Goal: Information Seeking & Learning: Learn about a topic

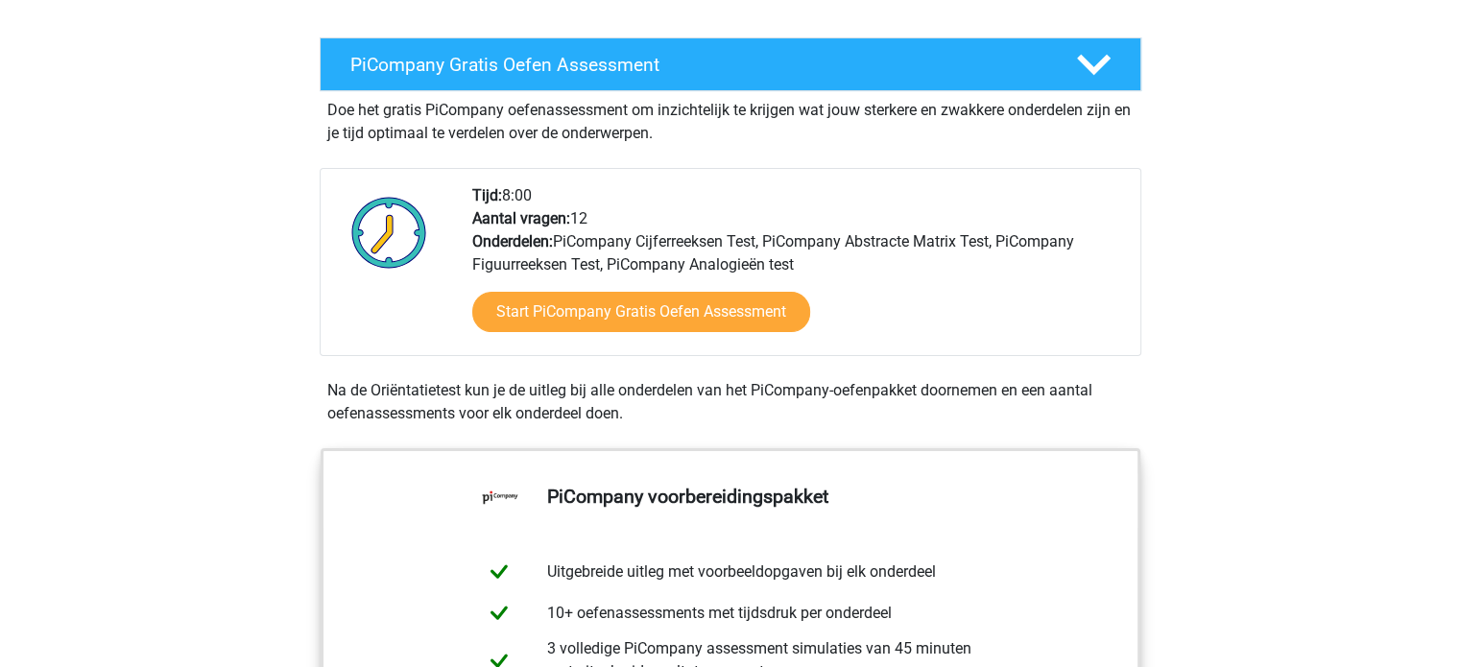
scroll to position [351, 0]
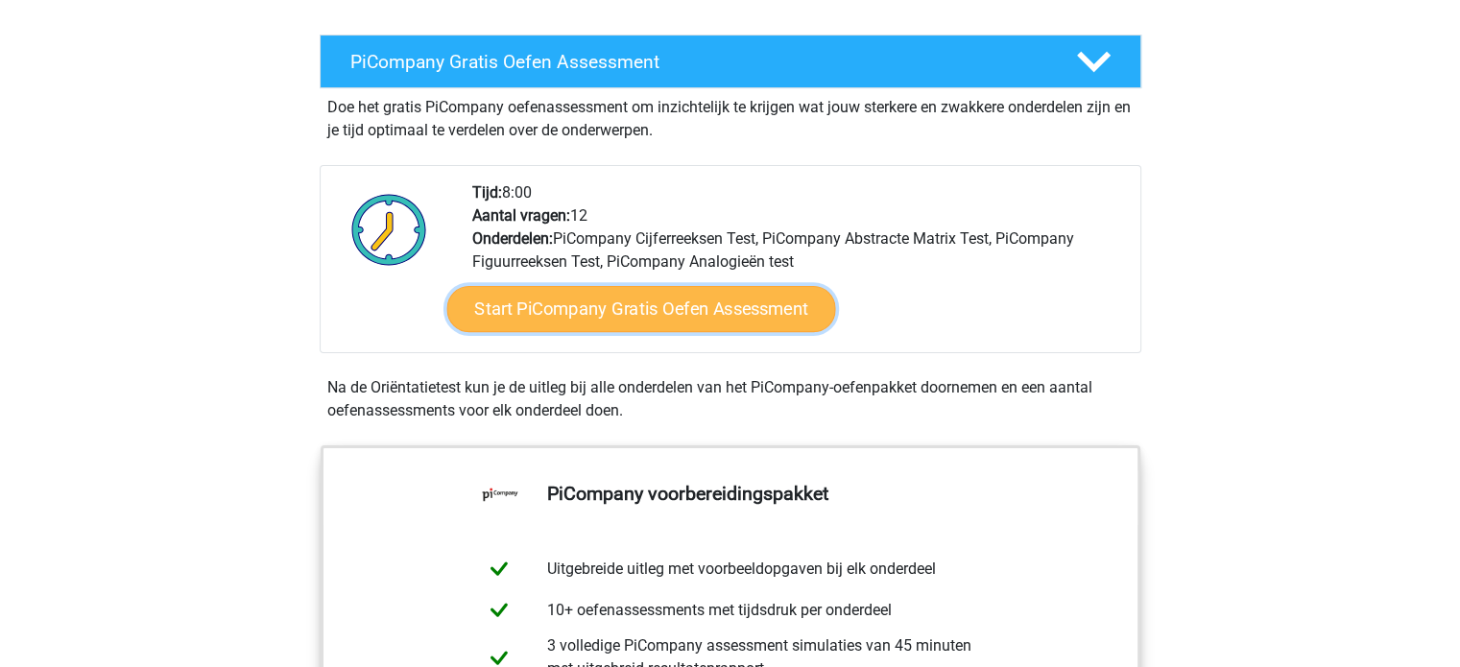
click at [760, 332] on link "Start PiCompany Gratis Oefen Assessment" at bounding box center [640, 309] width 389 height 46
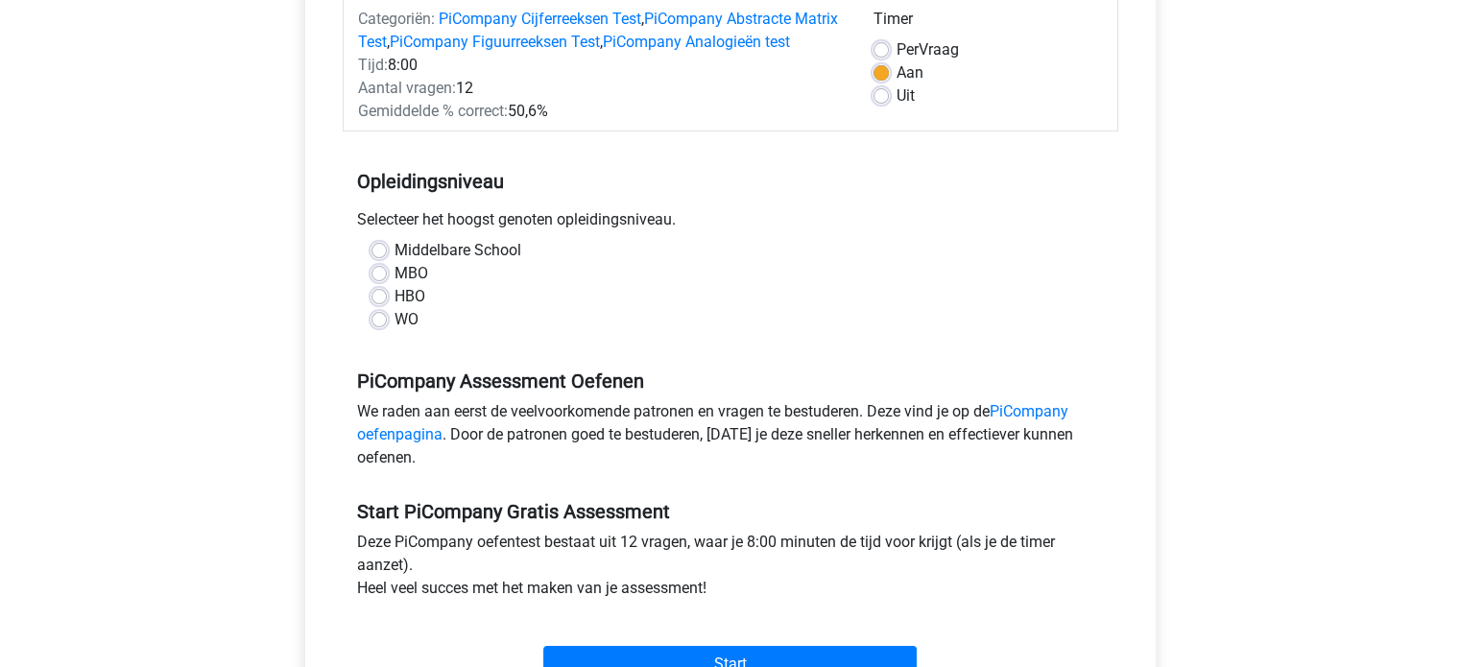
scroll to position [272, 0]
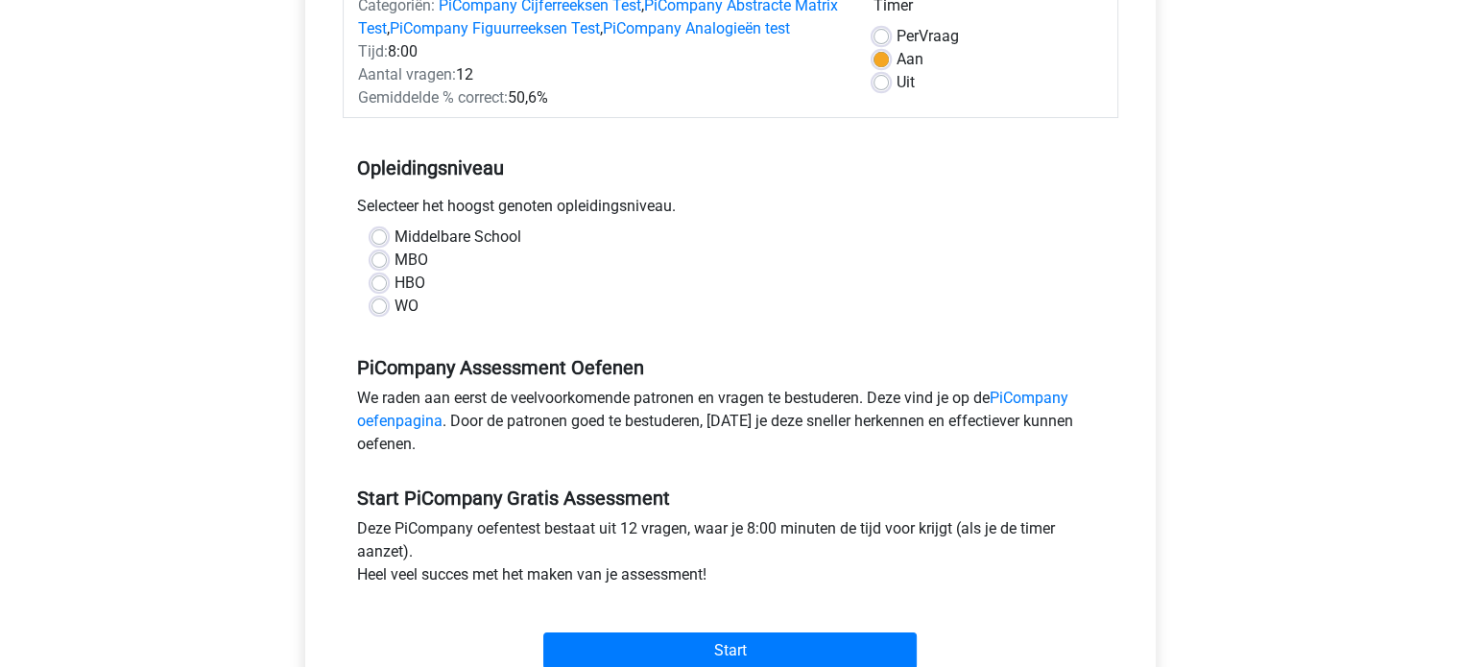
click at [394, 318] on label "WO" at bounding box center [406, 306] width 24 height 23
click at [381, 314] on input "WO" at bounding box center [378, 304] width 15 height 19
radio input "true"
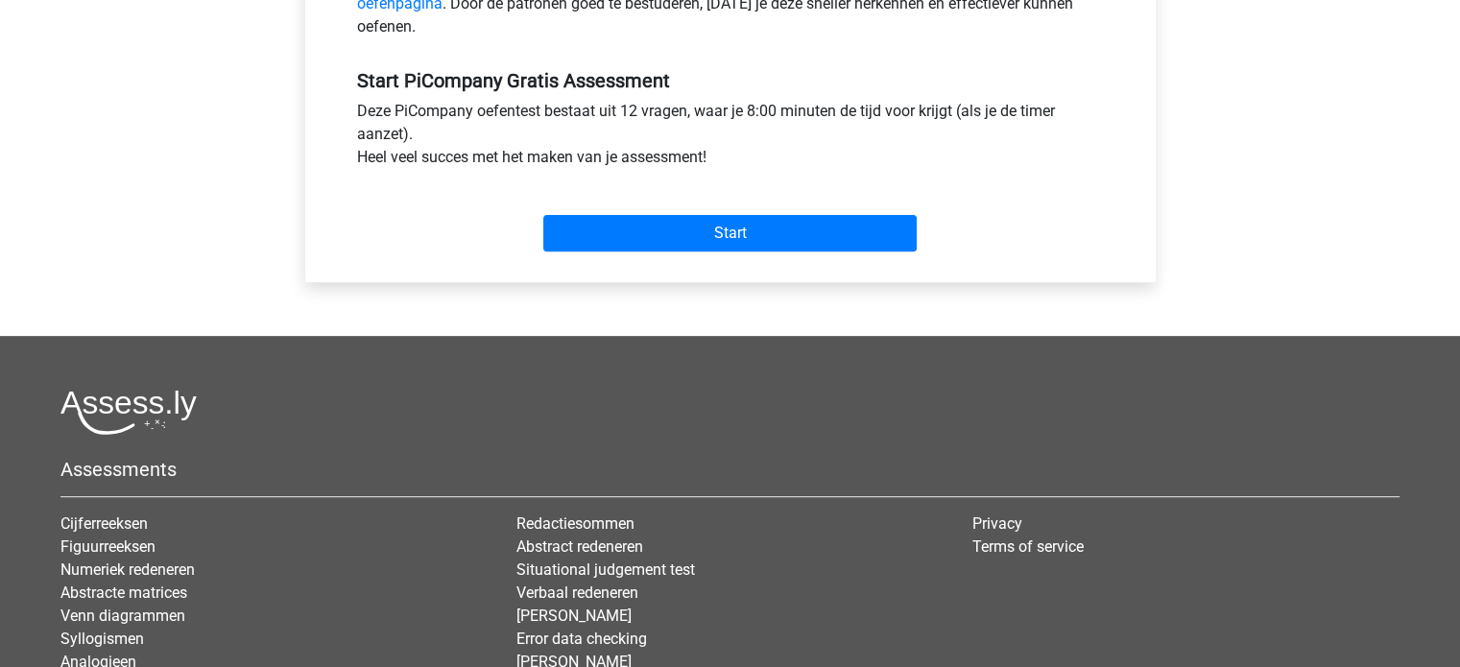
scroll to position [708, 0]
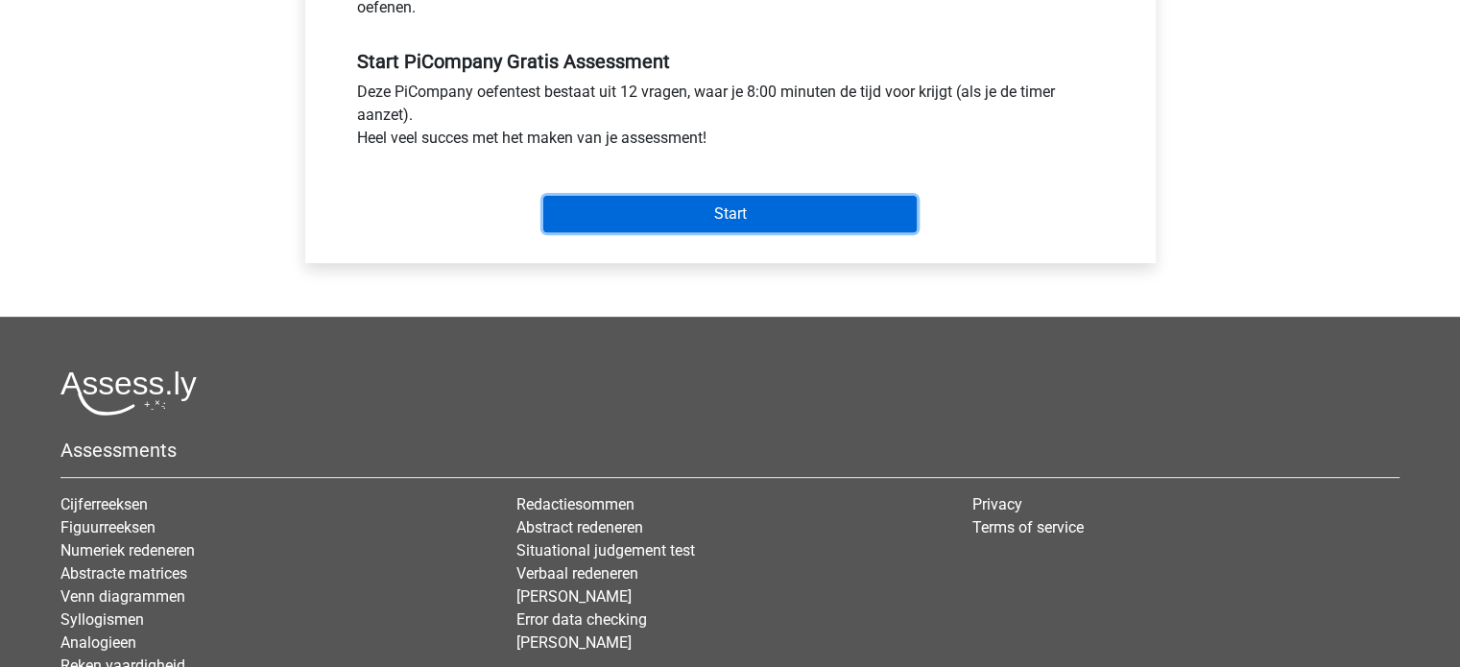
click at [876, 232] on input "Start" at bounding box center [729, 214] width 373 height 36
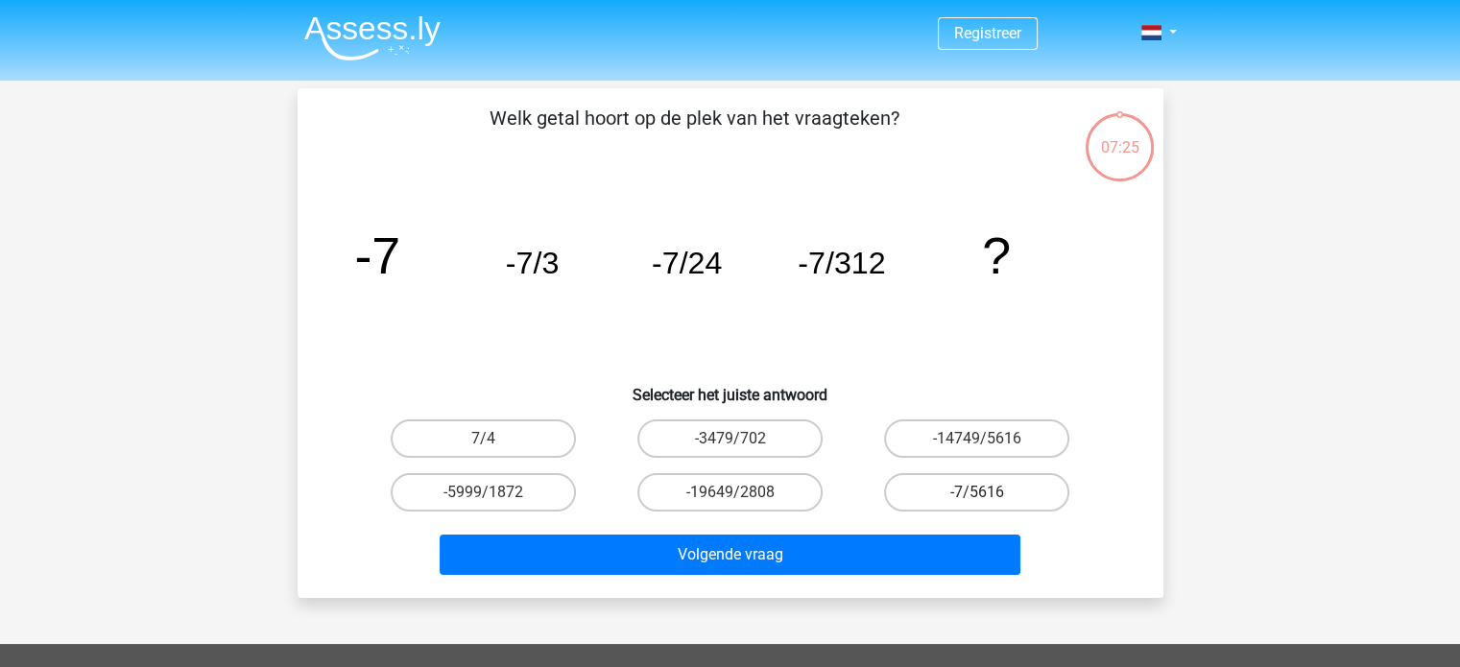
click at [941, 499] on label "-7/5616" at bounding box center [976, 492] width 185 height 38
click at [977, 499] on input "-7/5616" at bounding box center [983, 498] width 12 height 12
radio input "true"
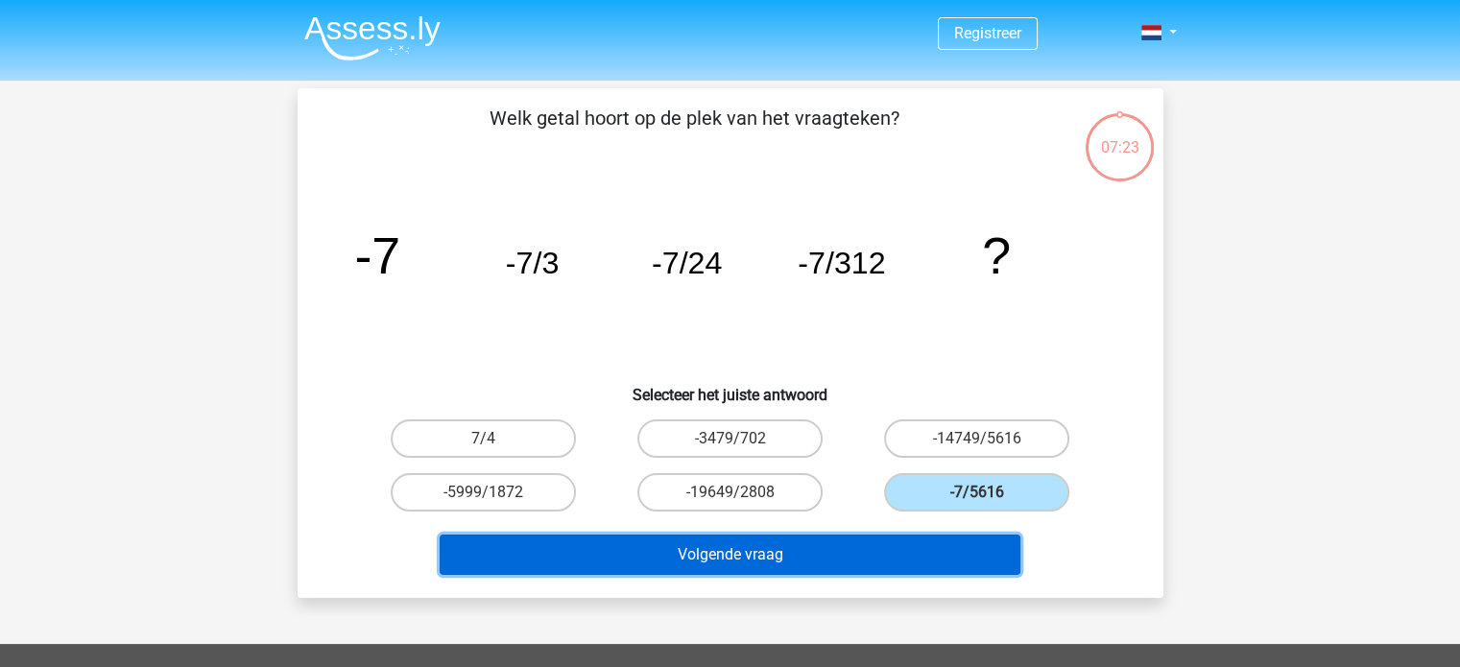
click at [910, 554] on button "Volgende vraag" at bounding box center [730, 555] width 581 height 40
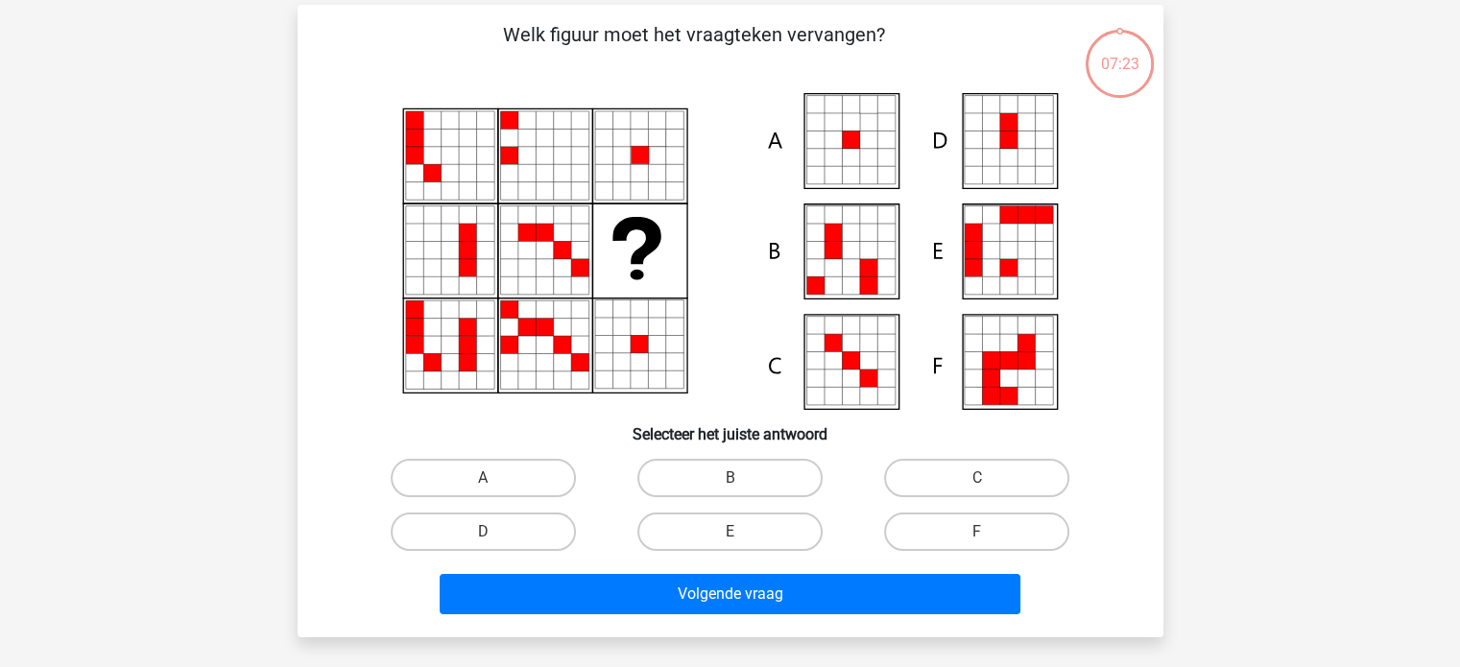
scroll to position [88, 0]
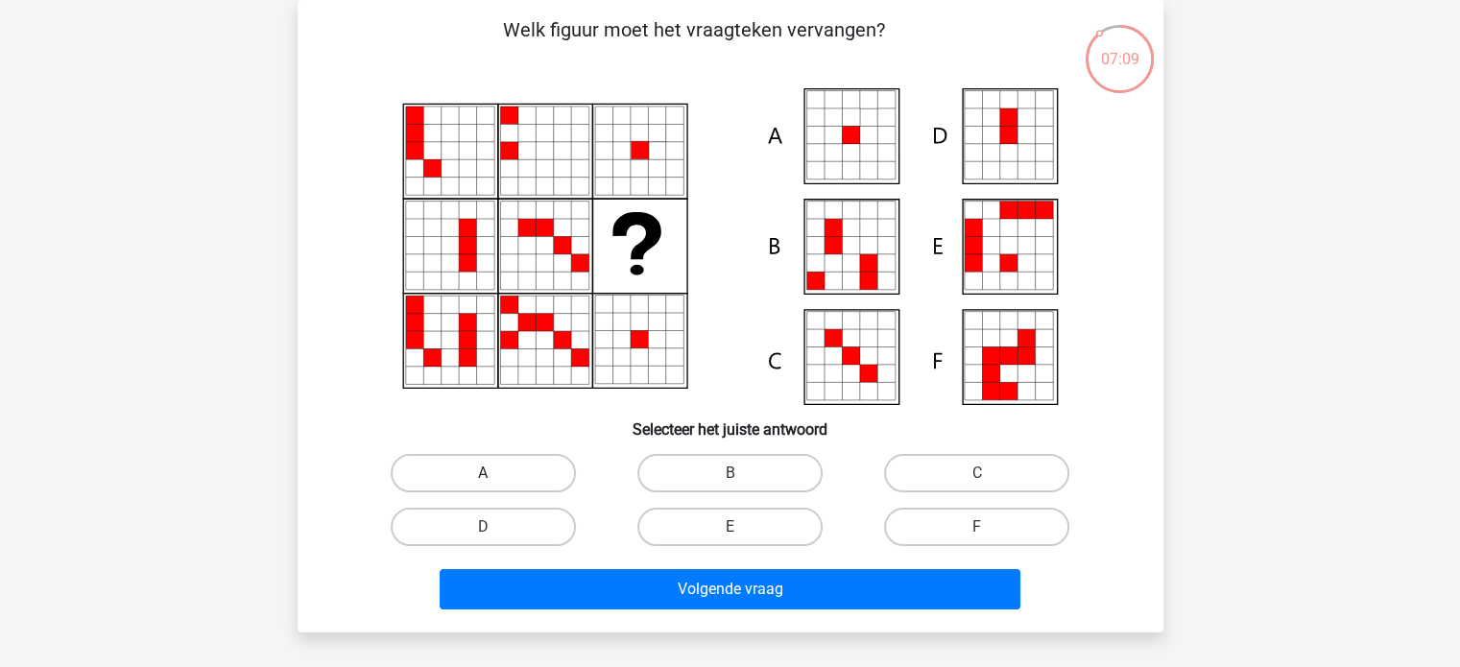
click at [512, 464] on label "A" at bounding box center [483, 473] width 185 height 38
click at [495, 473] on input "A" at bounding box center [489, 479] width 12 height 12
radio input "true"
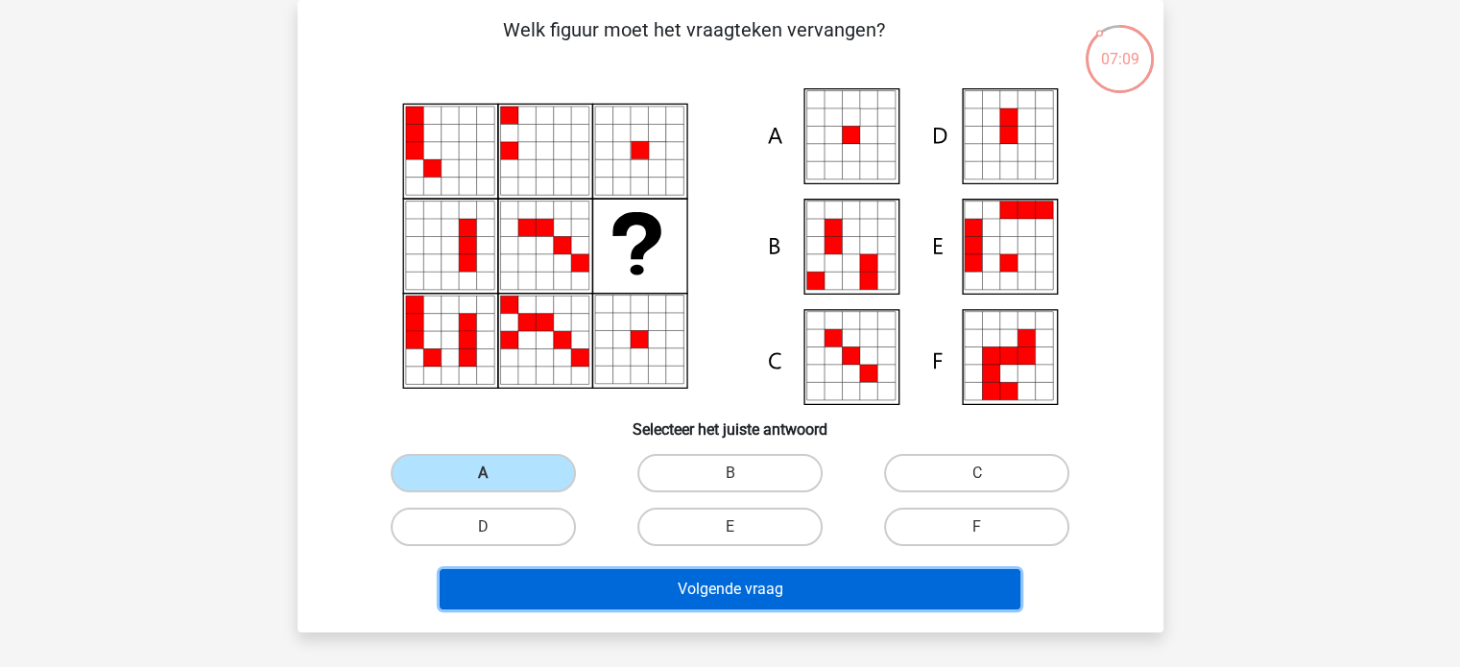
click at [607, 599] on button "Volgende vraag" at bounding box center [730, 589] width 581 height 40
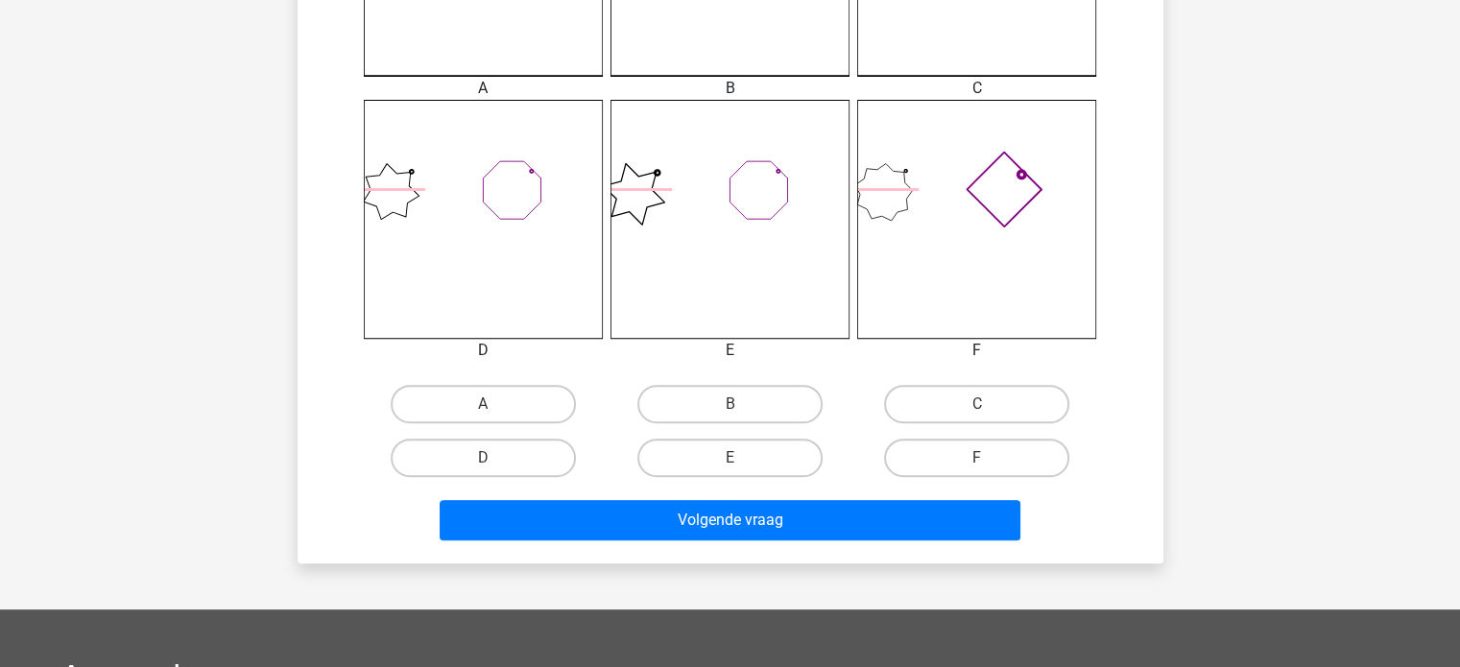
scroll to position [710, 0]
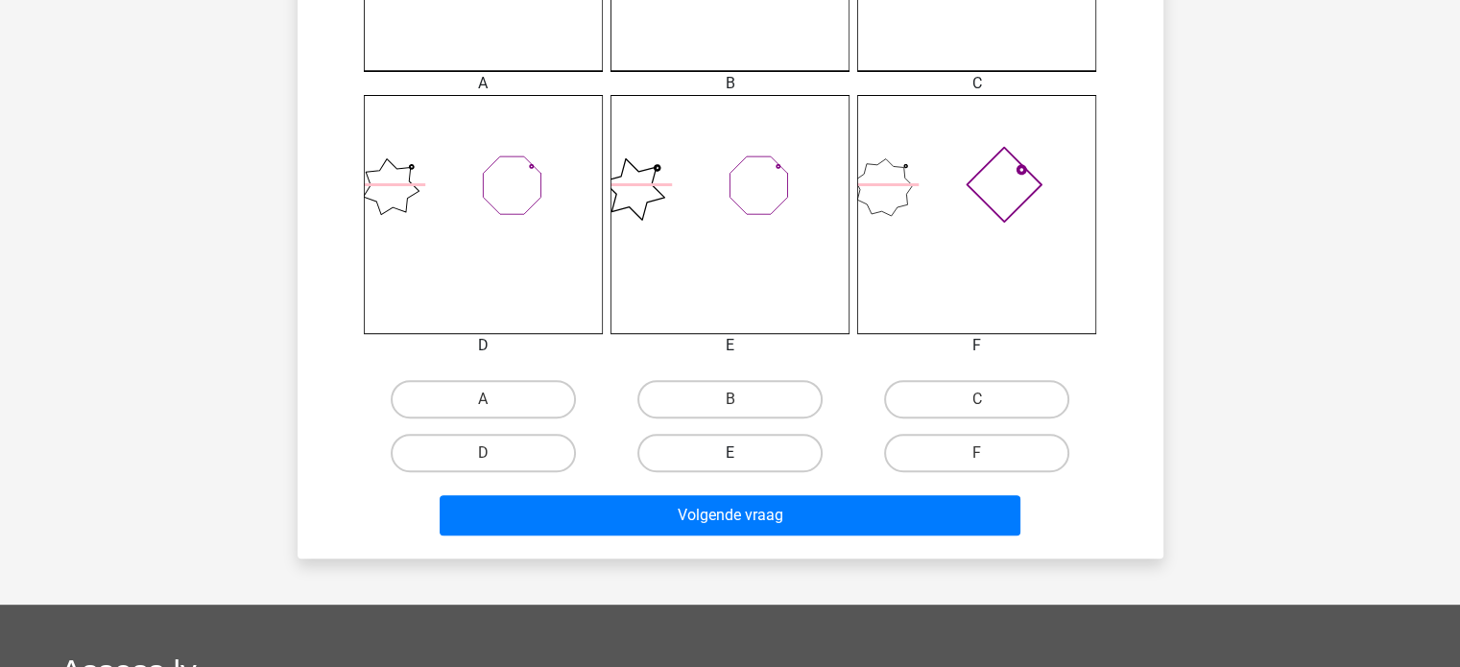
click at [775, 452] on label "E" at bounding box center [729, 453] width 185 height 38
click at [742, 453] on input "E" at bounding box center [735, 459] width 12 height 12
radio input "true"
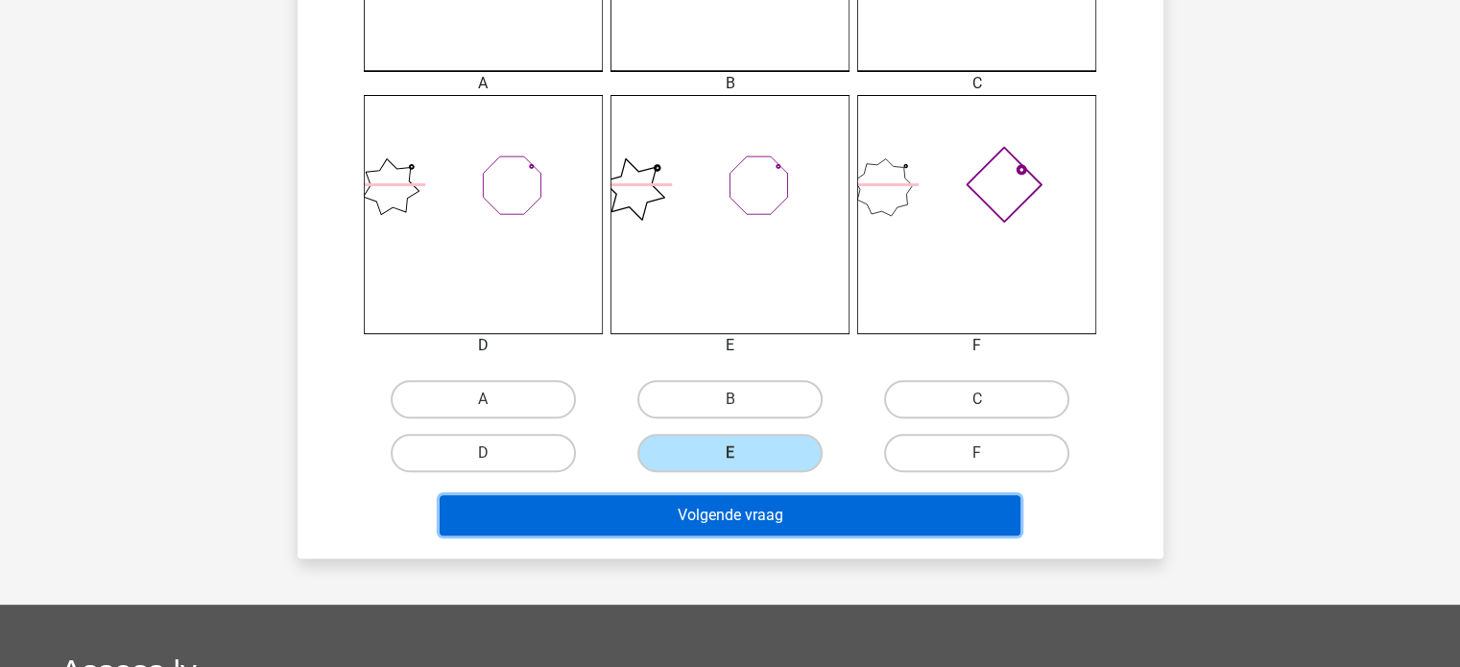
click at [759, 517] on button "Volgende vraag" at bounding box center [730, 515] width 581 height 40
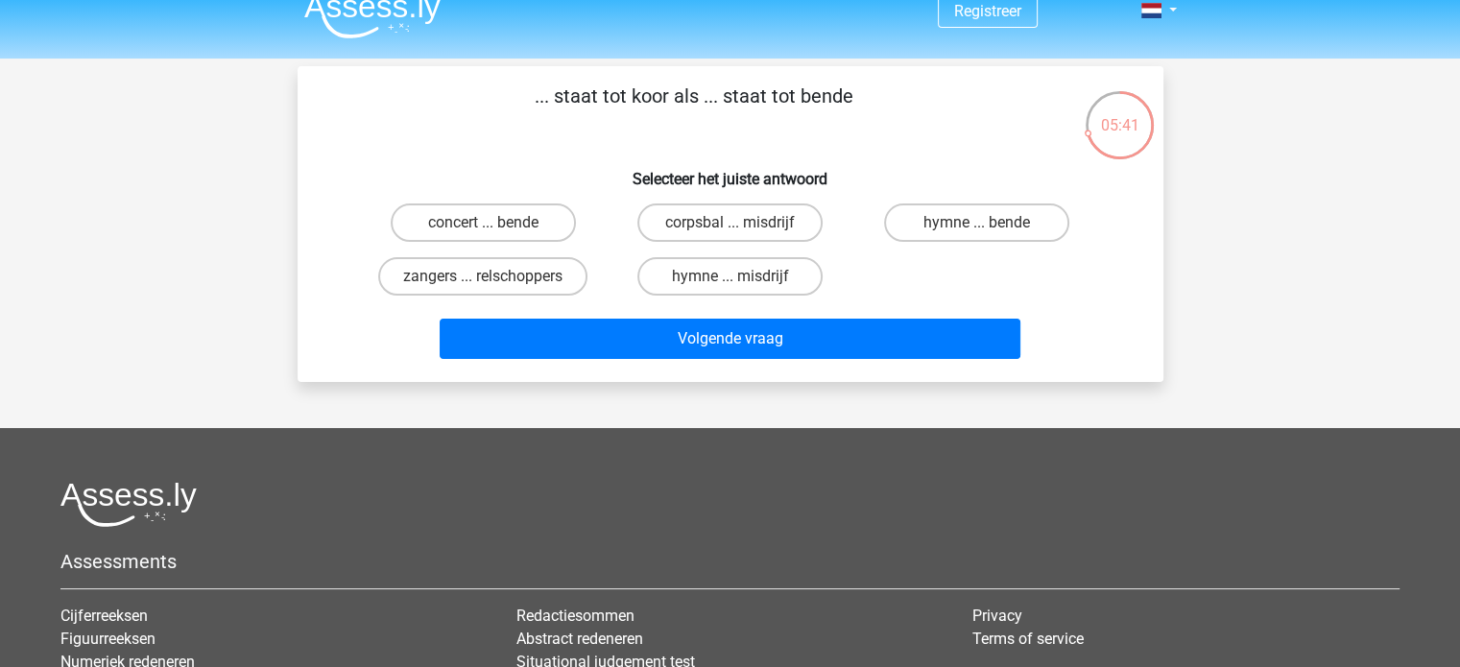
scroll to position [0, 0]
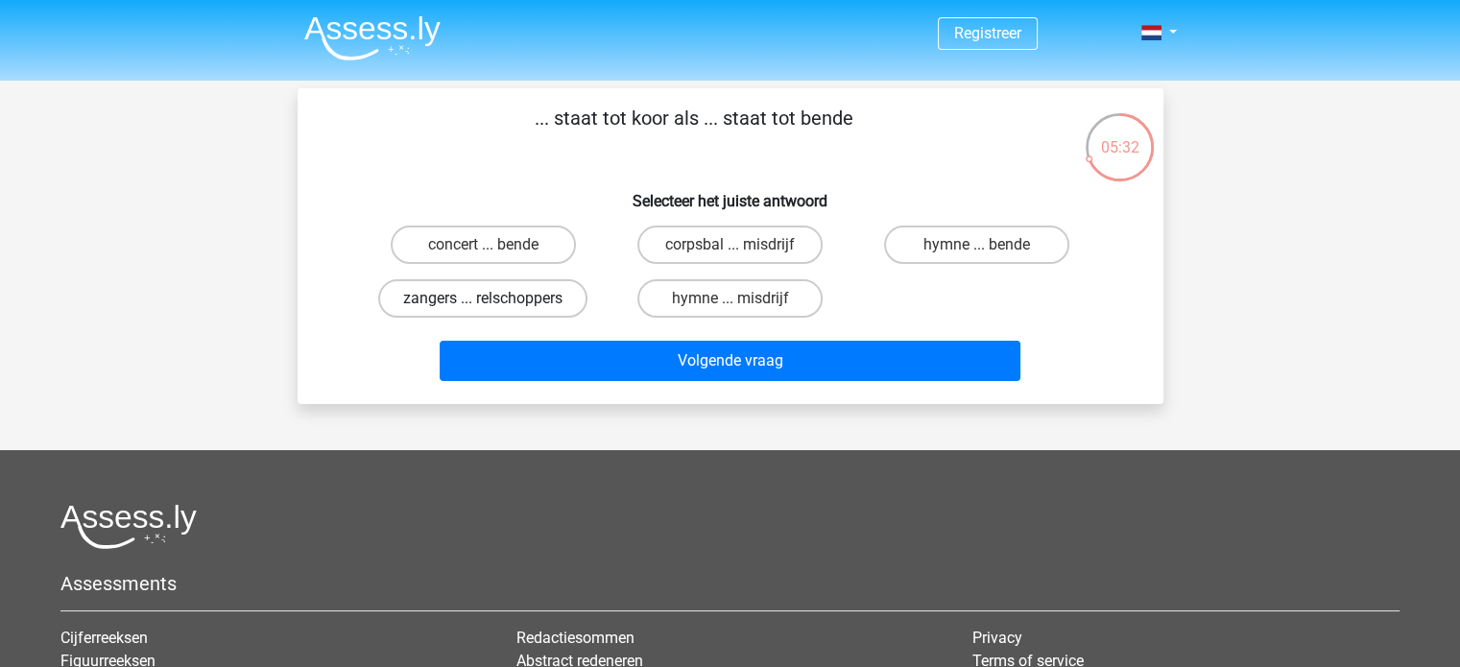
click at [555, 292] on label "zangers ... relschoppers" at bounding box center [482, 298] width 209 height 38
click at [495, 298] on input "zangers ... relschoppers" at bounding box center [489, 304] width 12 height 12
radio input "true"
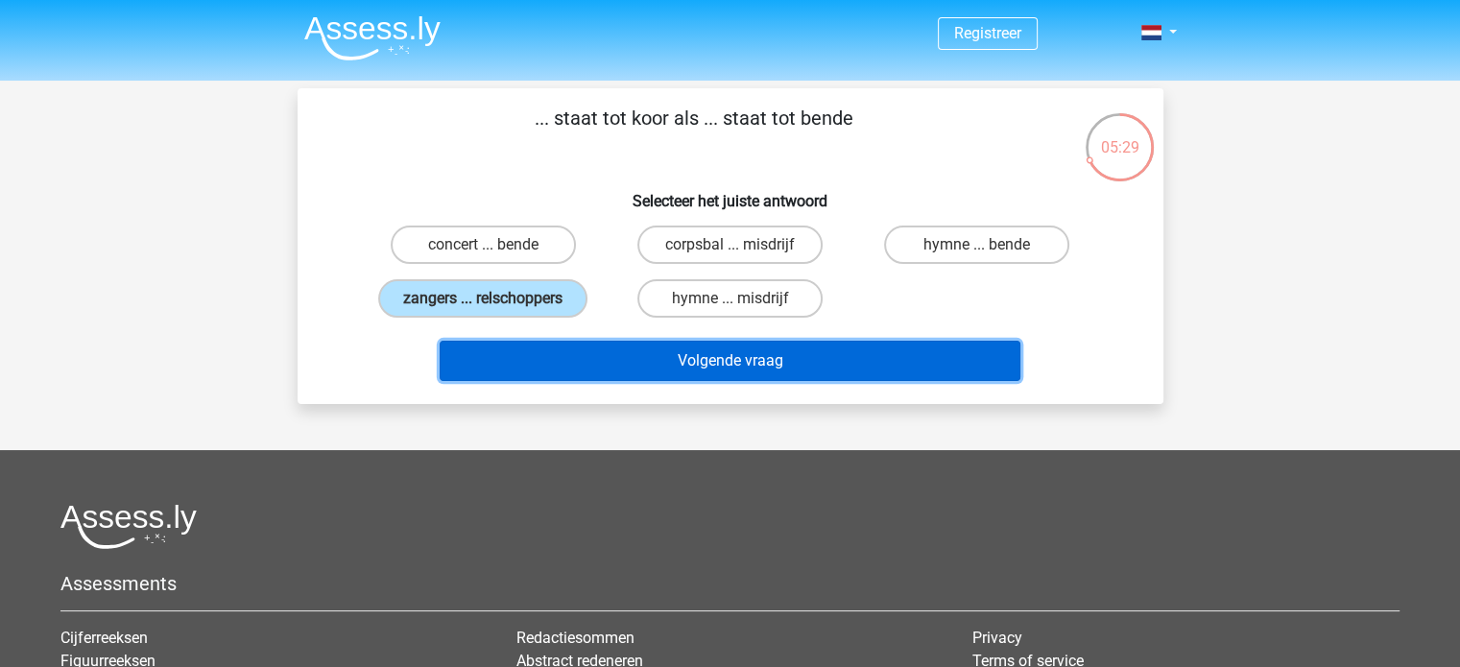
click at [603, 352] on button "Volgende vraag" at bounding box center [730, 361] width 581 height 40
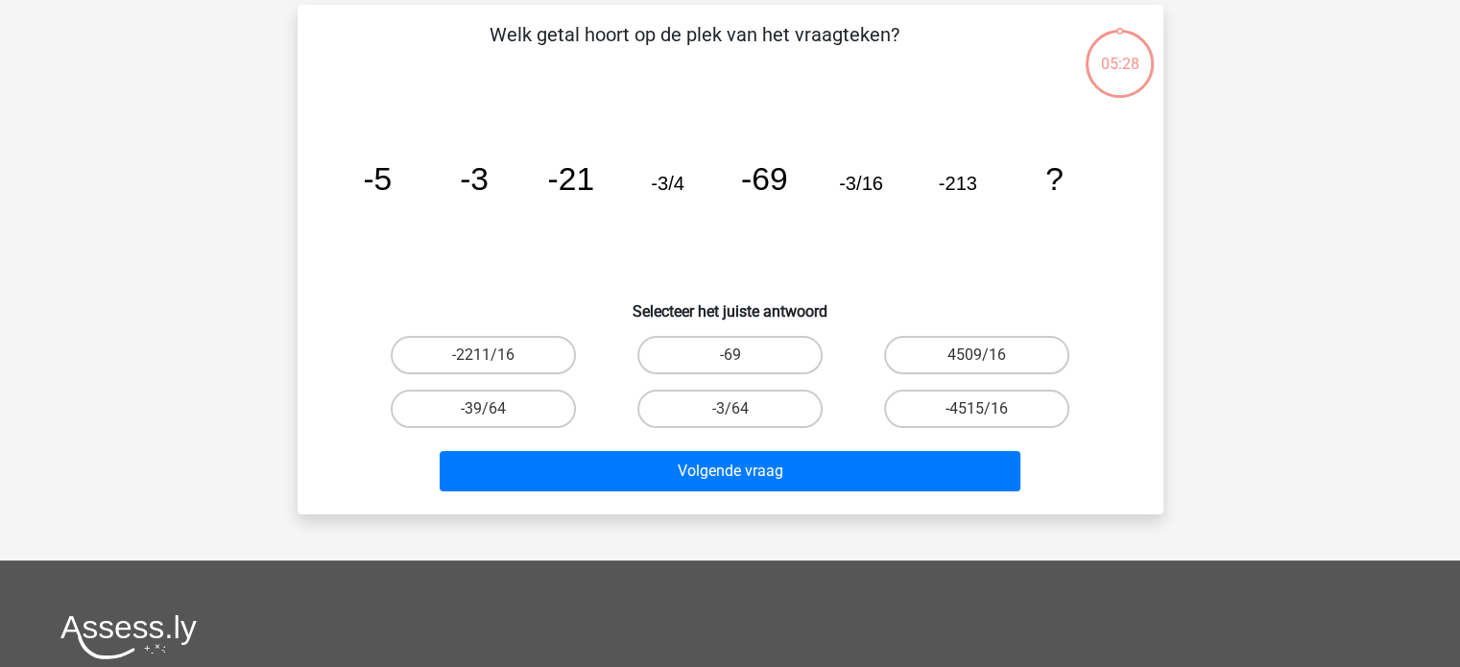
scroll to position [88, 0]
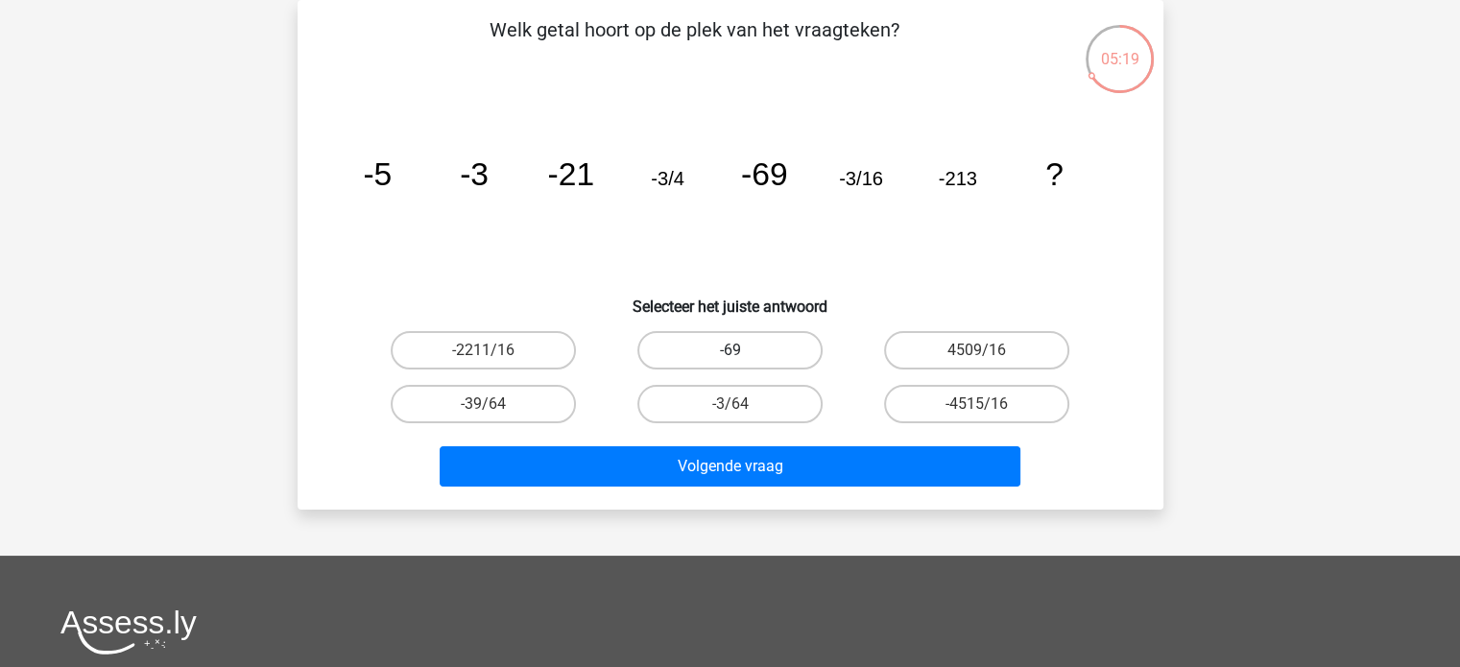
click at [752, 347] on label "-69" at bounding box center [729, 350] width 185 height 38
click at [742, 350] on input "-69" at bounding box center [735, 356] width 12 height 12
radio input "true"
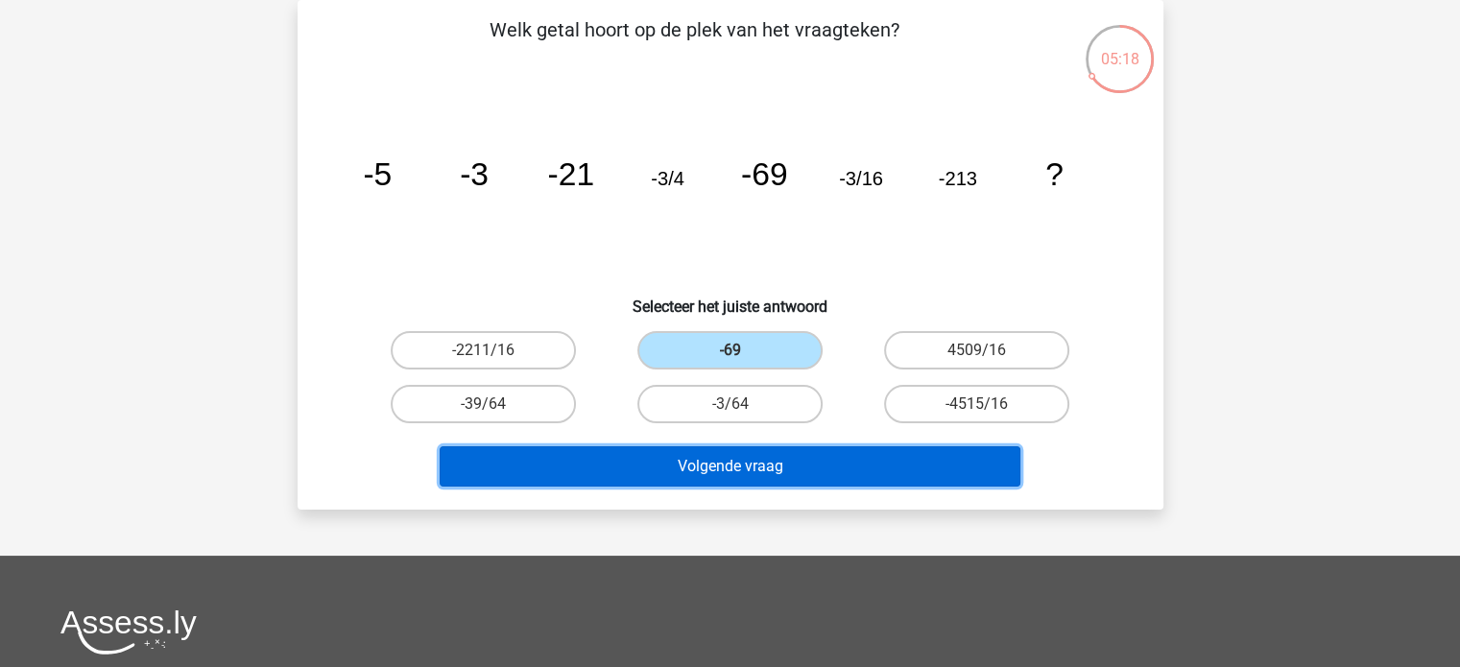
click at [745, 448] on button "Volgende vraag" at bounding box center [730, 466] width 581 height 40
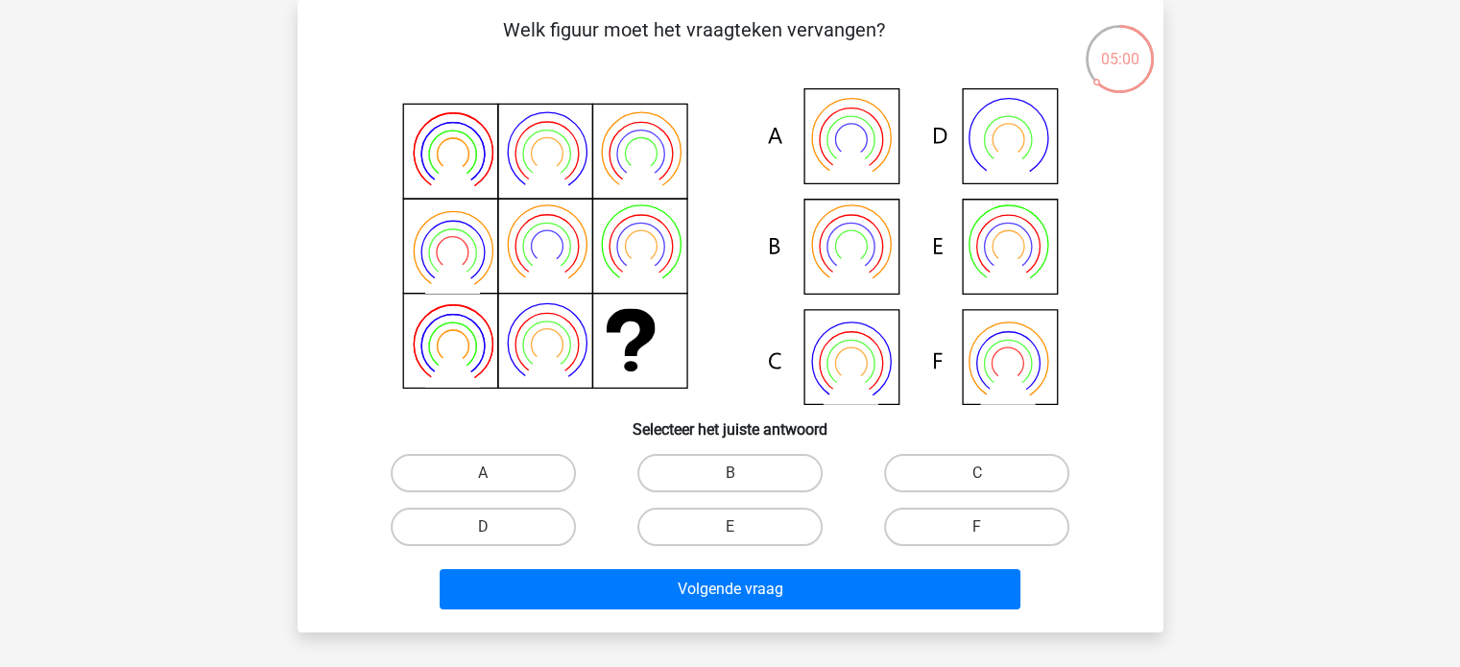
click at [1010, 235] on icon at bounding box center [730, 246] width 773 height 317
click at [779, 531] on label "E" at bounding box center [729, 527] width 185 height 38
click at [742, 531] on input "E" at bounding box center [735, 533] width 12 height 12
radio input "true"
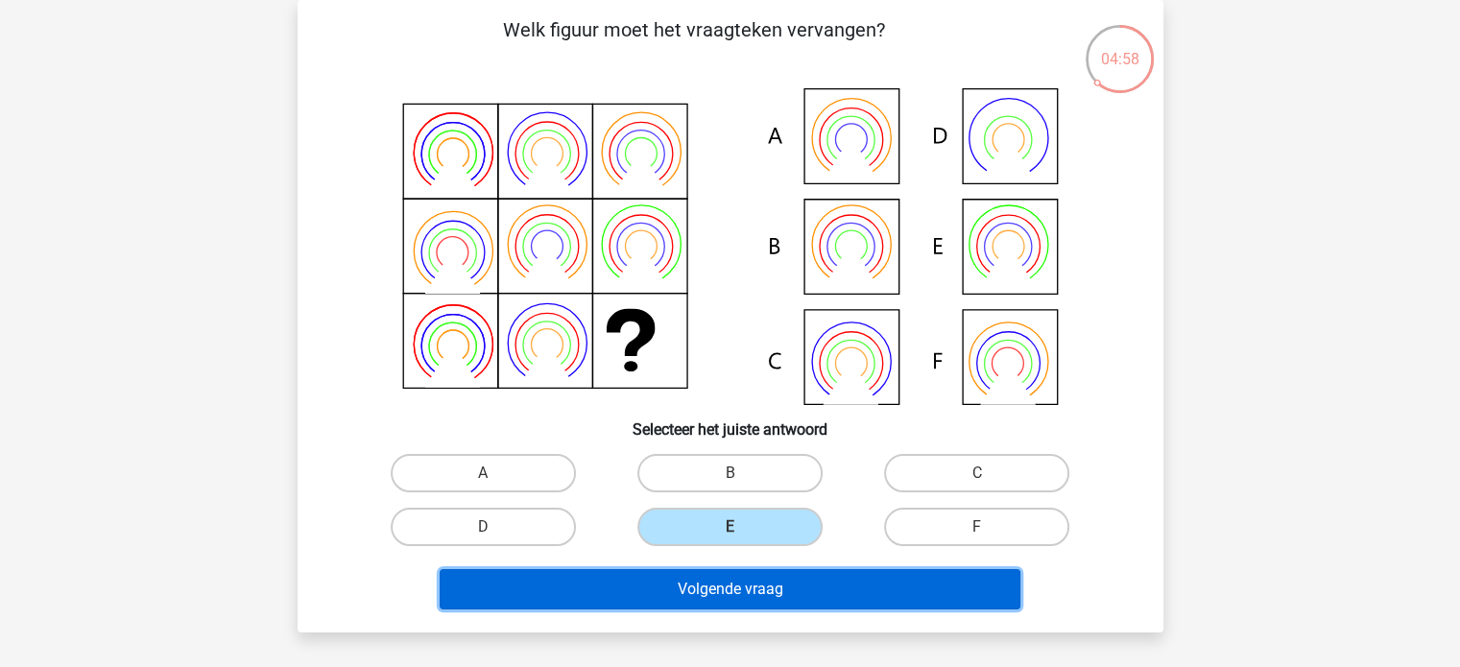
click at [768, 592] on button "Volgende vraag" at bounding box center [730, 589] width 581 height 40
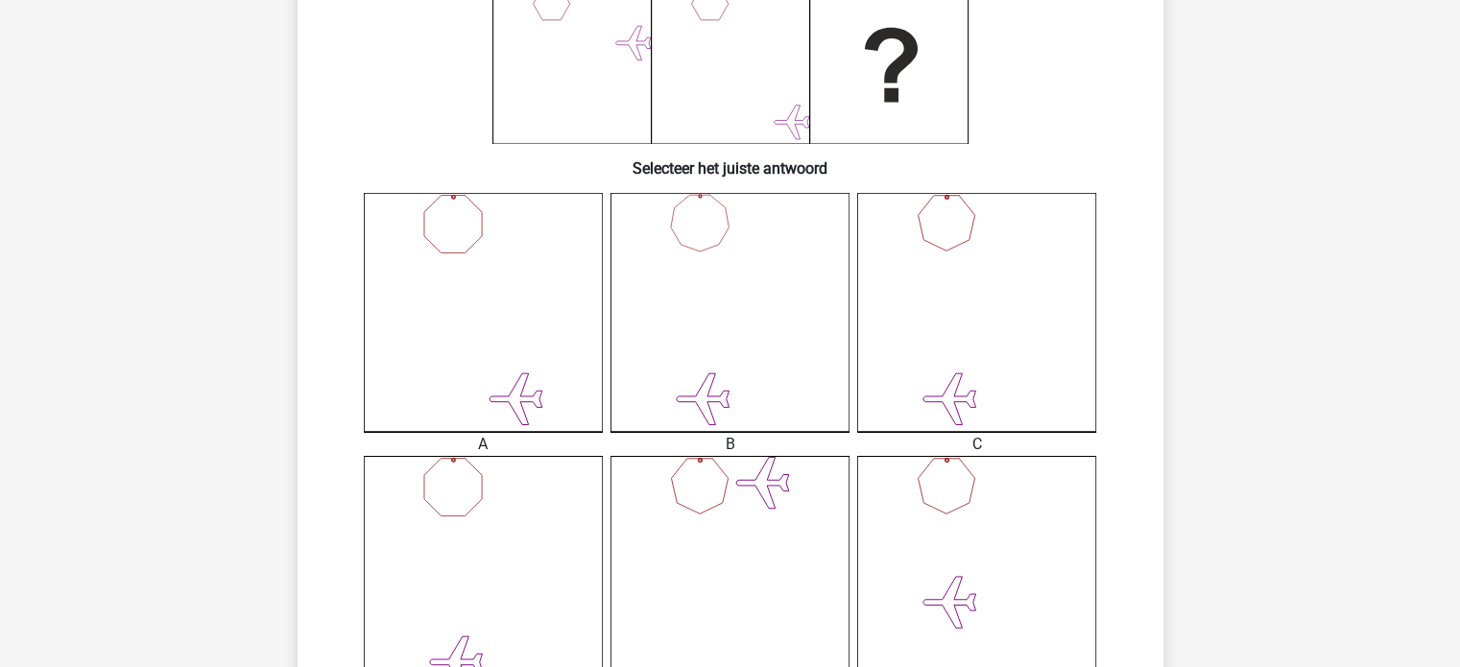
scroll to position [352, 0]
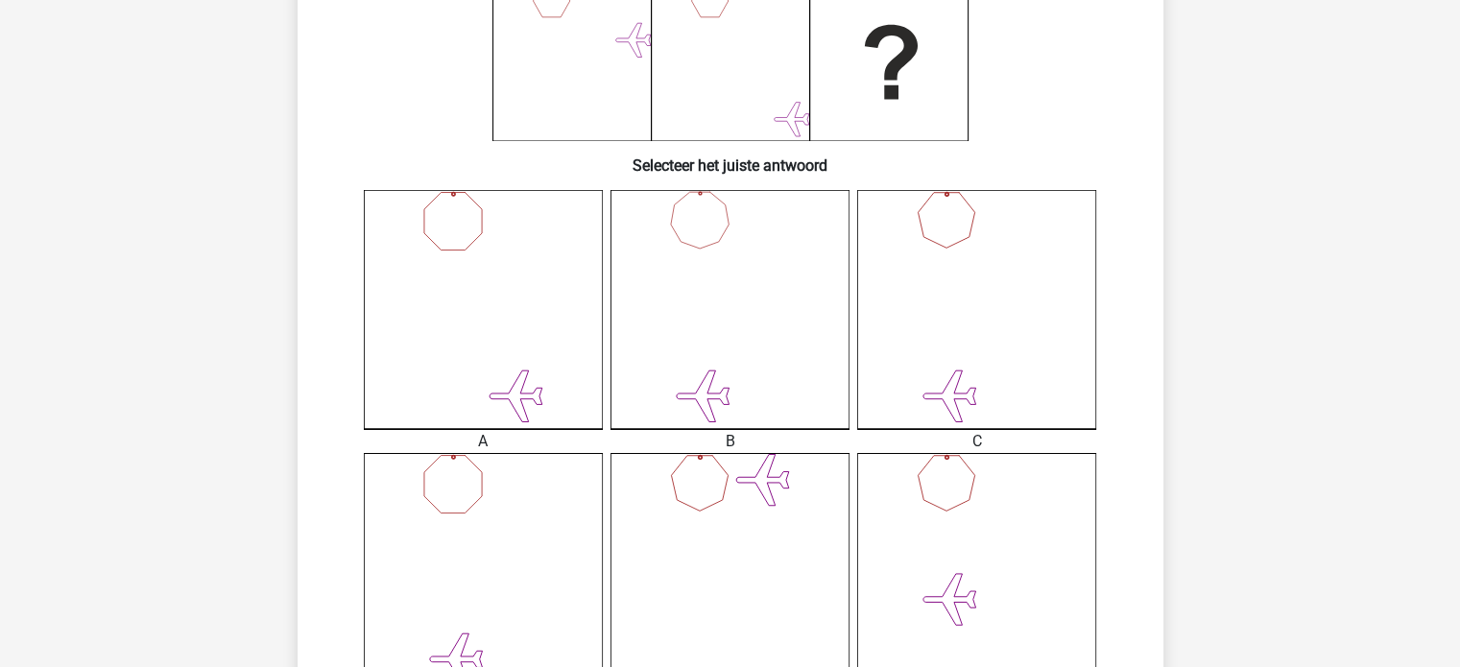
drag, startPoint x: 1473, startPoint y: 355, endPoint x: 1432, endPoint y: 418, distance: 75.6
click at [1379, 486] on div "Registreer" at bounding box center [730, 558] width 1460 height 1821
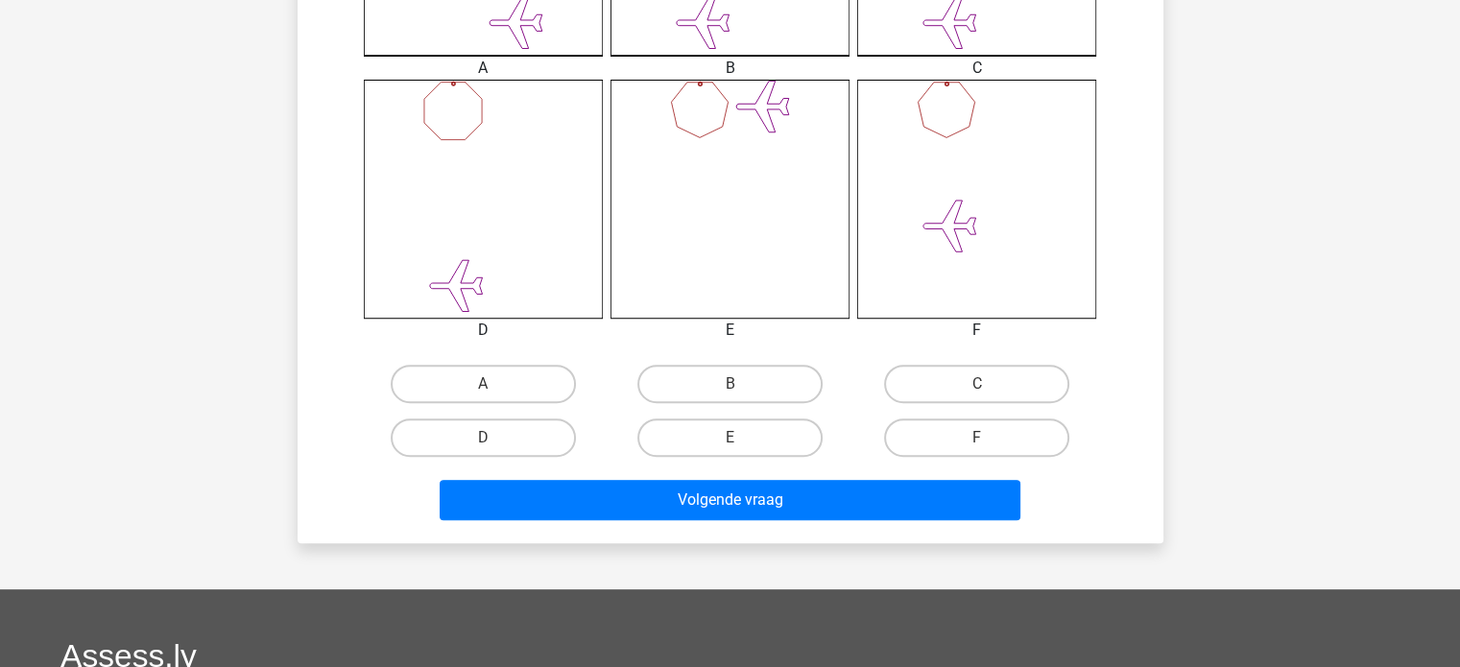
scroll to position [742, 0]
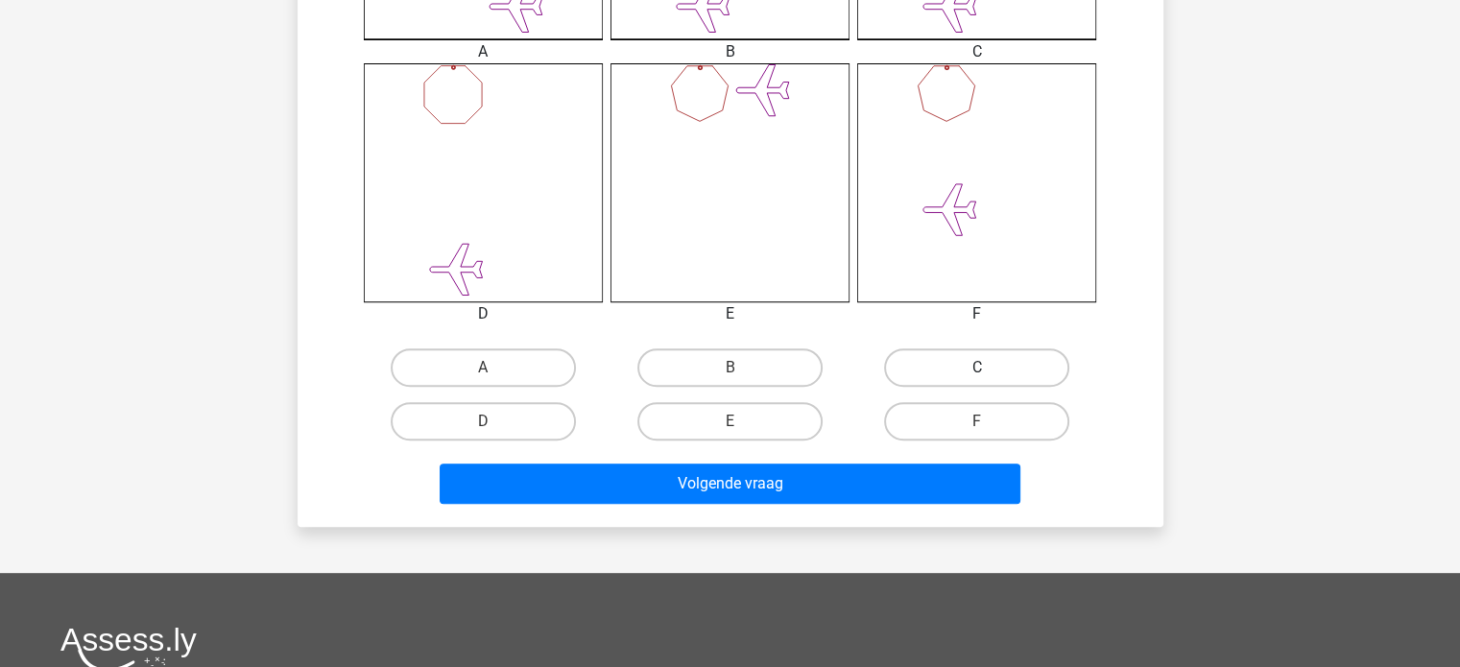
click at [994, 360] on label "C" at bounding box center [976, 367] width 185 height 38
click at [989, 368] on input "C" at bounding box center [983, 374] width 12 height 12
radio input "true"
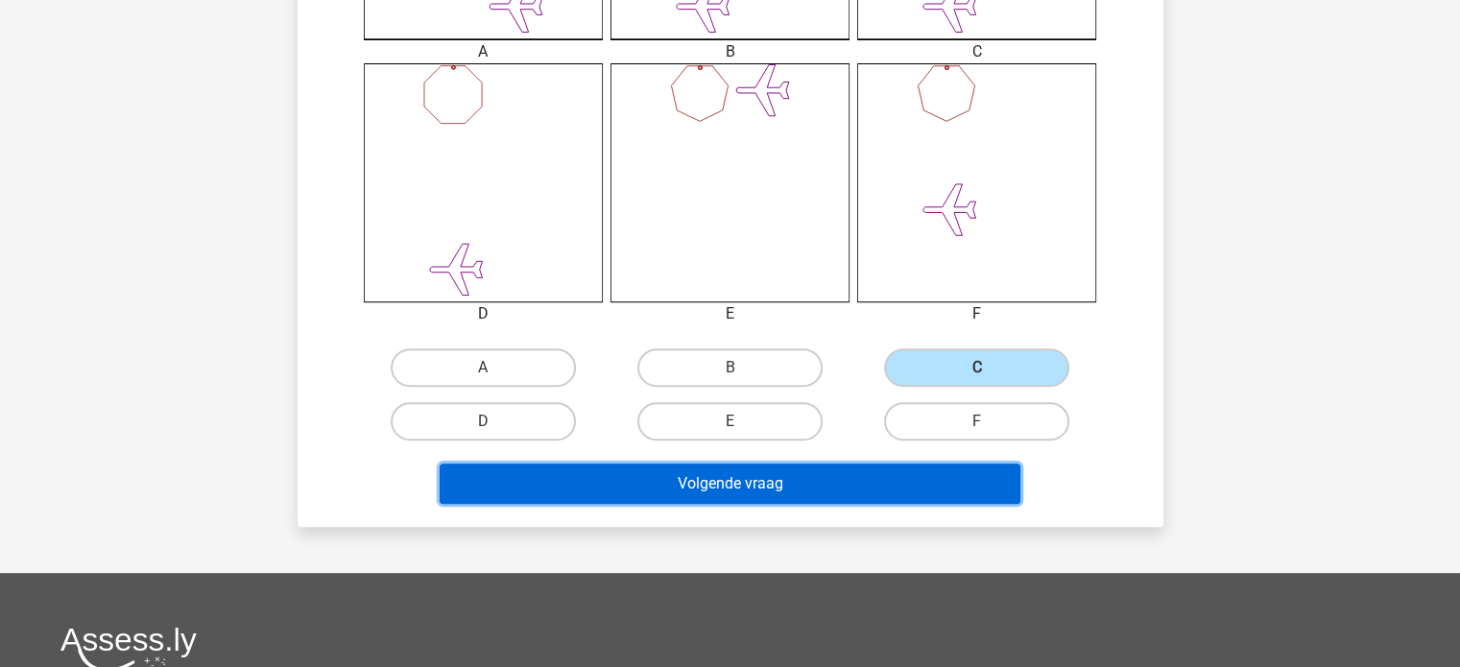
click at [921, 487] on button "Volgende vraag" at bounding box center [730, 484] width 581 height 40
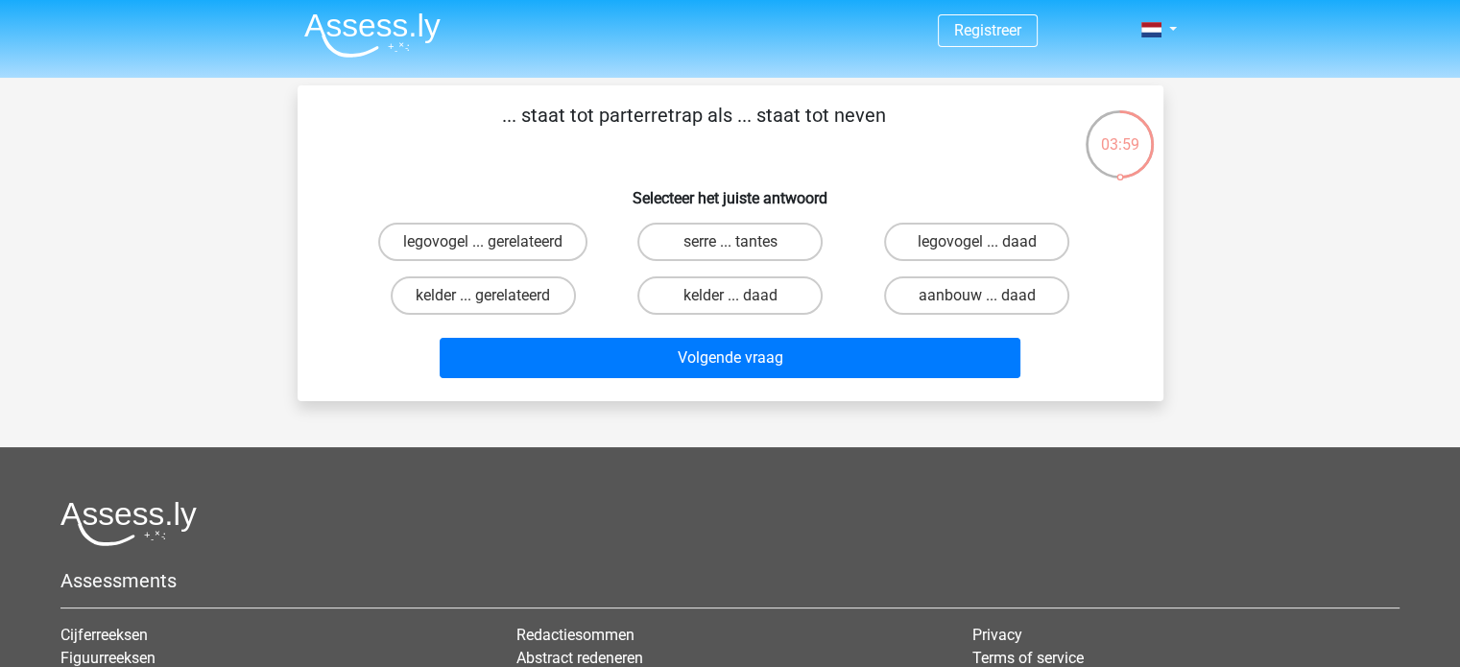
scroll to position [0, 0]
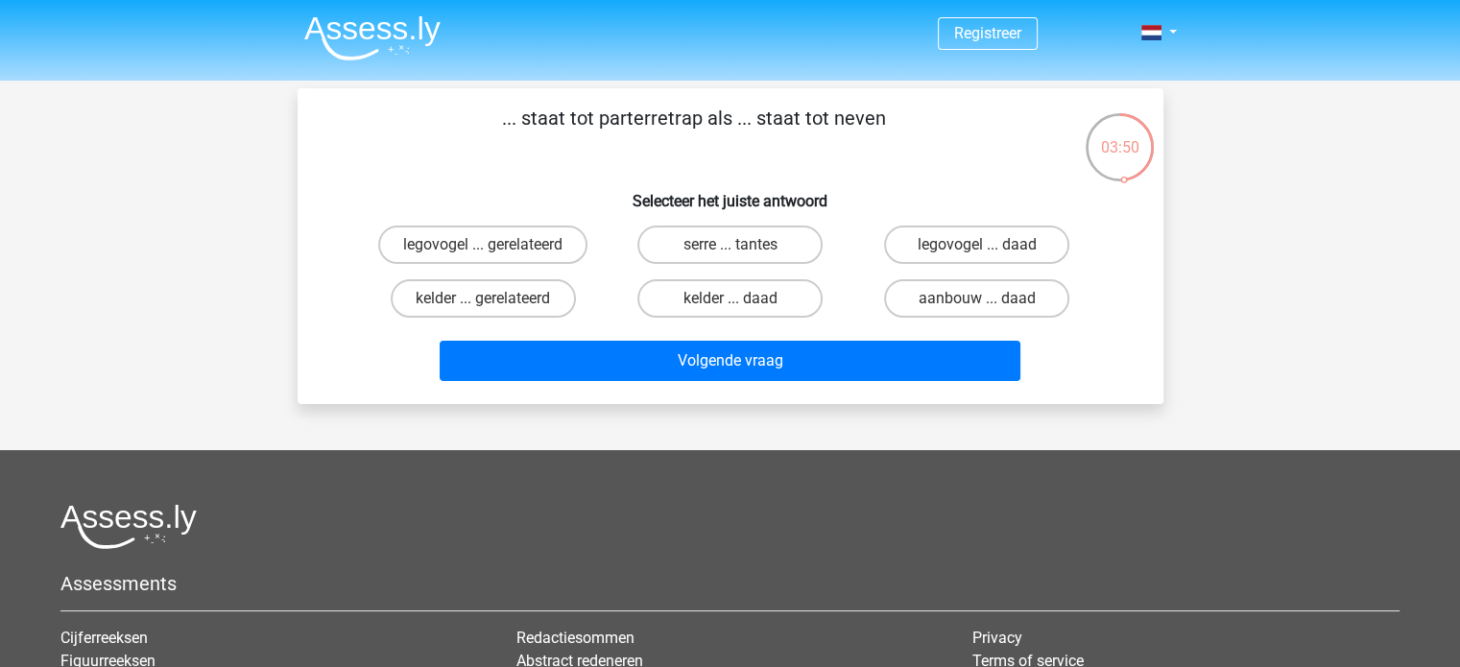
click at [983, 249] on input "legovogel ... daad" at bounding box center [983, 251] width 12 height 12
radio input "true"
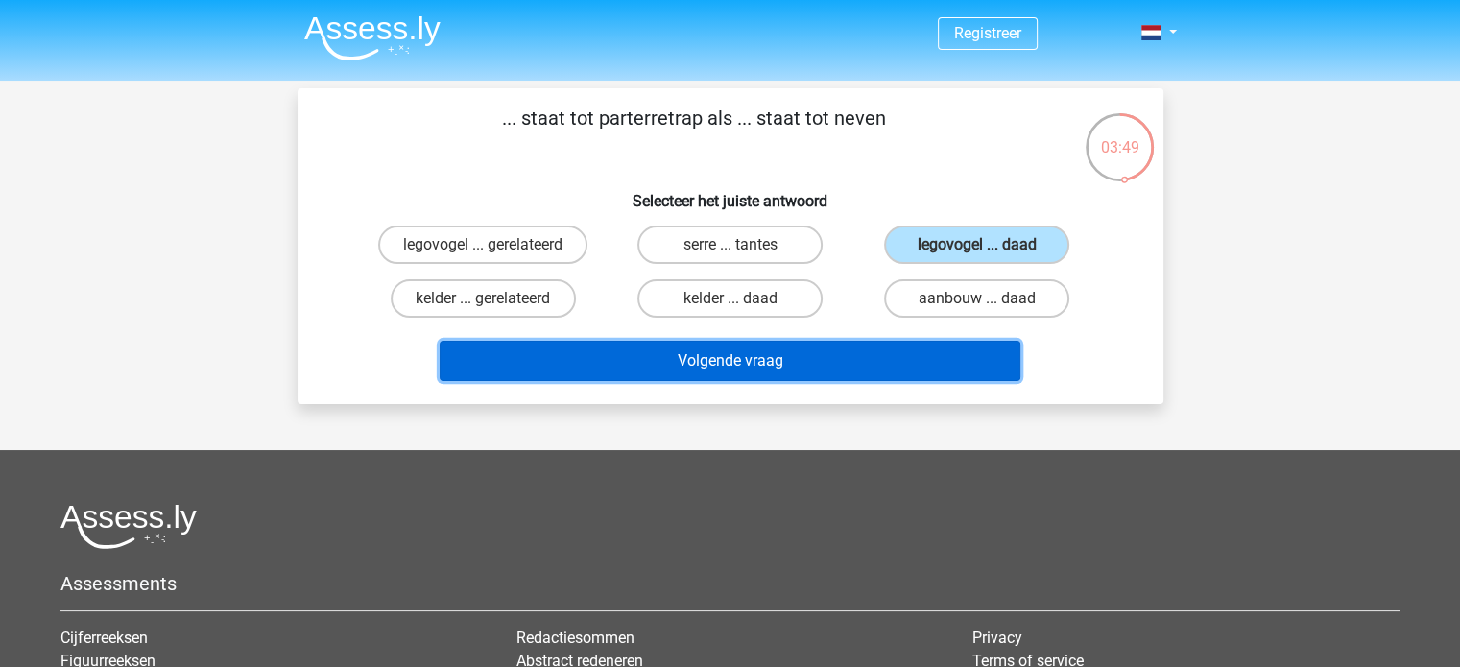
click at [916, 356] on button "Volgende vraag" at bounding box center [730, 361] width 581 height 40
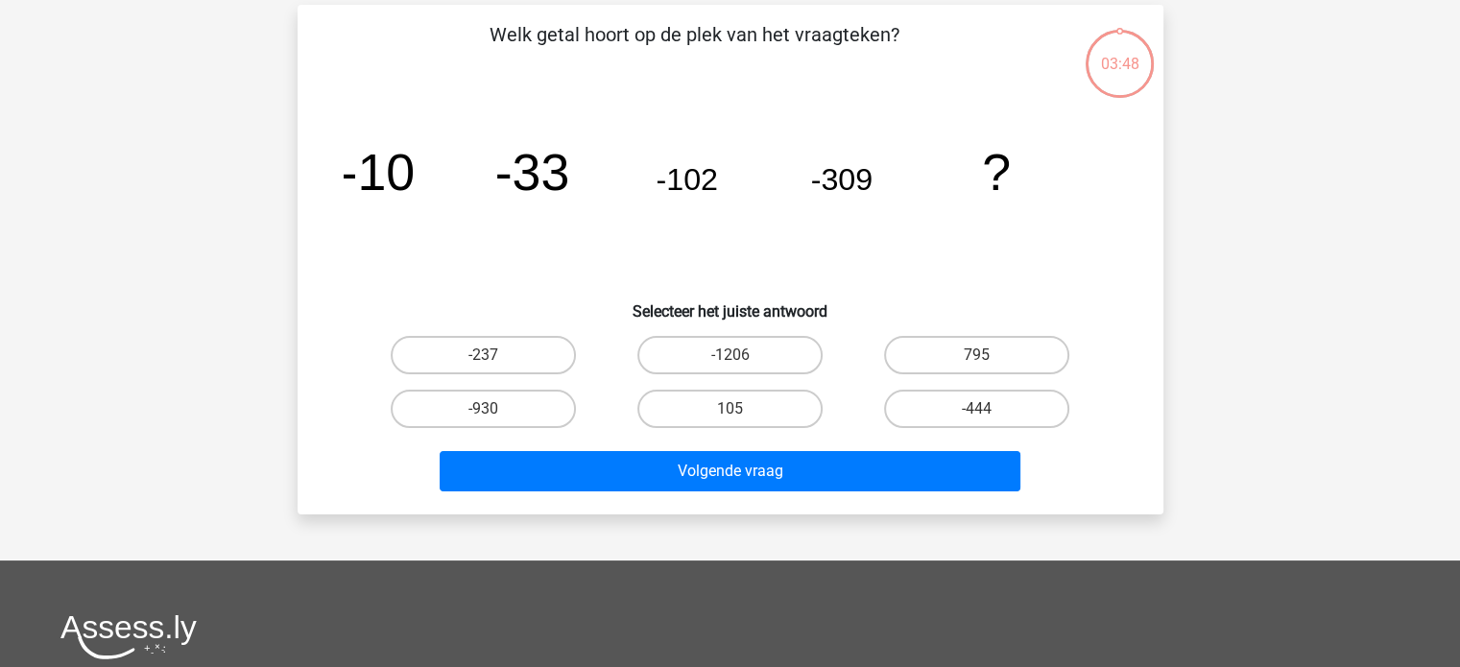
scroll to position [88, 0]
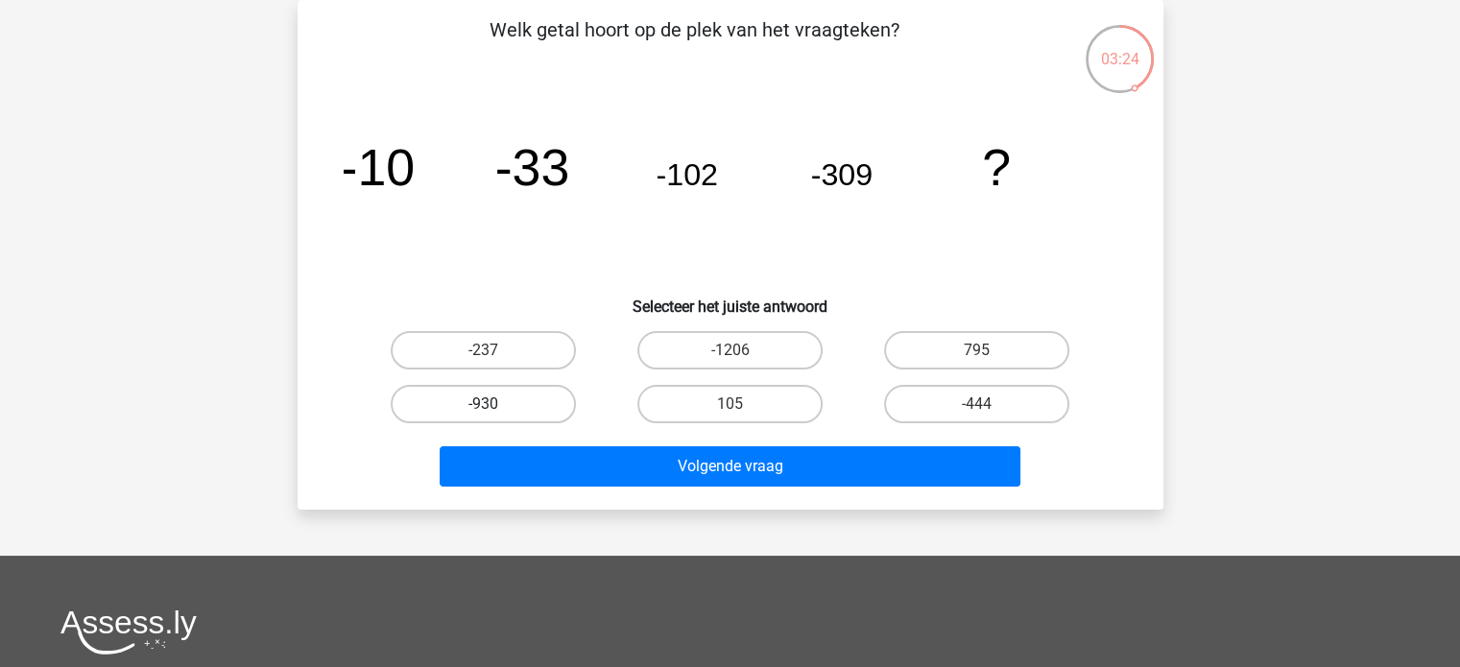
click at [530, 391] on label "-930" at bounding box center [483, 404] width 185 height 38
click at [495, 404] on input "-930" at bounding box center [489, 410] width 12 height 12
radio input "true"
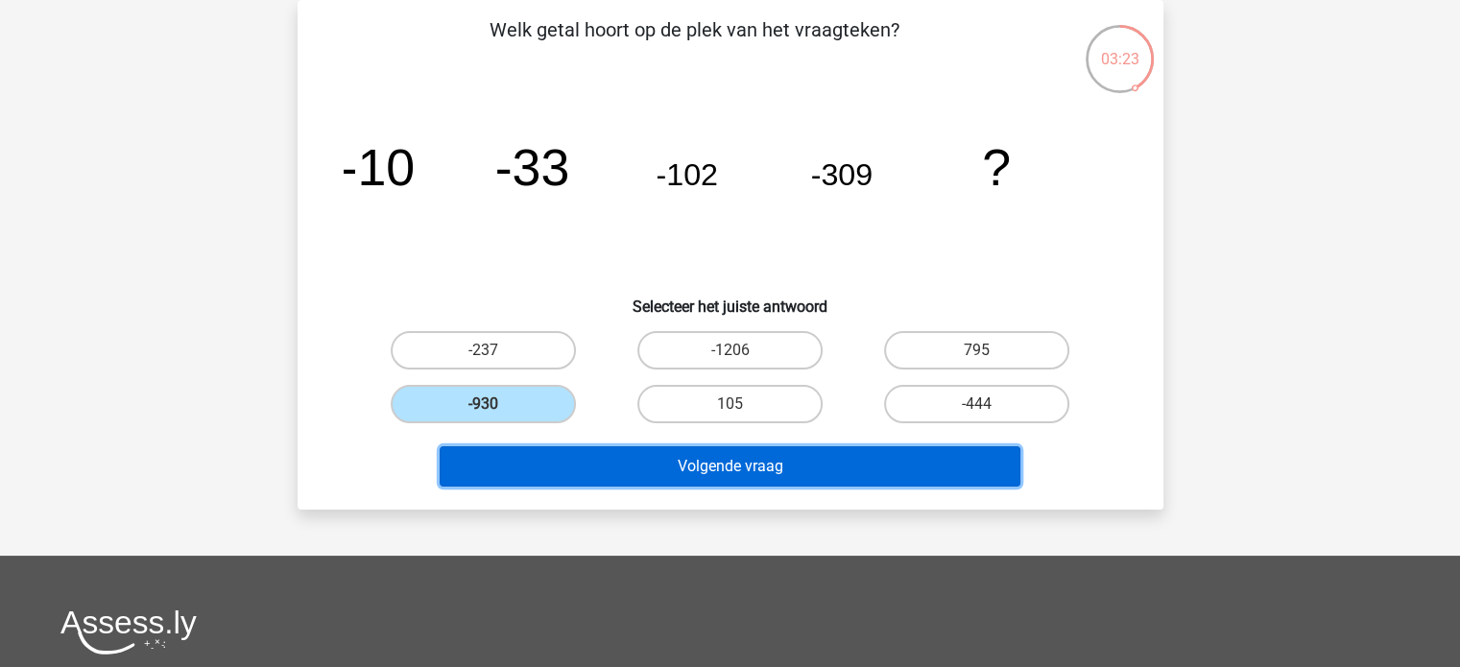
click at [639, 465] on button "Volgende vraag" at bounding box center [730, 466] width 581 height 40
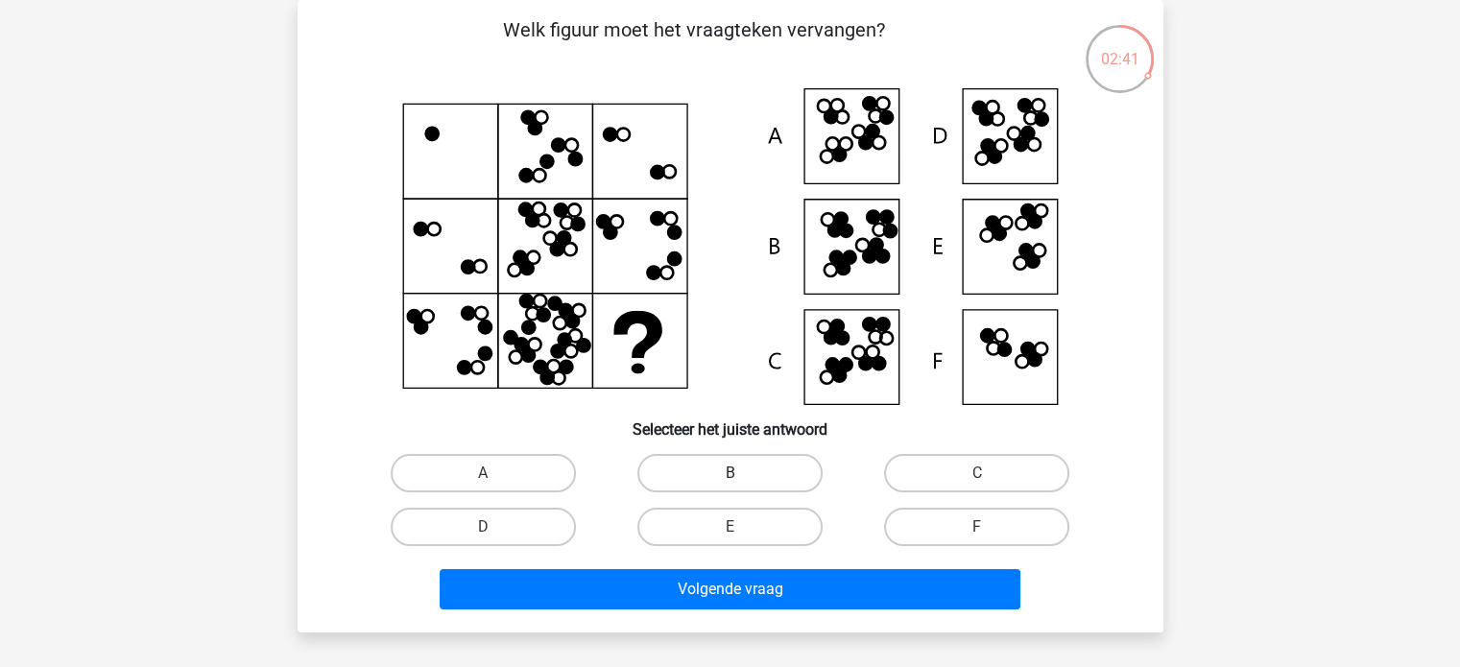
click at [768, 487] on label "B" at bounding box center [729, 473] width 185 height 38
click at [742, 486] on input "B" at bounding box center [735, 479] width 12 height 12
radio input "true"
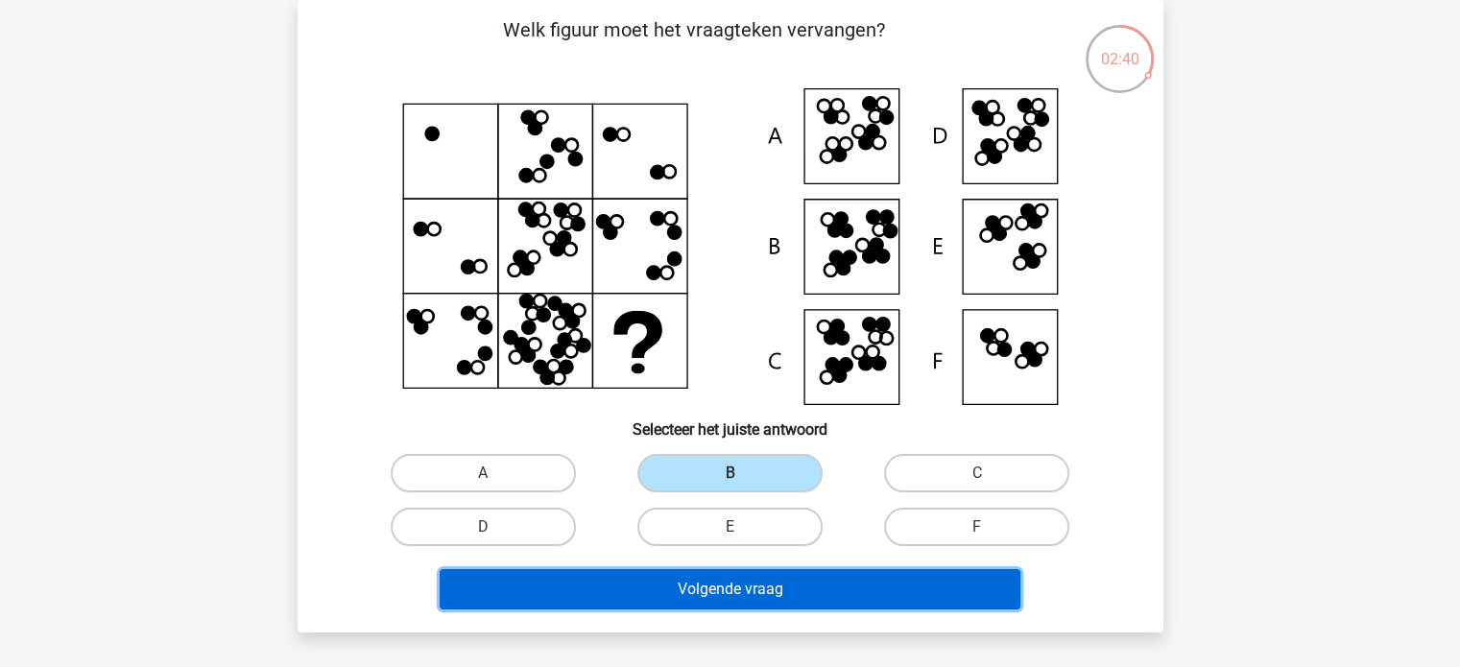
click at [768, 590] on button "Volgende vraag" at bounding box center [730, 589] width 581 height 40
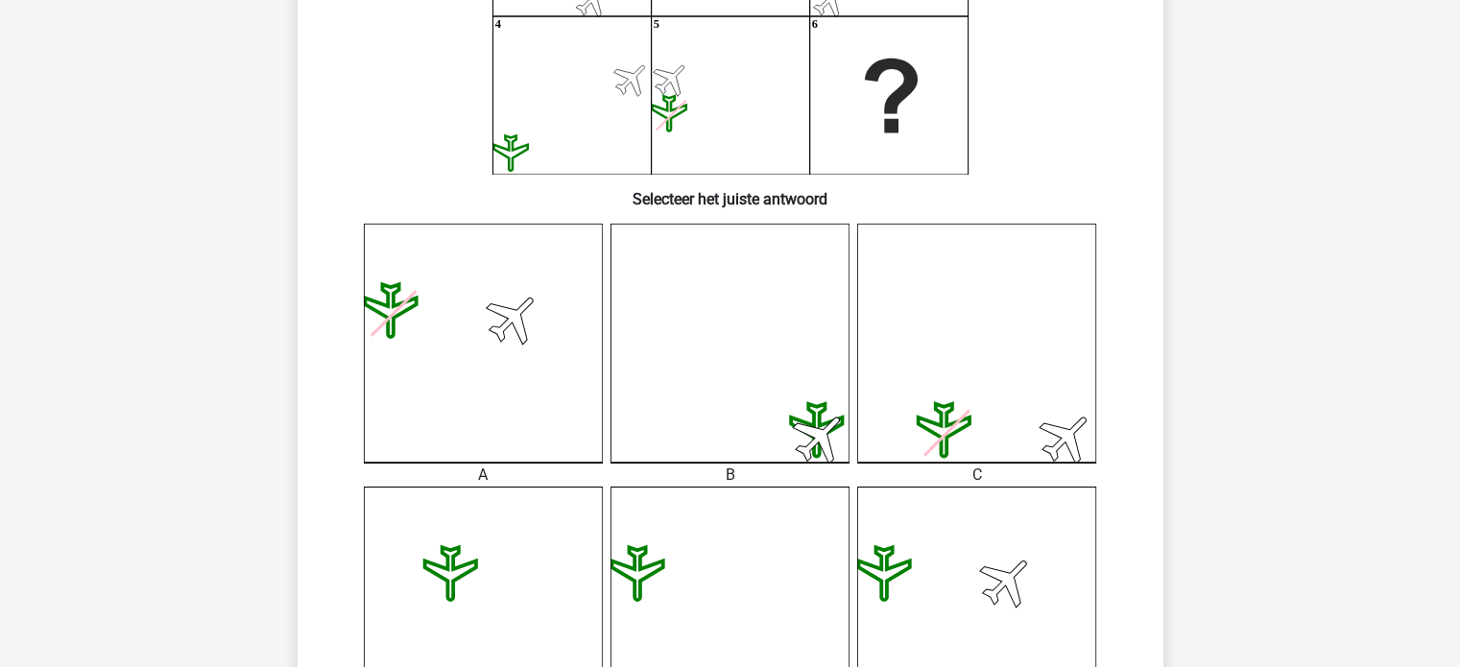
scroll to position [400, 0]
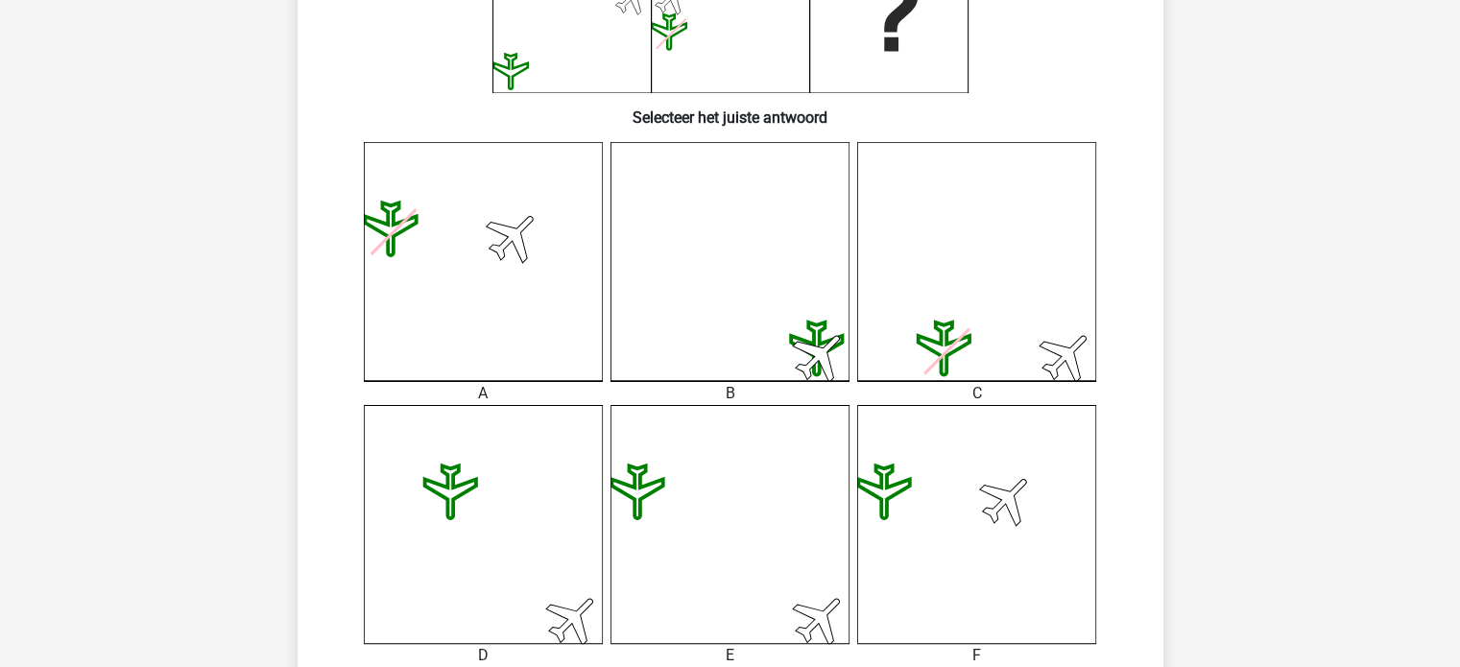
click at [952, 538] on icon at bounding box center [976, 524] width 239 height 239
drag, startPoint x: 1473, startPoint y: 345, endPoint x: 1413, endPoint y: 504, distance: 169.5
click at [1384, 536] on div "Registreer" at bounding box center [730, 510] width 1460 height 1821
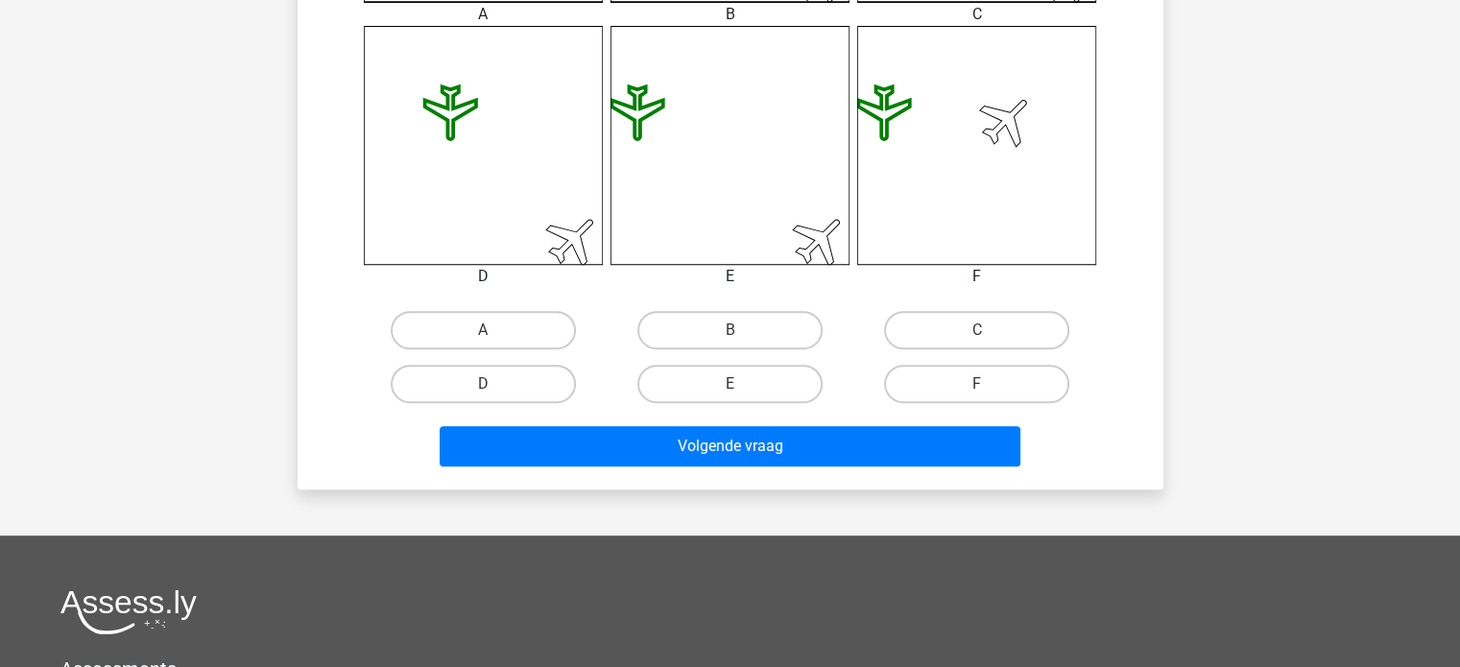
scroll to position [894, 0]
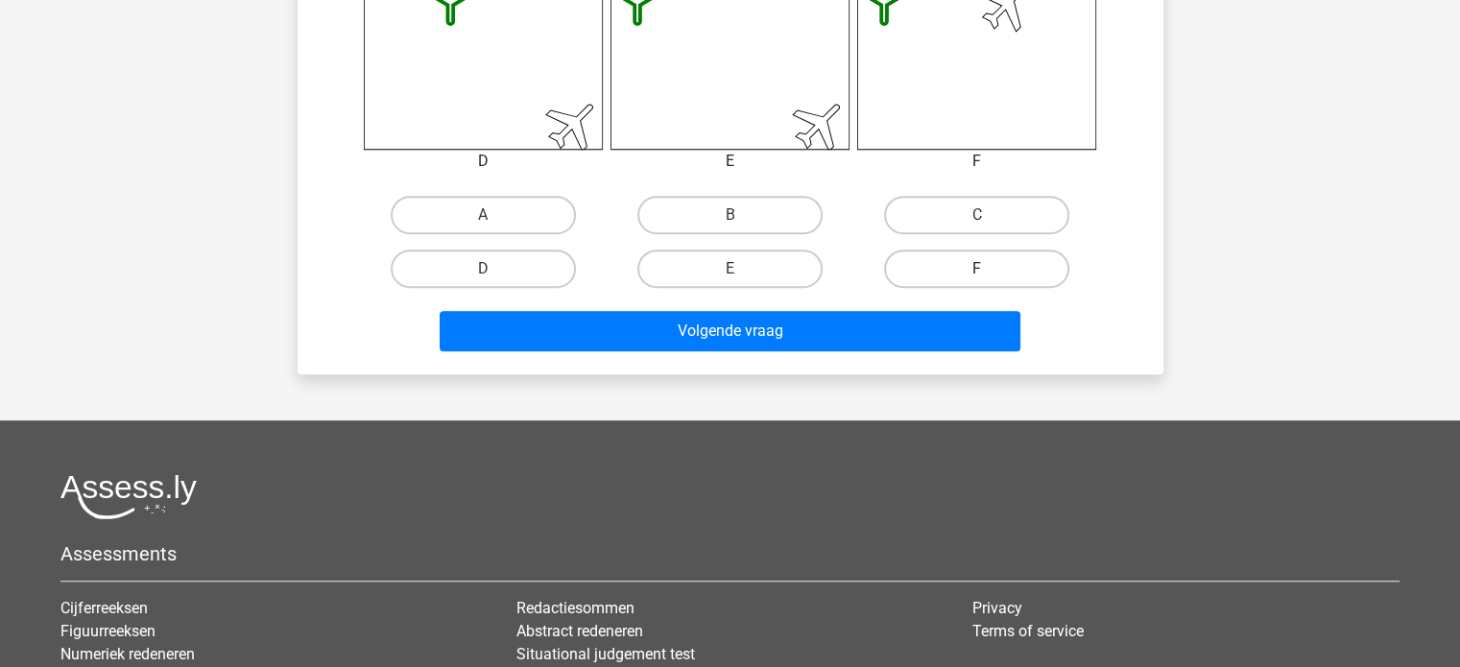
click at [952, 277] on label "F" at bounding box center [976, 269] width 185 height 38
click at [977, 277] on input "F" at bounding box center [983, 275] width 12 height 12
radio input "true"
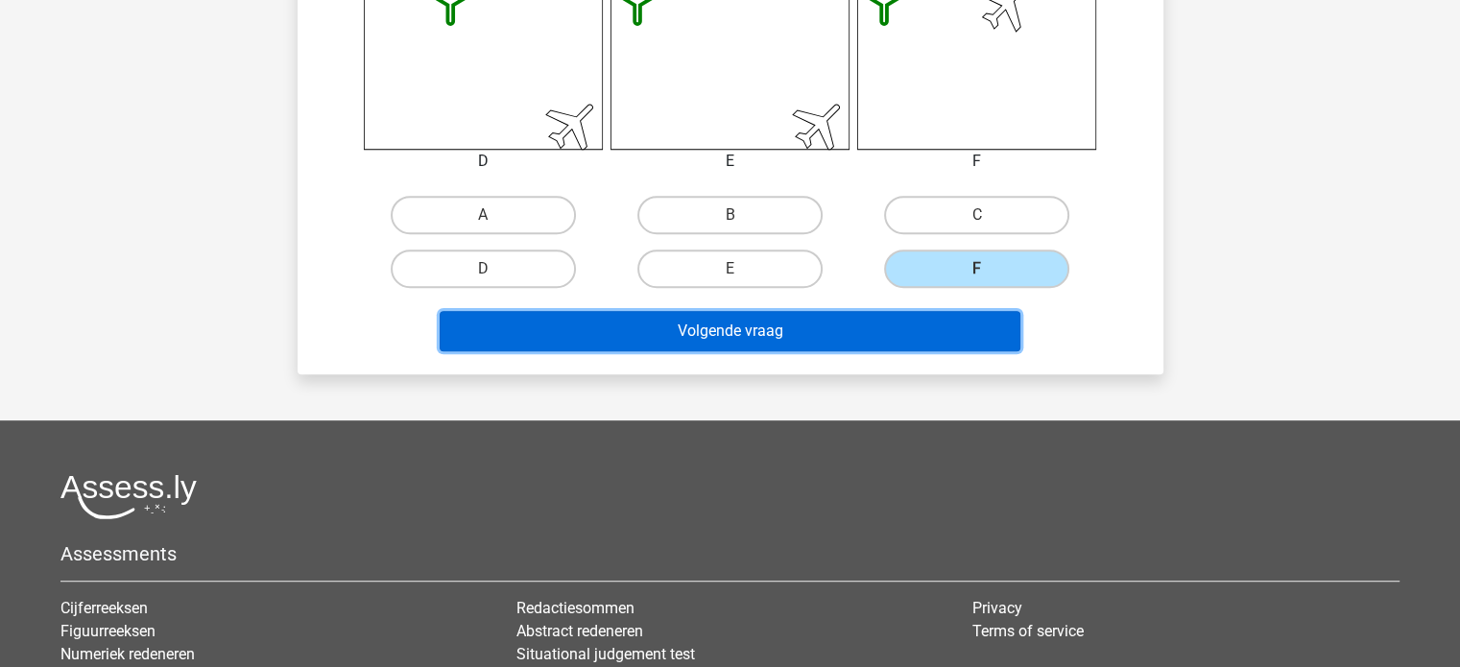
click at [884, 341] on button "Volgende vraag" at bounding box center [730, 331] width 581 height 40
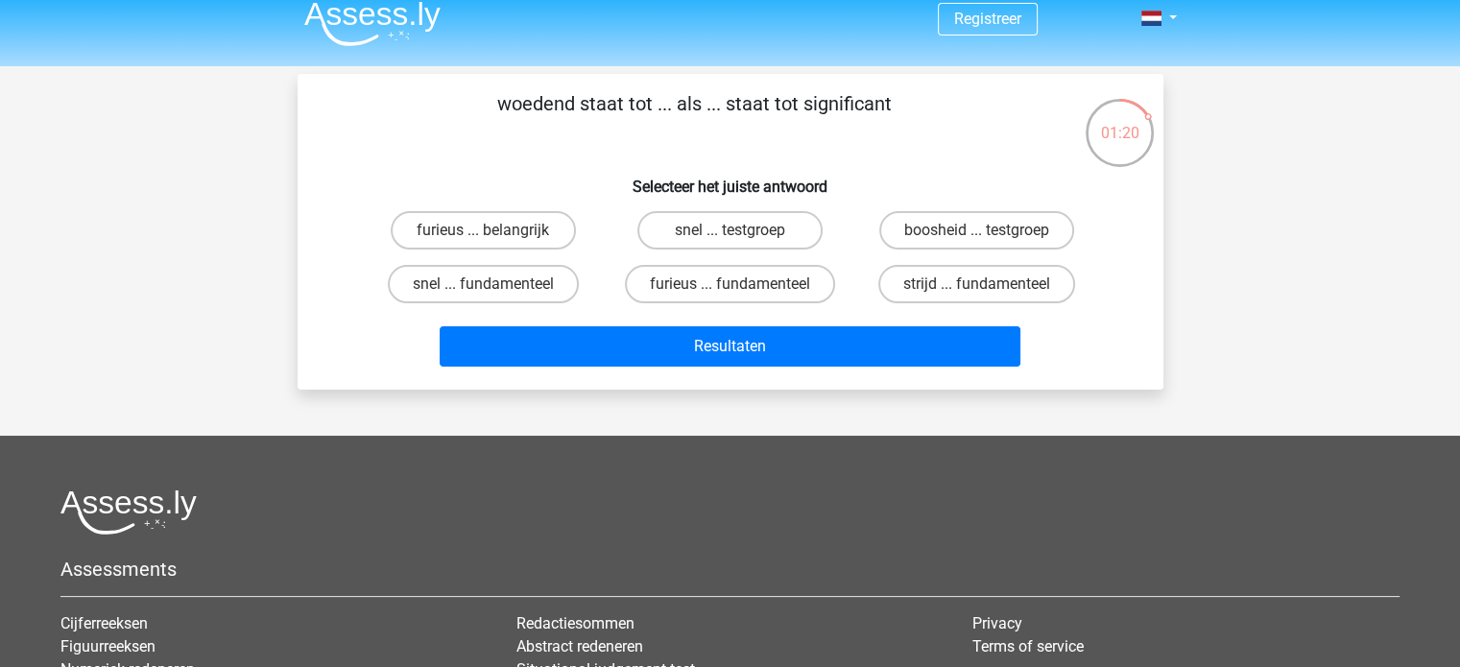
scroll to position [0, 0]
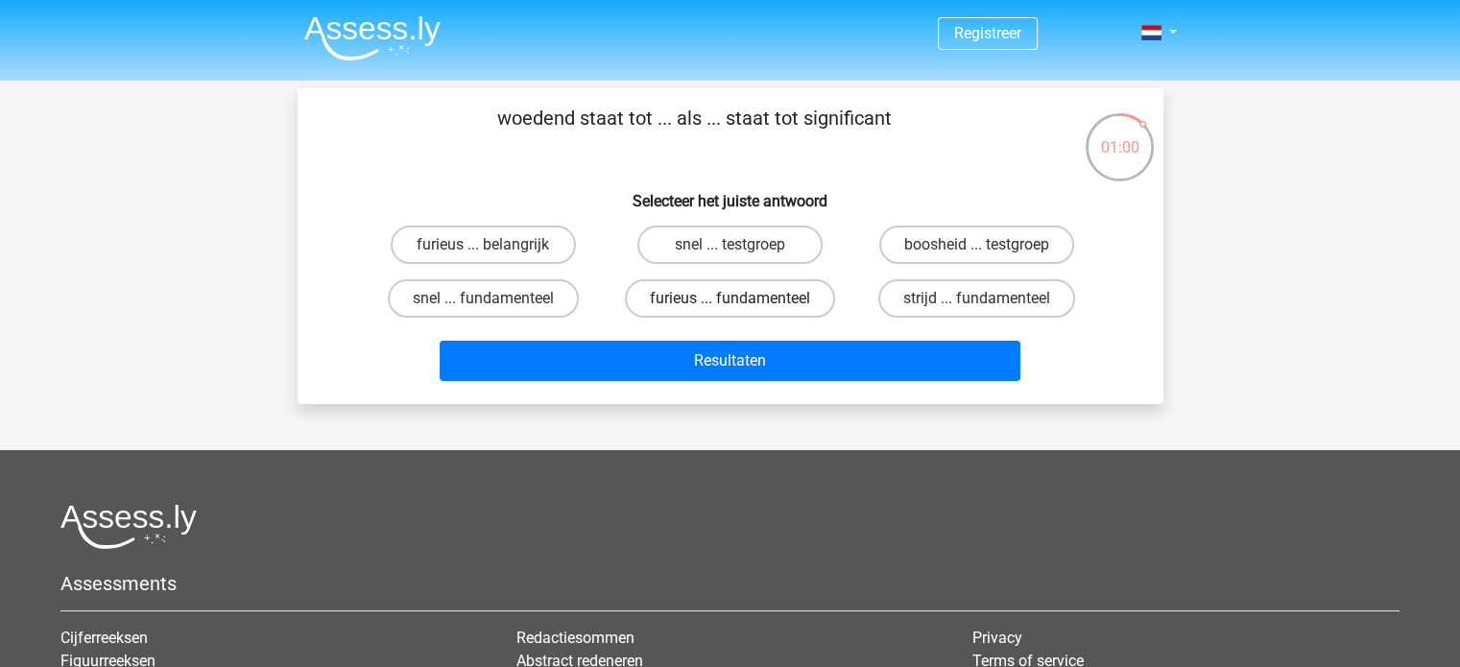
click at [760, 302] on label "furieus ... fundamenteel" at bounding box center [730, 298] width 210 height 38
click at [742, 302] on input "furieus ... fundamenteel" at bounding box center [735, 304] width 12 height 12
radio input "true"
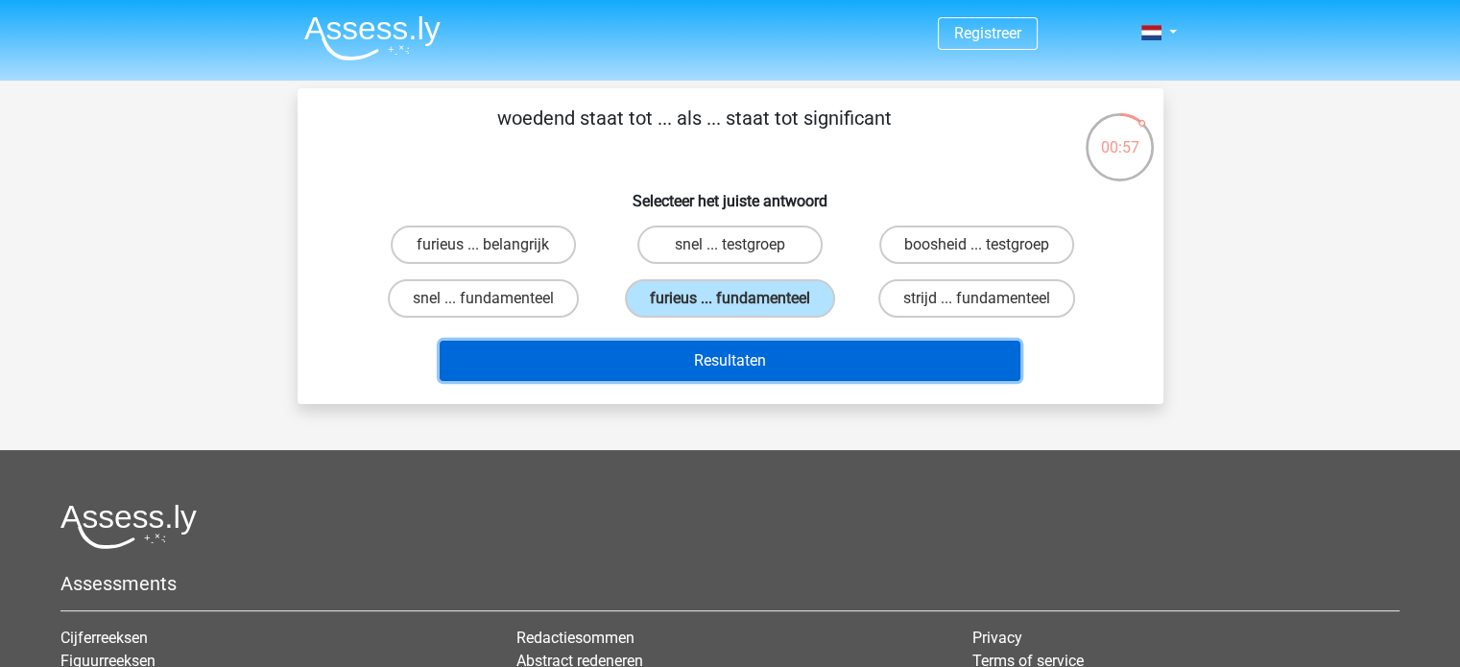
click at [779, 354] on button "Resultaten" at bounding box center [730, 361] width 581 height 40
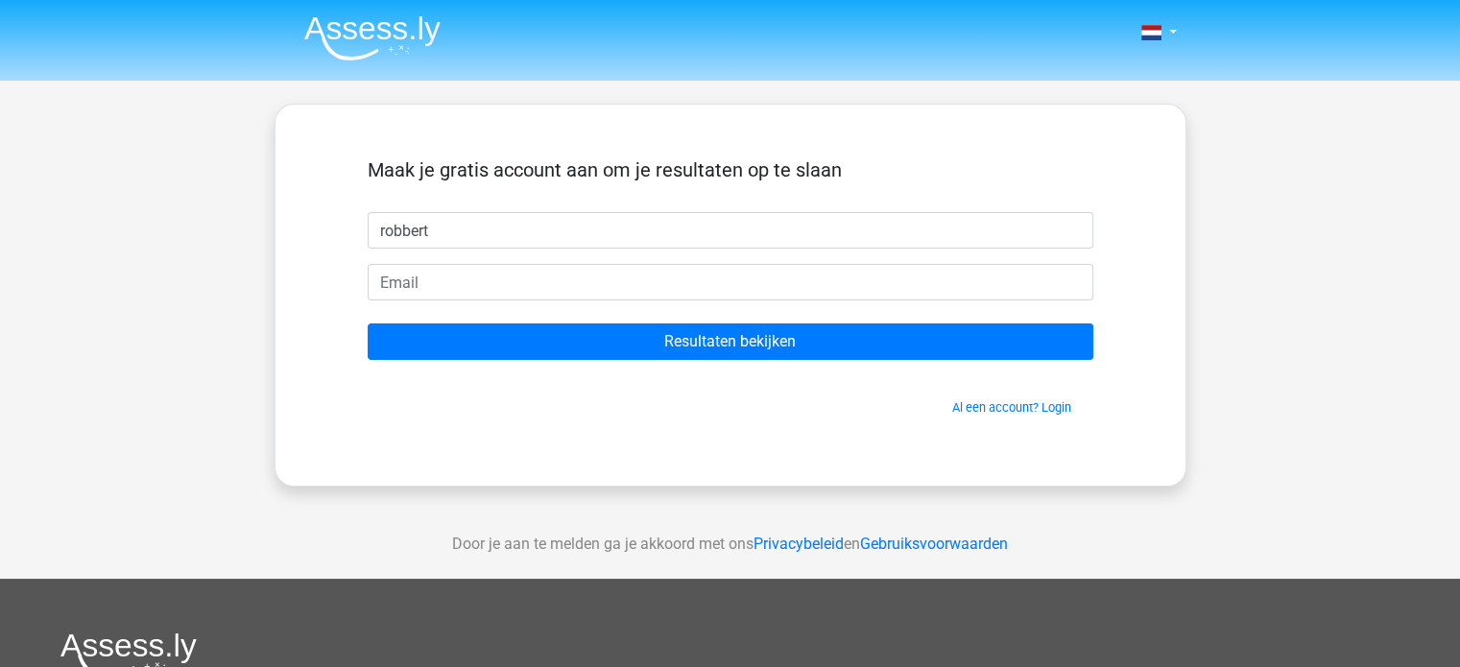
type input "robbert"
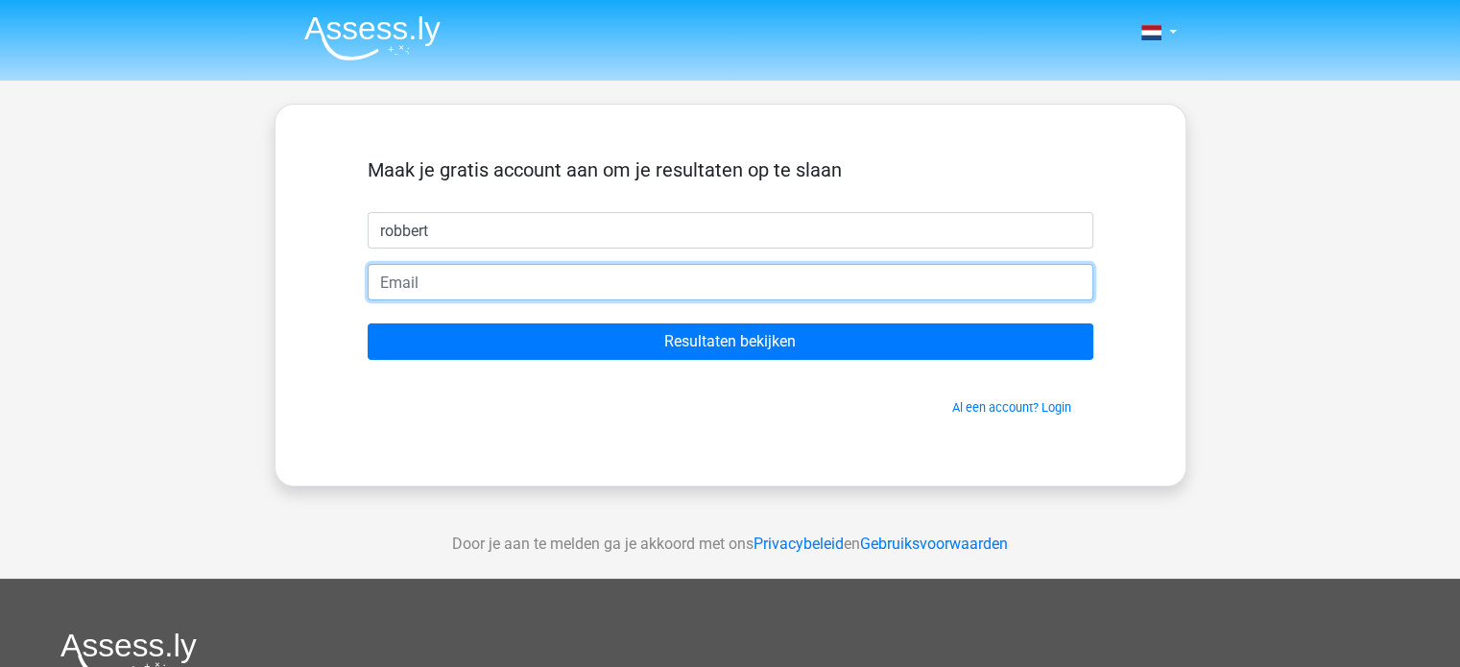
click at [718, 287] on input "email" at bounding box center [730, 282] width 725 height 36
type input "[EMAIL_ADDRESS][DOMAIN_NAME]"
drag, startPoint x: 618, startPoint y: 286, endPoint x: 304, endPoint y: 328, distance: 316.6
click at [304, 328] on div "Maak je gratis account aan om je resultaten op te slaan robbert annevanroon26@g…" at bounding box center [730, 295] width 912 height 383
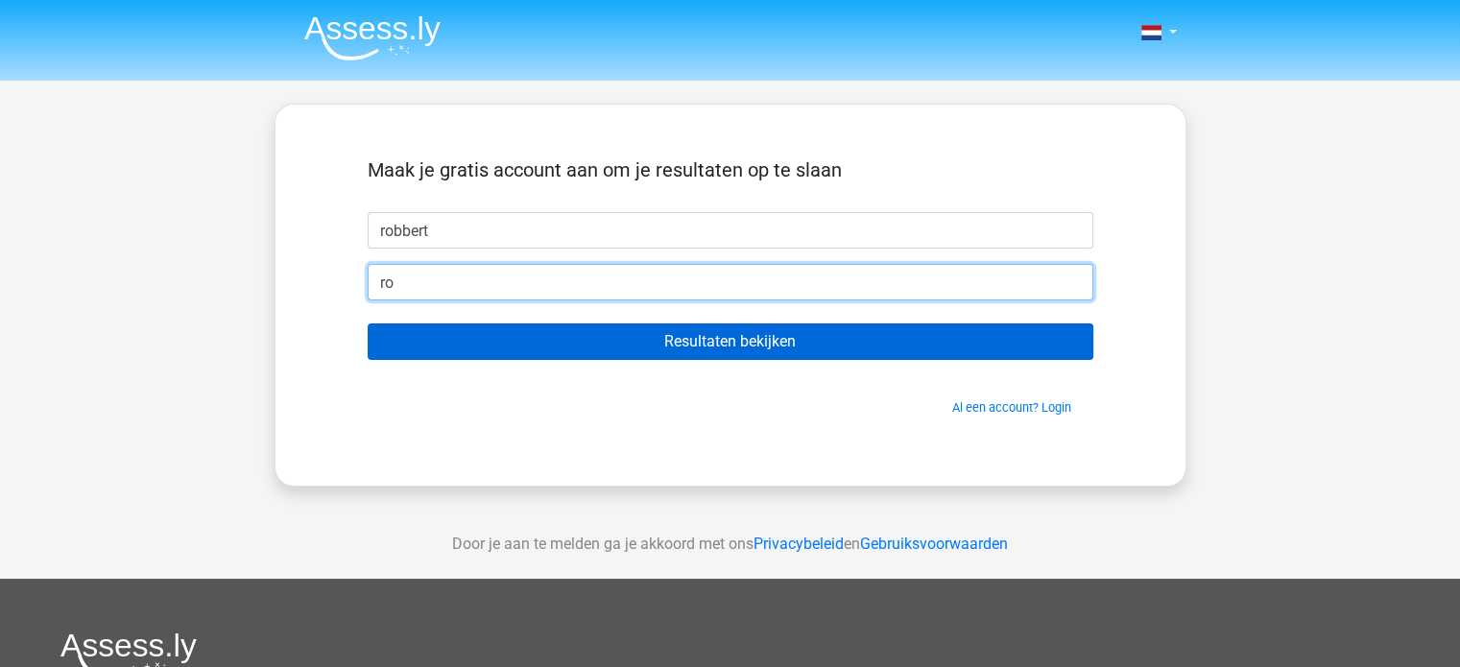
type input "robbertloos2004@gmail.com"
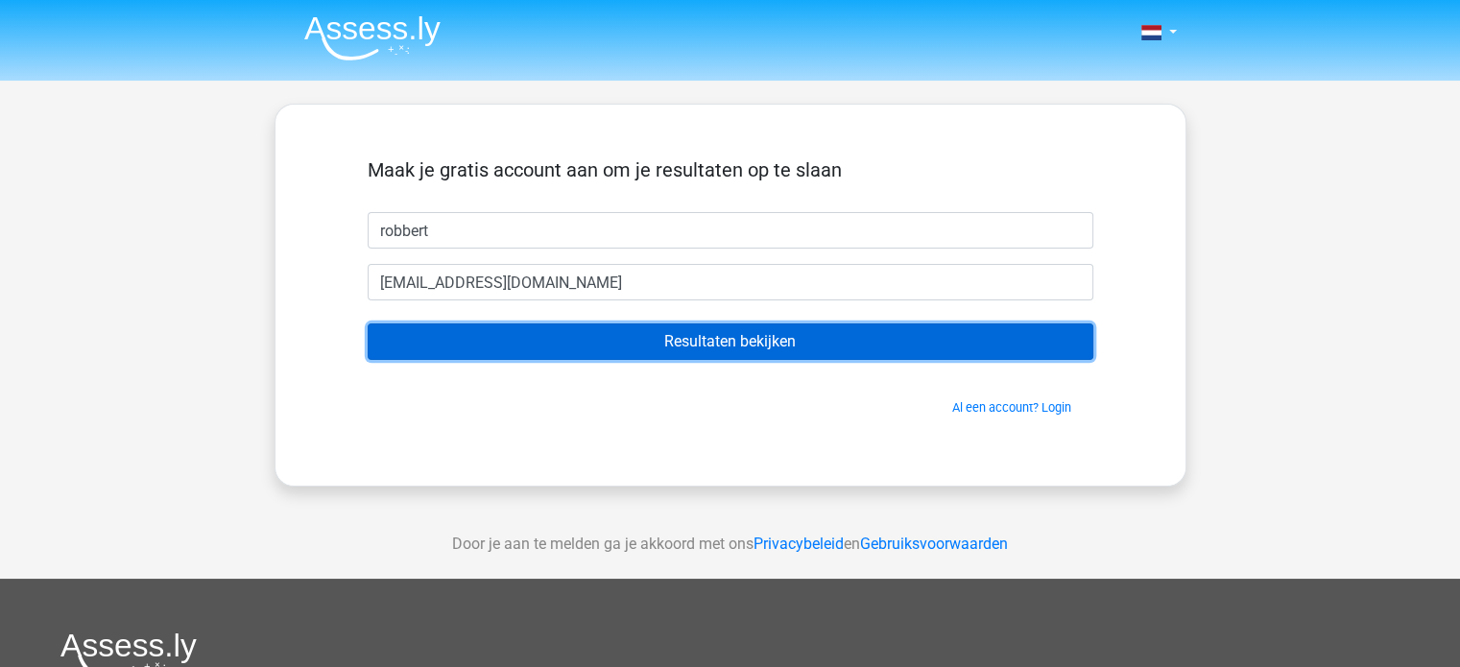
click at [568, 337] on input "Resultaten bekijken" at bounding box center [730, 341] width 725 height 36
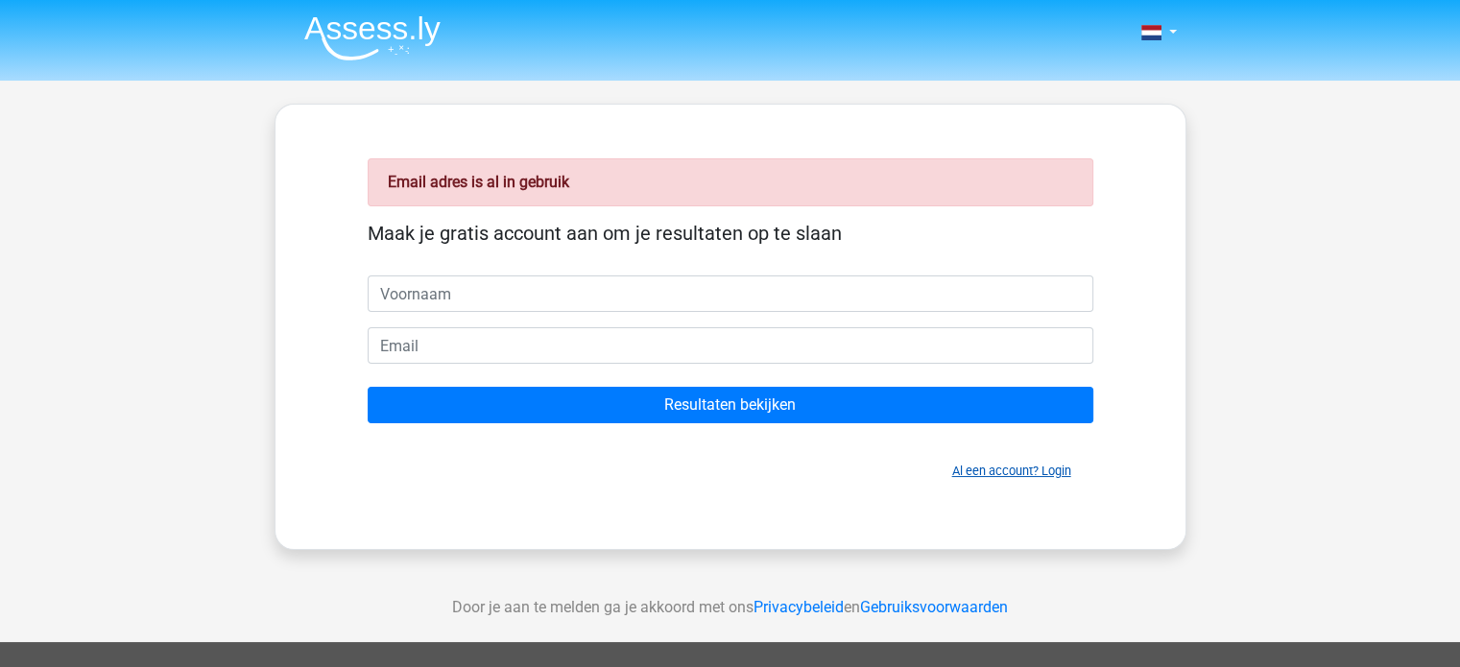
click at [1011, 464] on link "Al een account? Login" at bounding box center [1011, 471] width 119 height 14
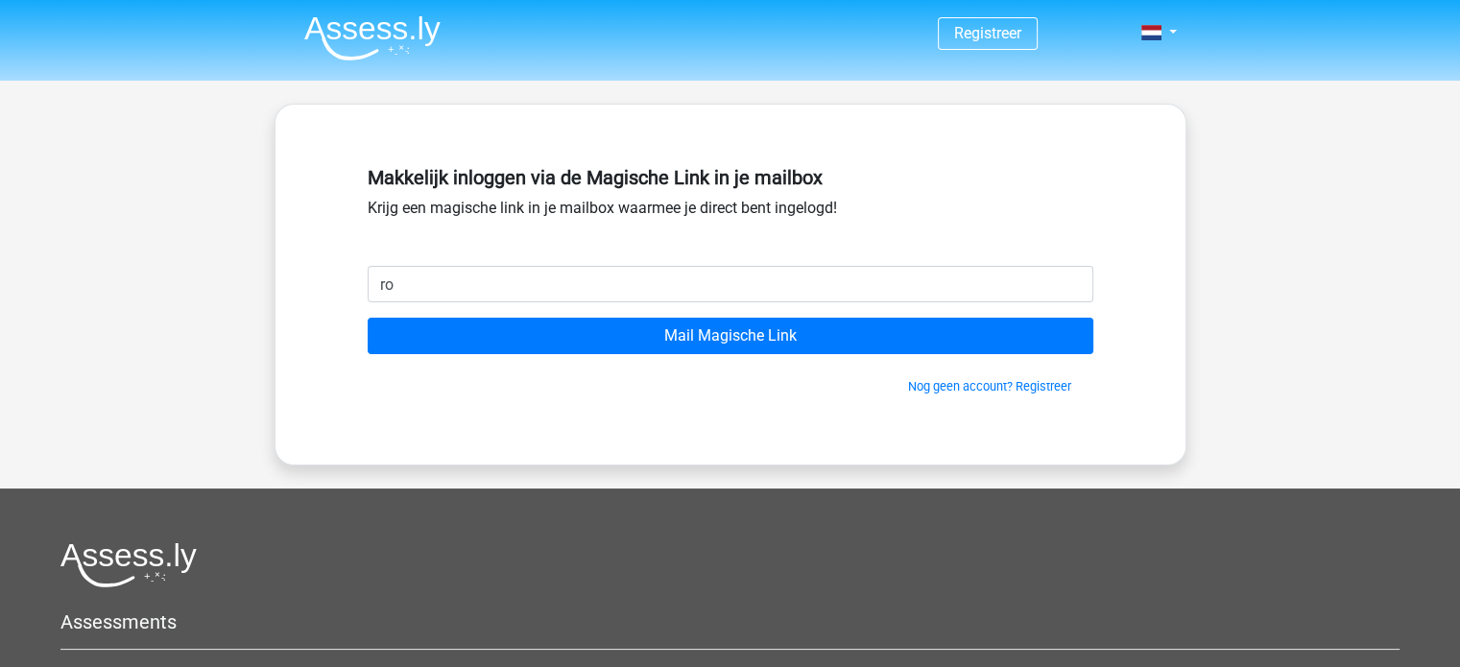
type input "[EMAIL_ADDRESS][DOMAIN_NAME]"
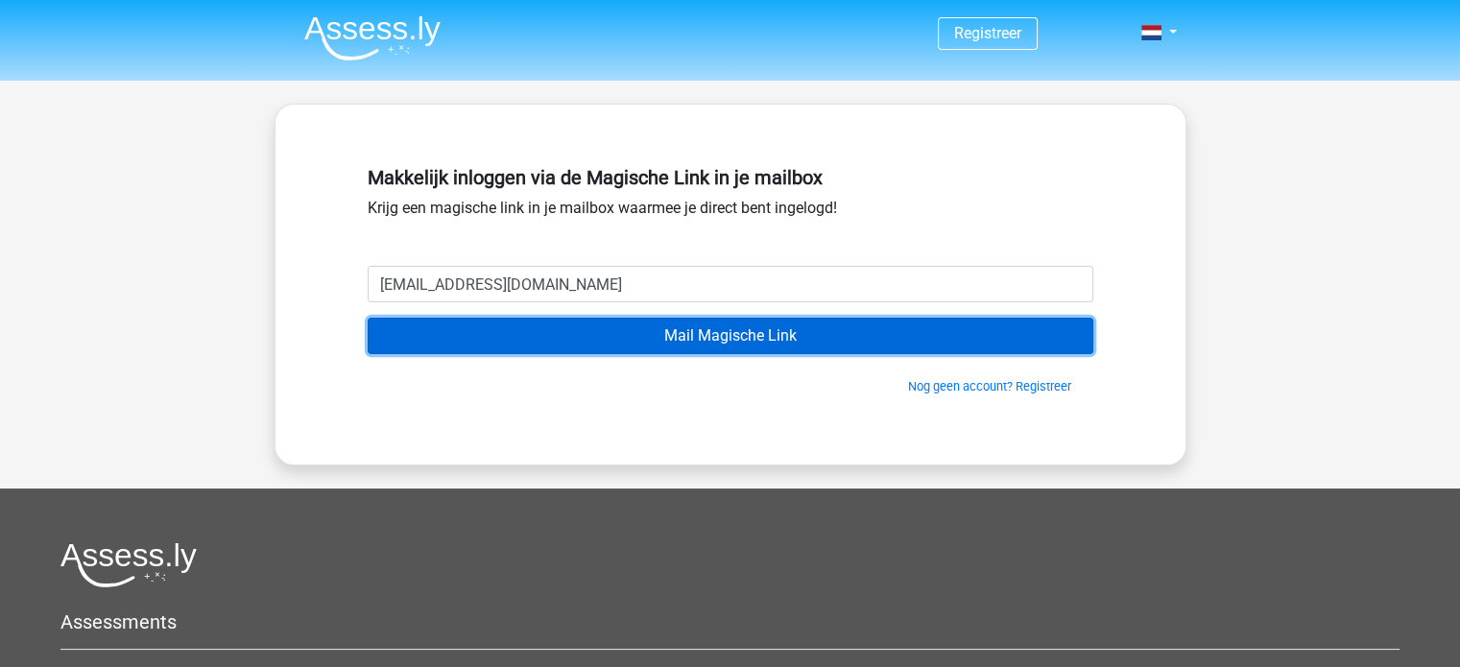
click at [779, 351] on input "Mail Magische Link" at bounding box center [730, 336] width 725 height 36
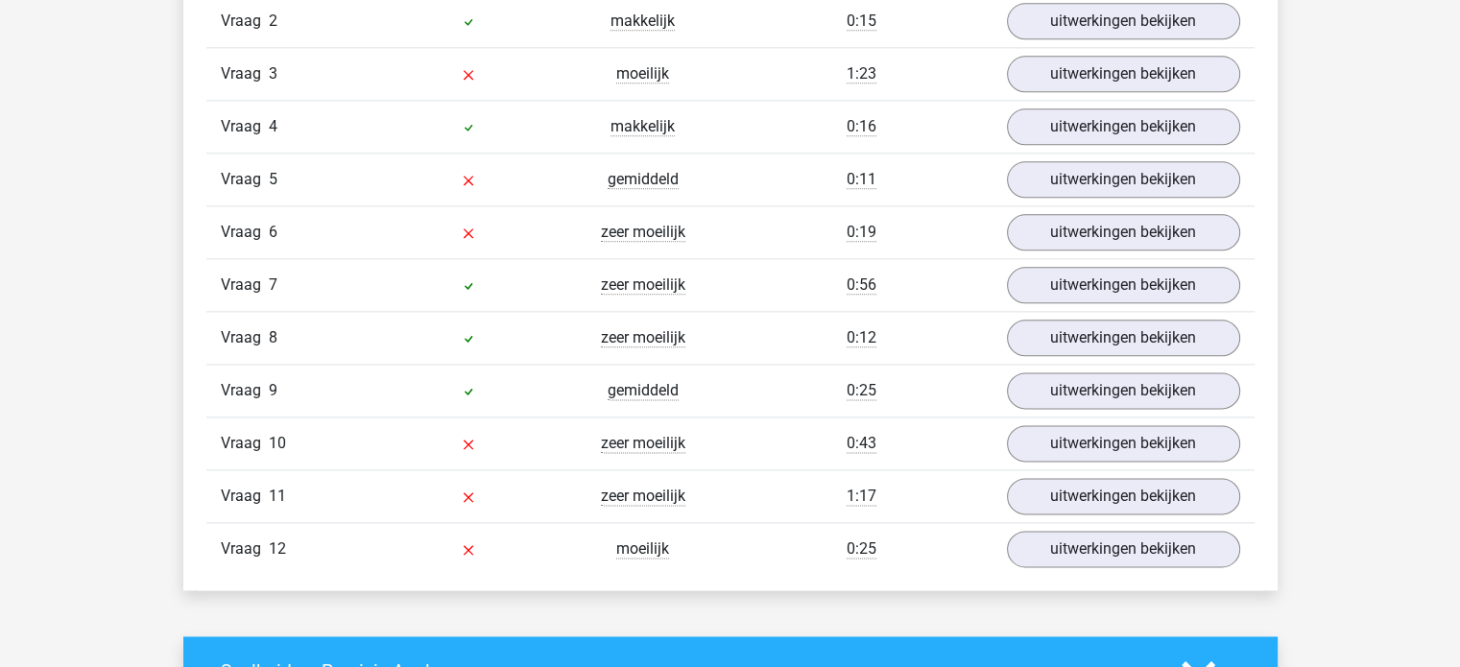
scroll to position [2342, 0]
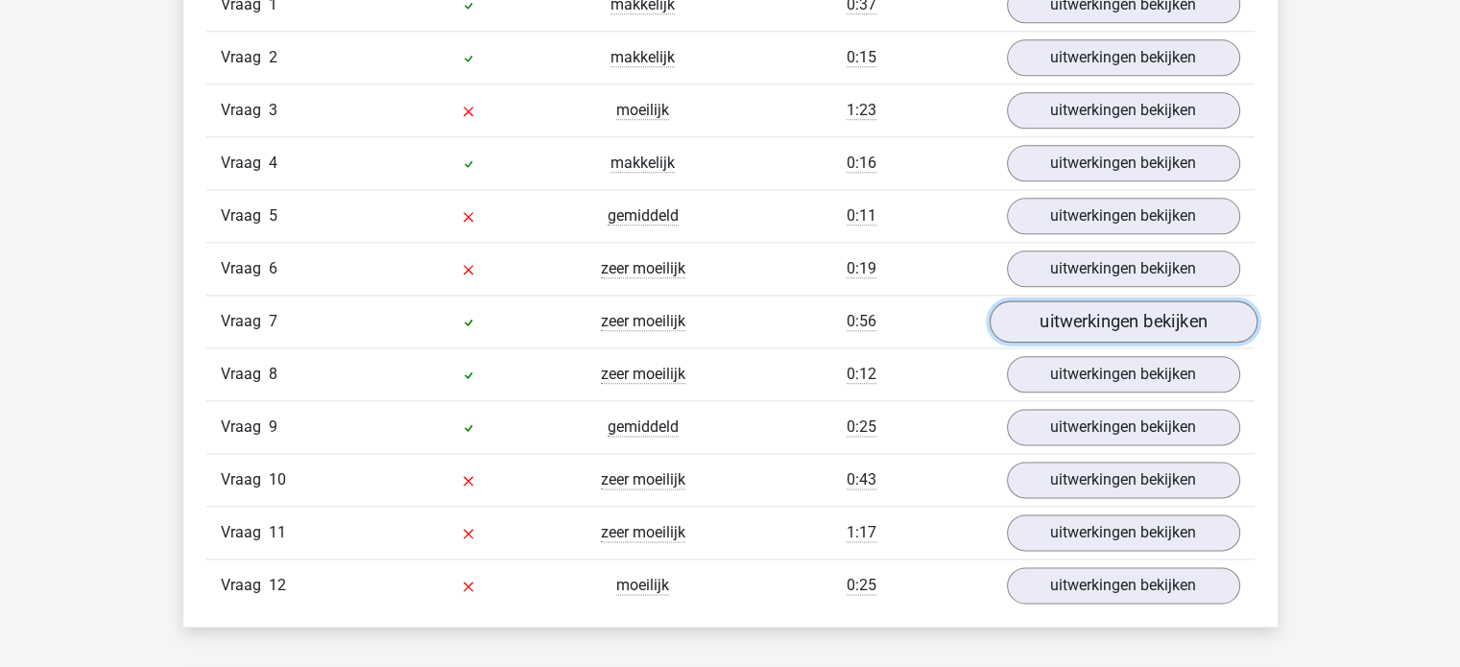
click at [1173, 306] on link "uitwerkingen bekijken" at bounding box center [1122, 321] width 268 height 42
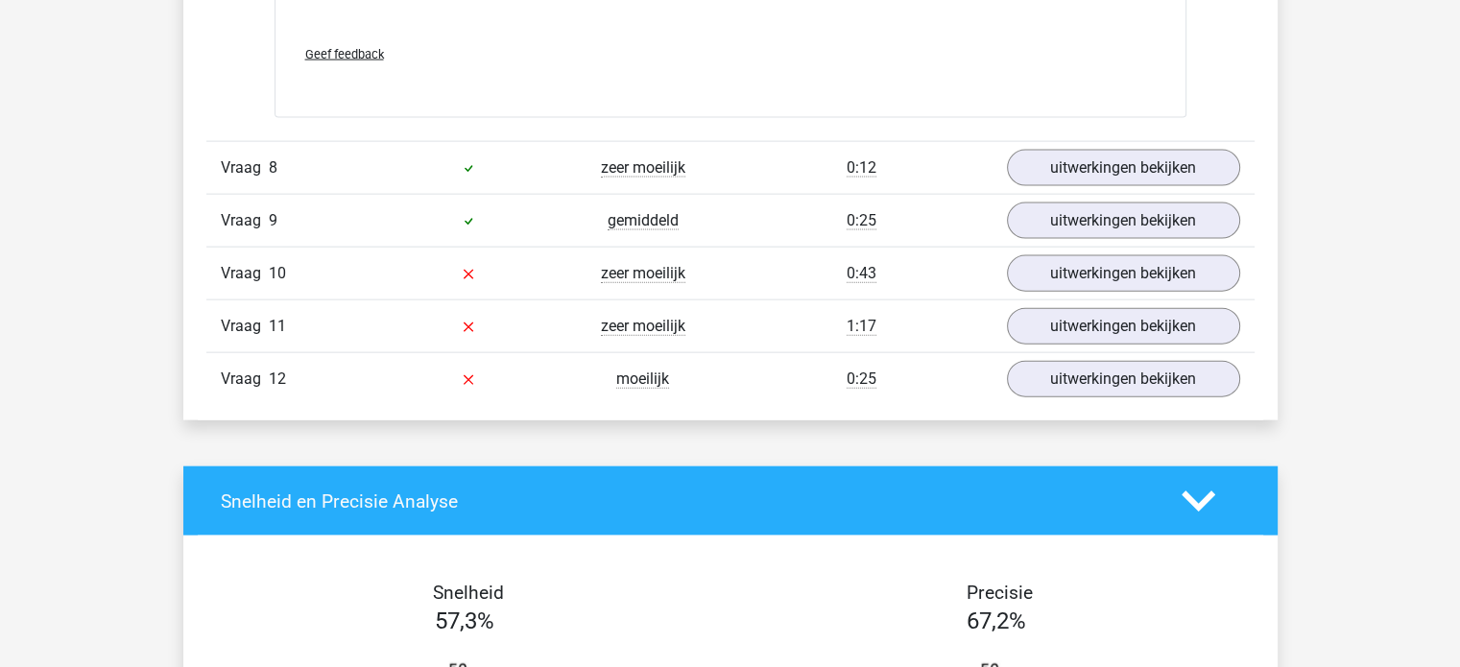
scroll to position [4287, 0]
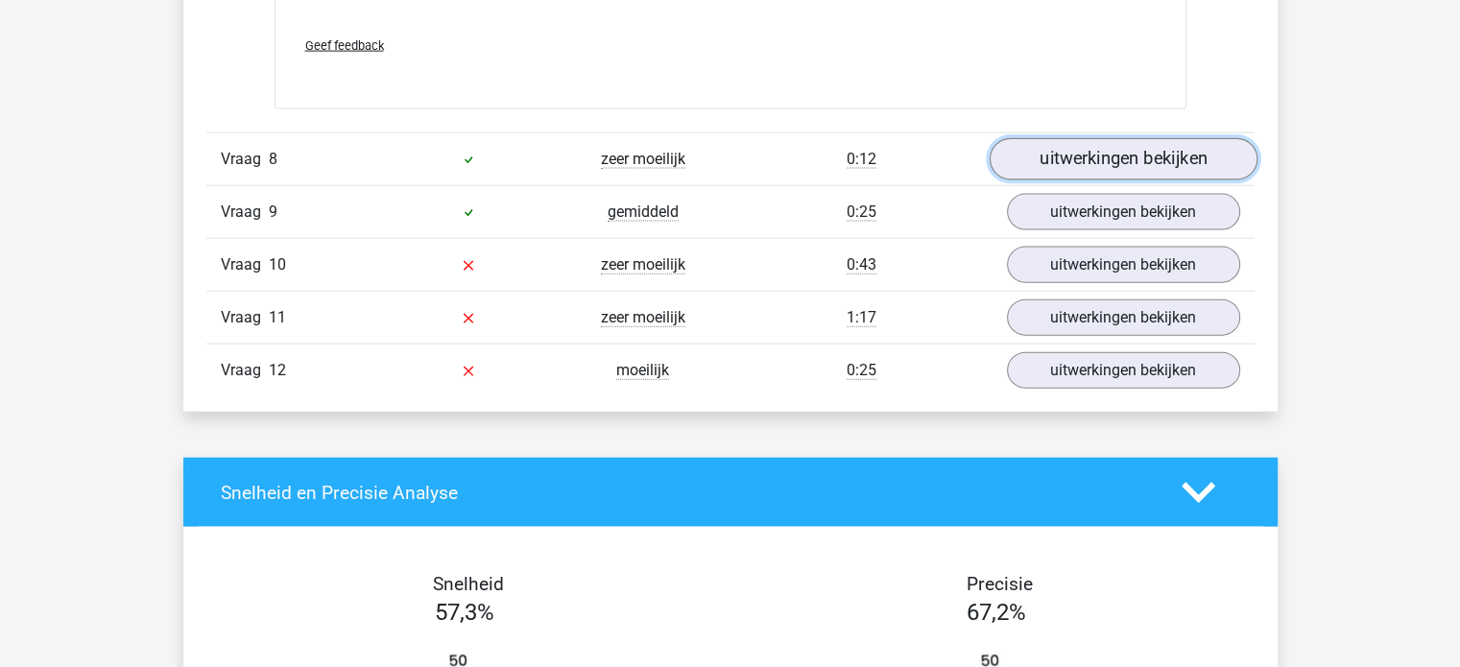
click at [1186, 146] on link "uitwerkingen bekijken" at bounding box center [1122, 160] width 268 height 42
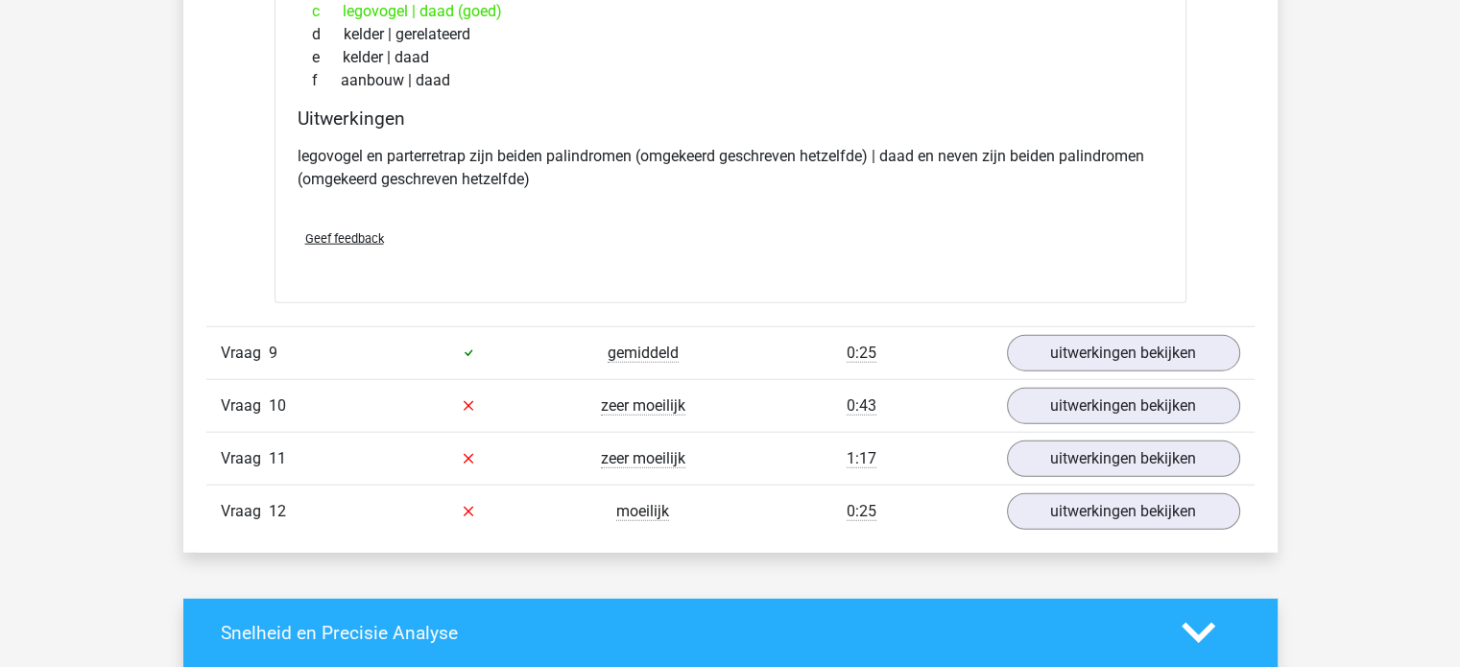
scroll to position [4629, 0]
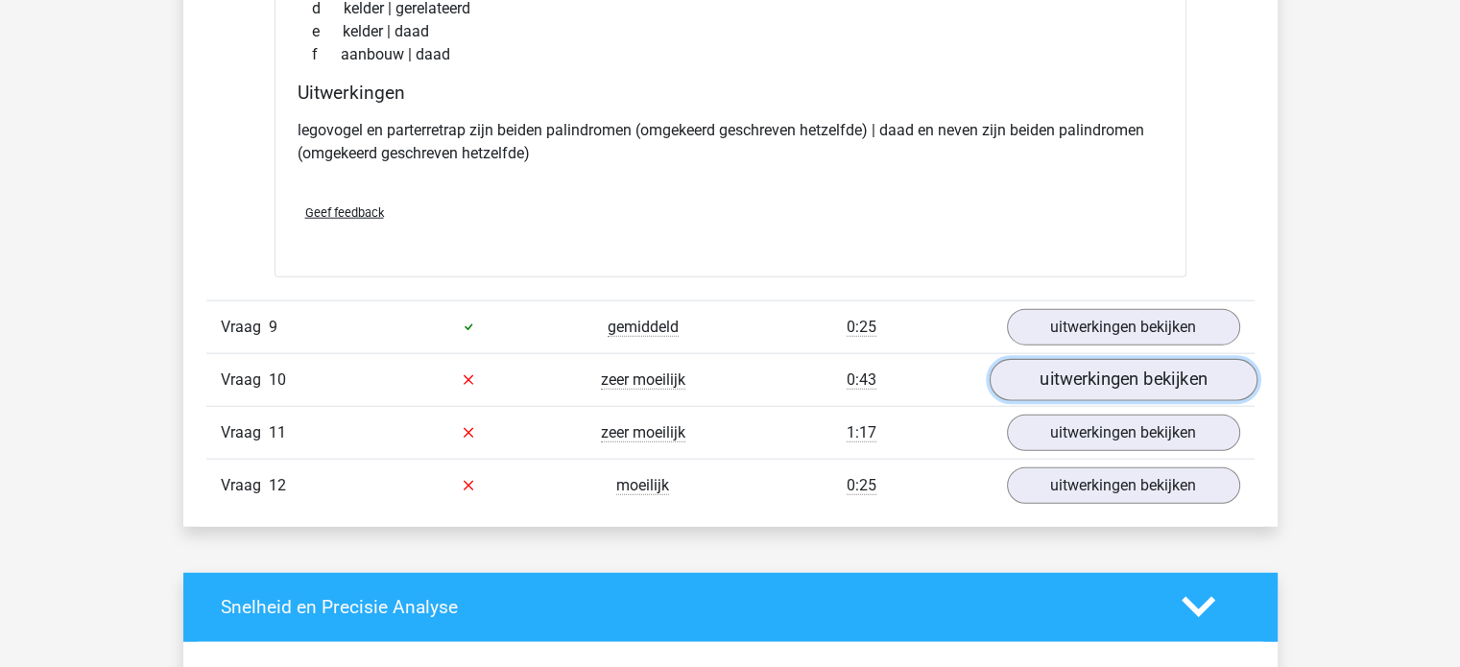
click at [1178, 369] on link "uitwerkingen bekijken" at bounding box center [1122, 380] width 268 height 42
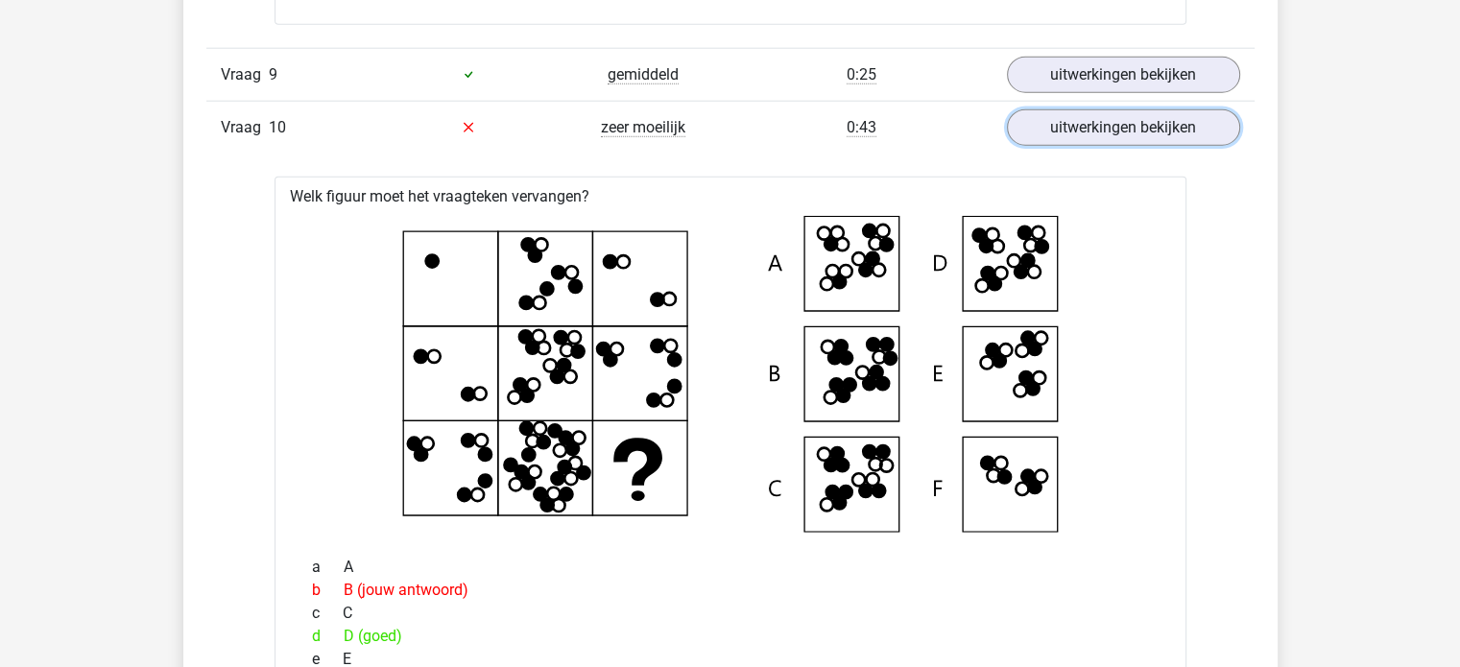
scroll to position [4871, 0]
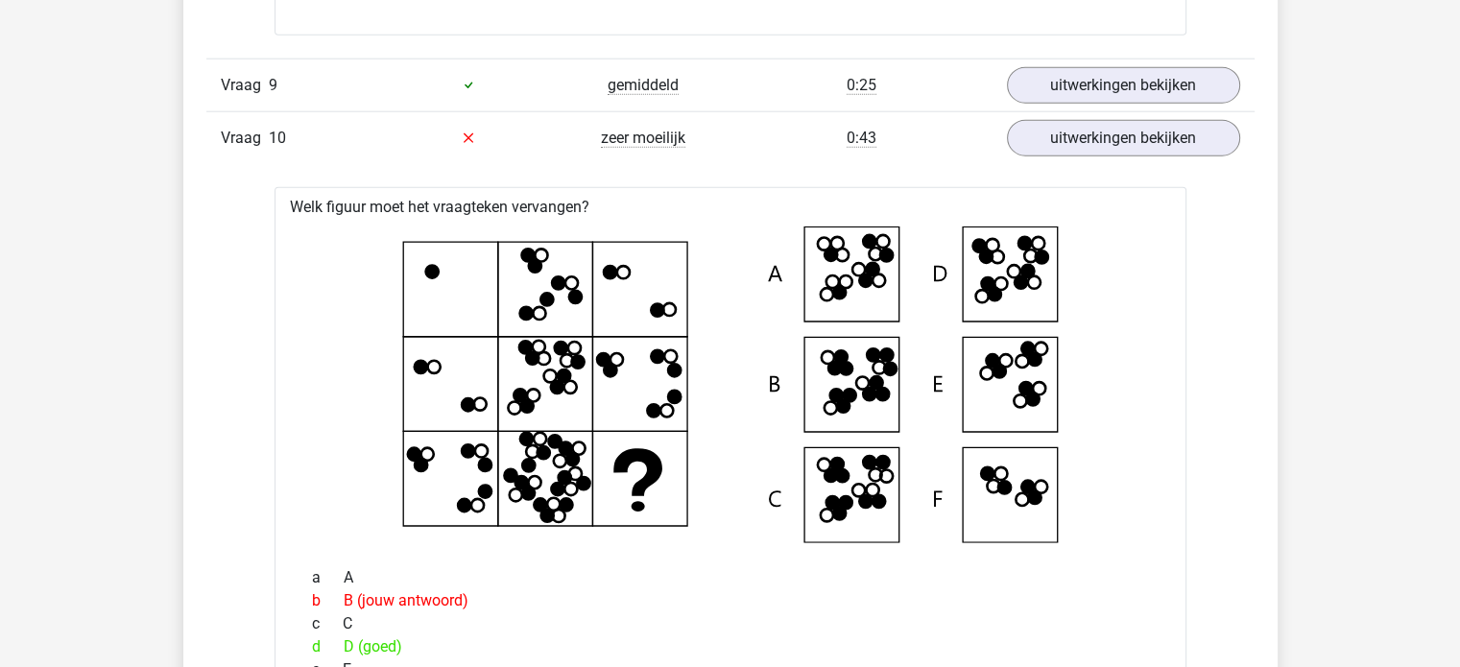
drag, startPoint x: 390, startPoint y: 245, endPoint x: 769, endPoint y: 472, distance: 442.1
click at [769, 472] on icon at bounding box center [730, 384] width 850 height 317
drag, startPoint x: 1037, startPoint y: 544, endPoint x: 737, endPoint y: 400, distance: 333.1
click at [722, 533] on icon at bounding box center [730, 384] width 850 height 317
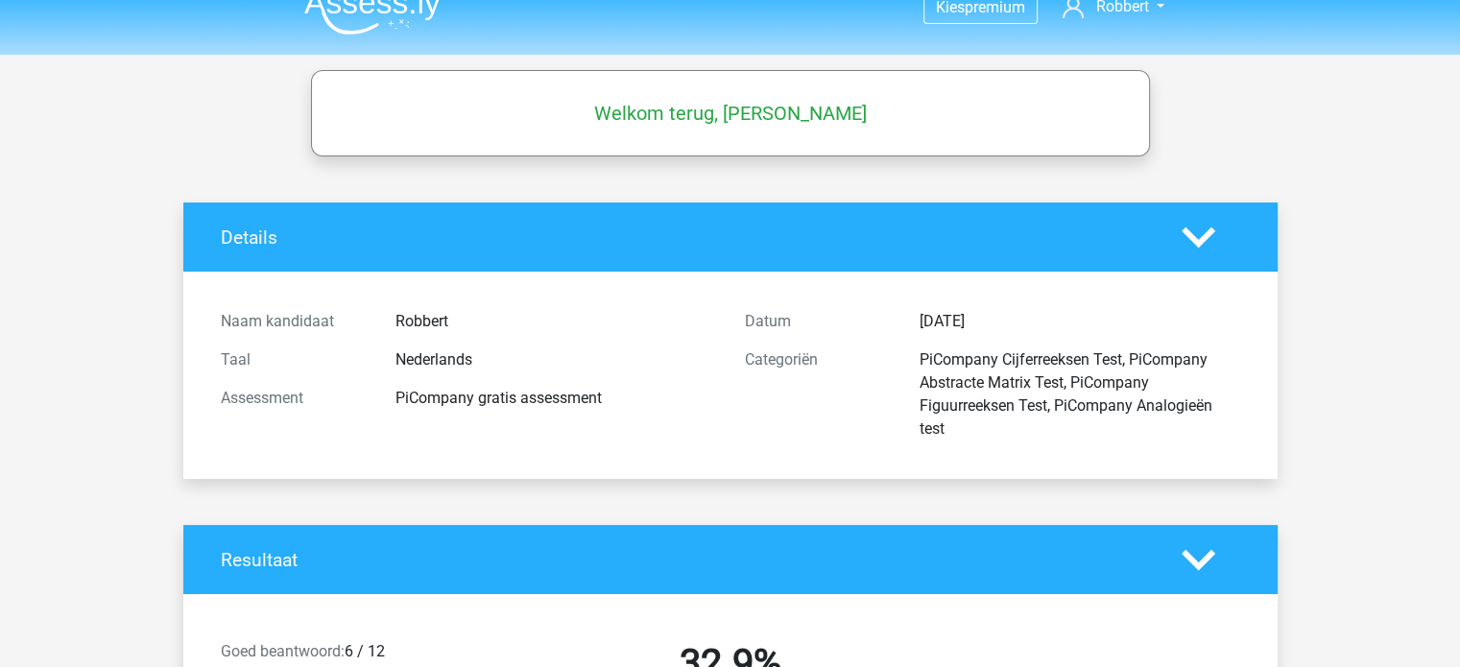
scroll to position [0, 0]
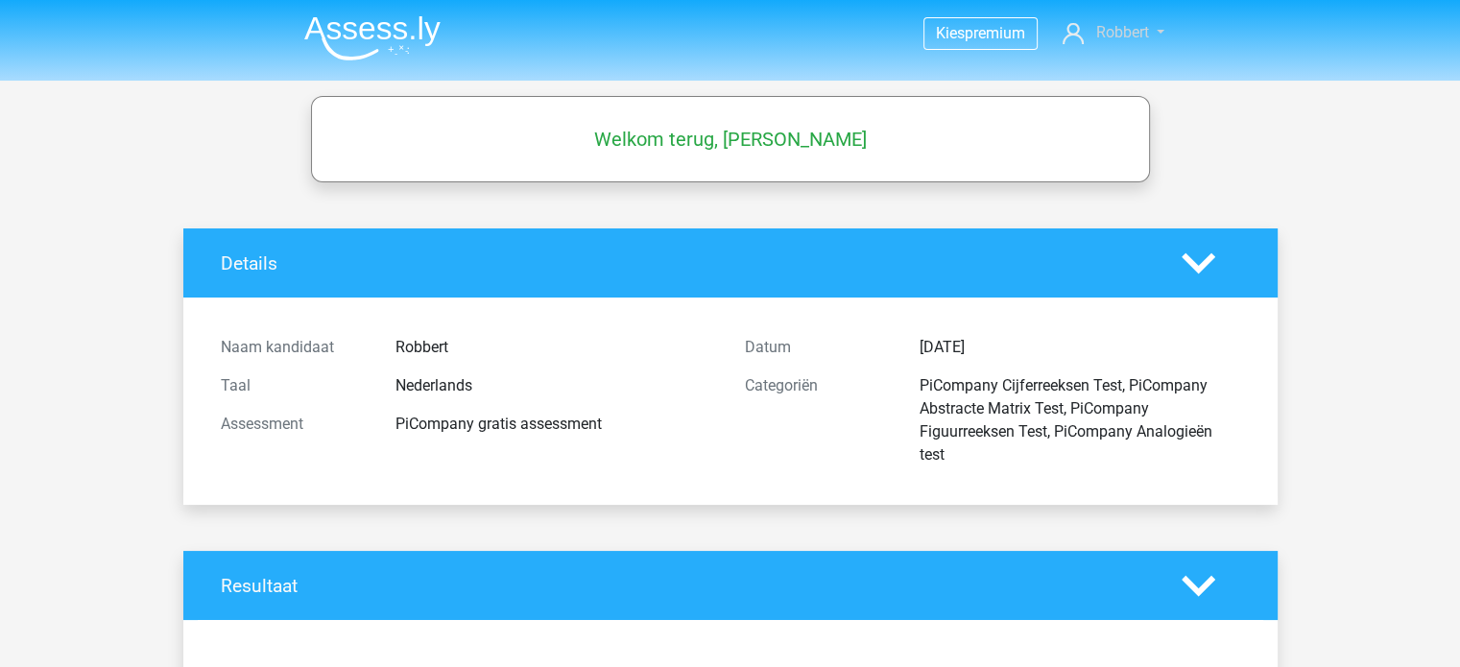
click at [1107, 33] on span "Robbert" at bounding box center [1121, 32] width 53 height 18
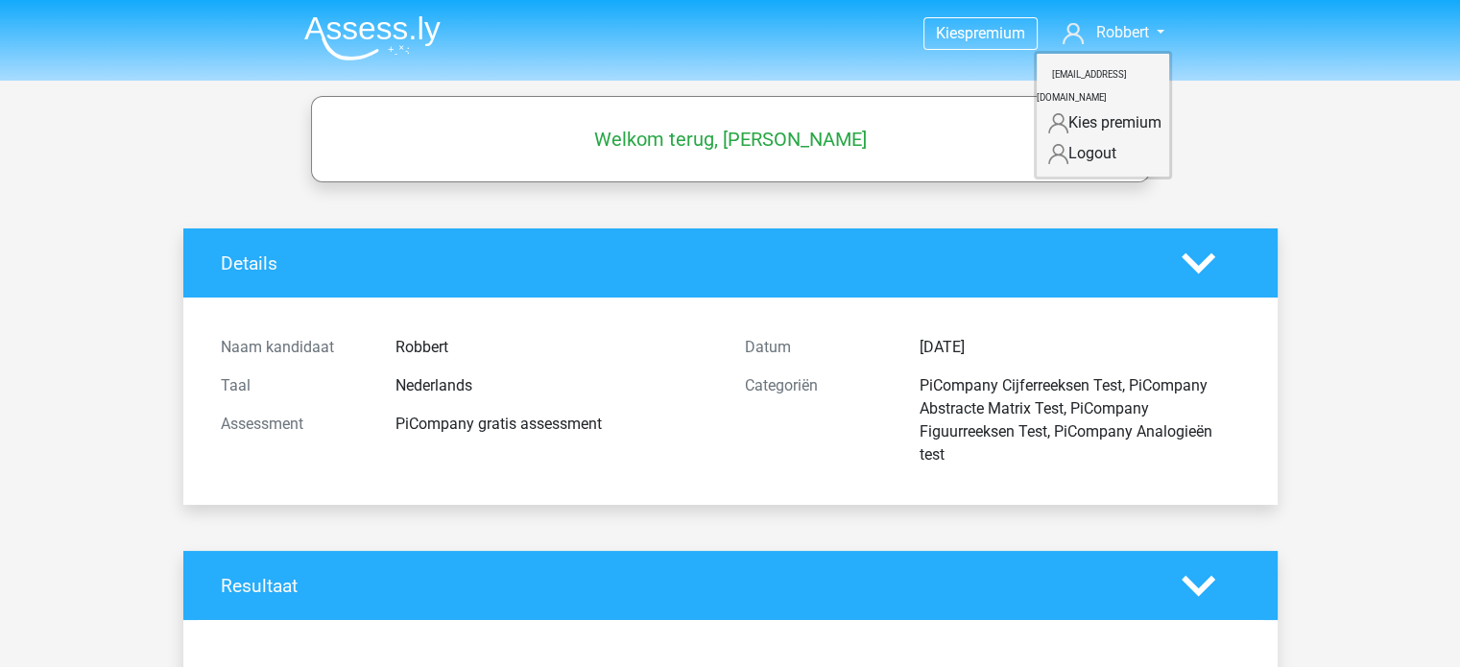
click at [966, 76] on header "Kies premium Robbert robbertloos2004@gmail.com" at bounding box center [730, 40] width 1460 height 81
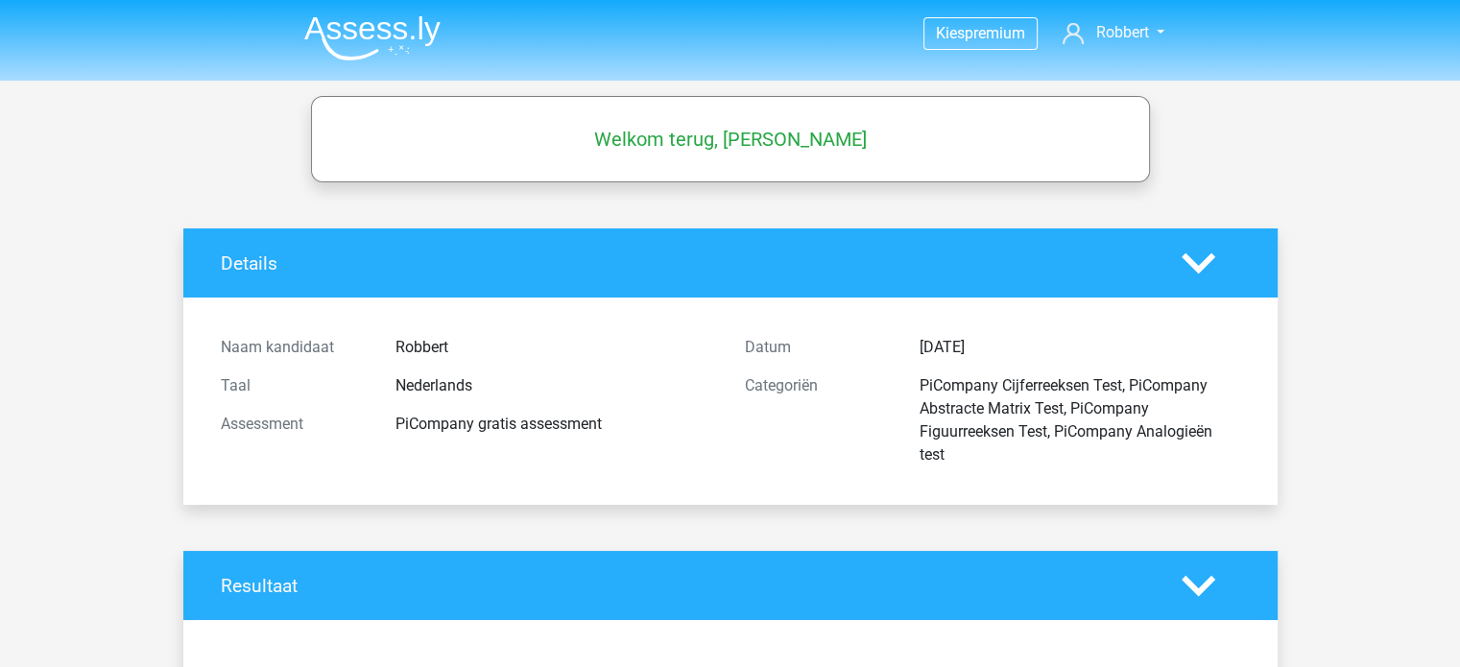
click at [672, 118] on div "Welkom terug, Robbert" at bounding box center [730, 139] width 835 height 54
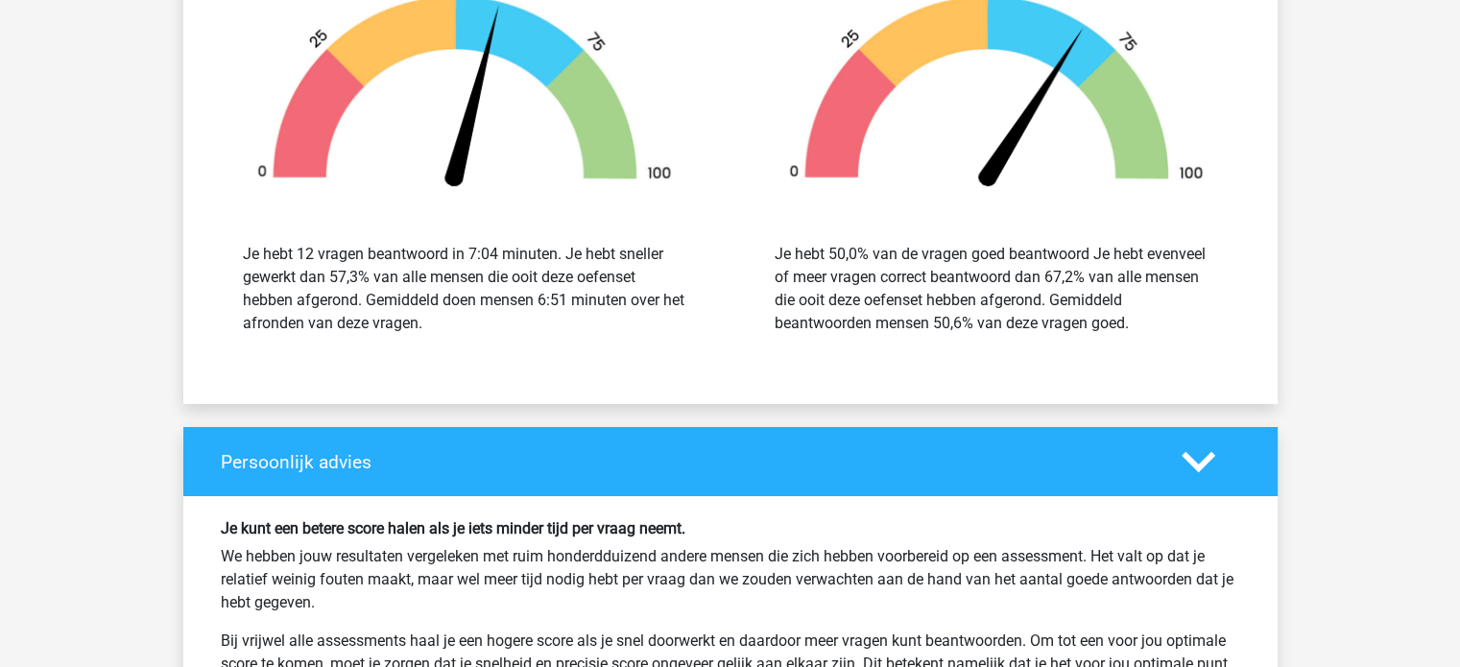
scroll to position [6631, 0]
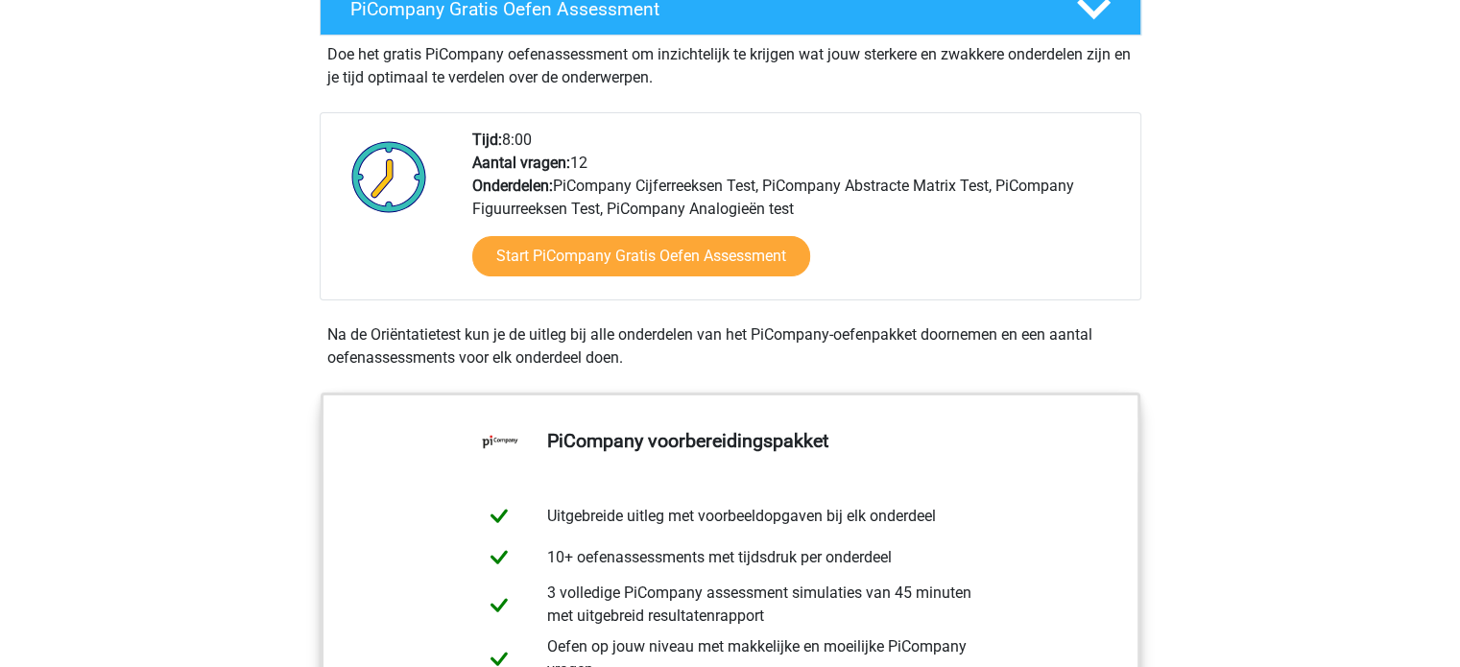
scroll to position [424, 0]
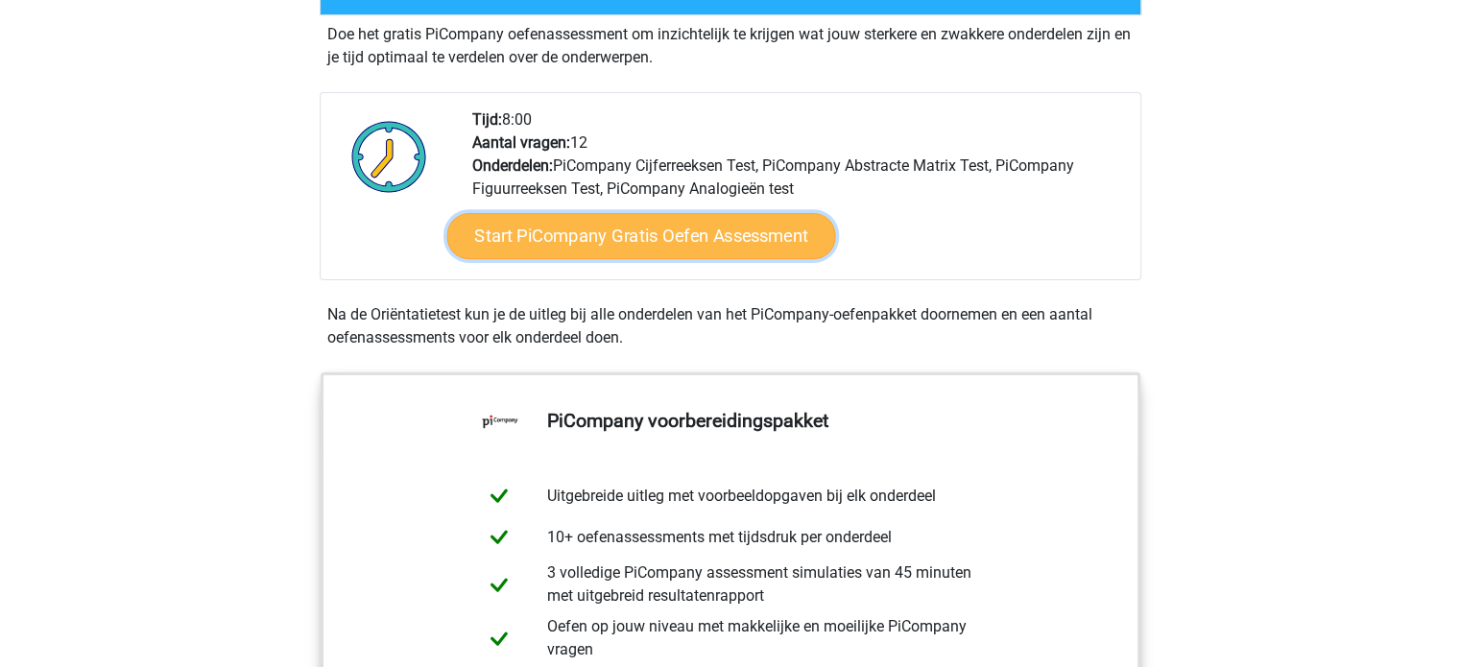
click at [744, 259] on link "Start PiCompany Gratis Oefen Assessment" at bounding box center [640, 236] width 389 height 46
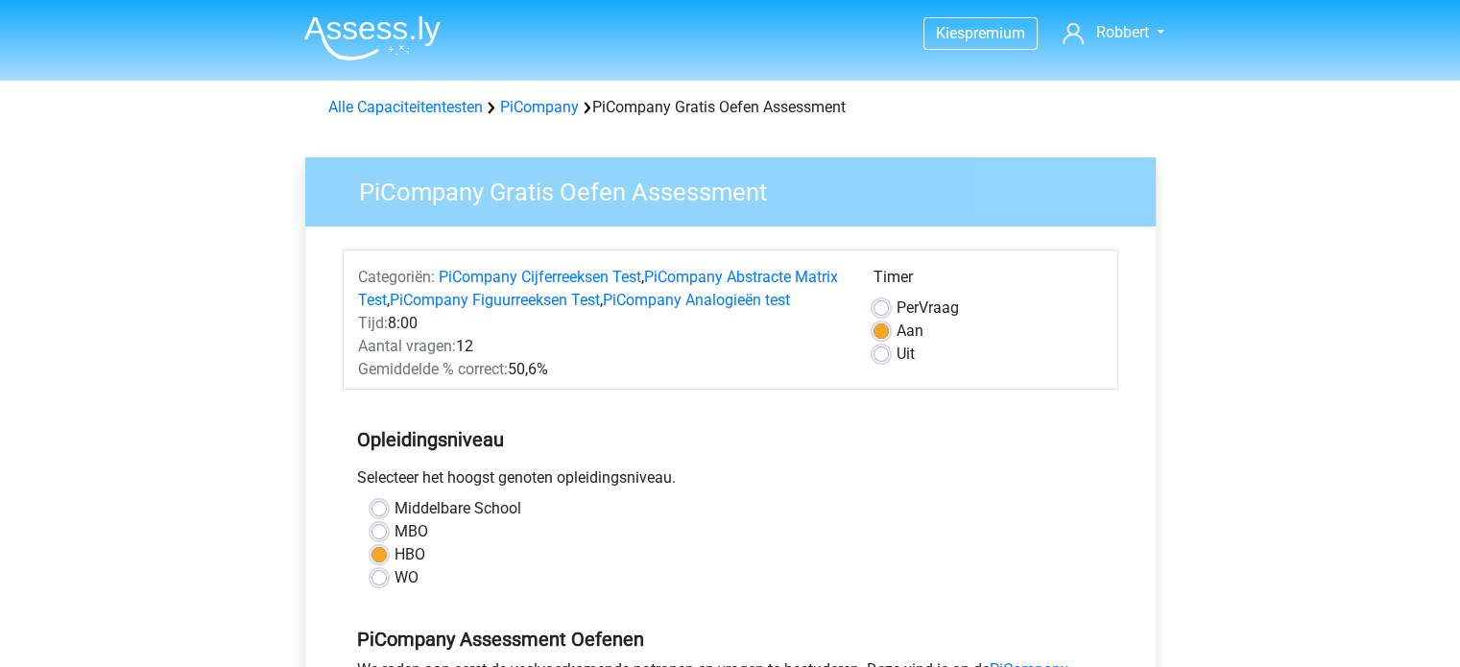
click at [407, 543] on label "MBO" at bounding box center [411, 531] width 34 height 23
click at [387, 539] on input "MBO" at bounding box center [378, 529] width 15 height 19
radio input "true"
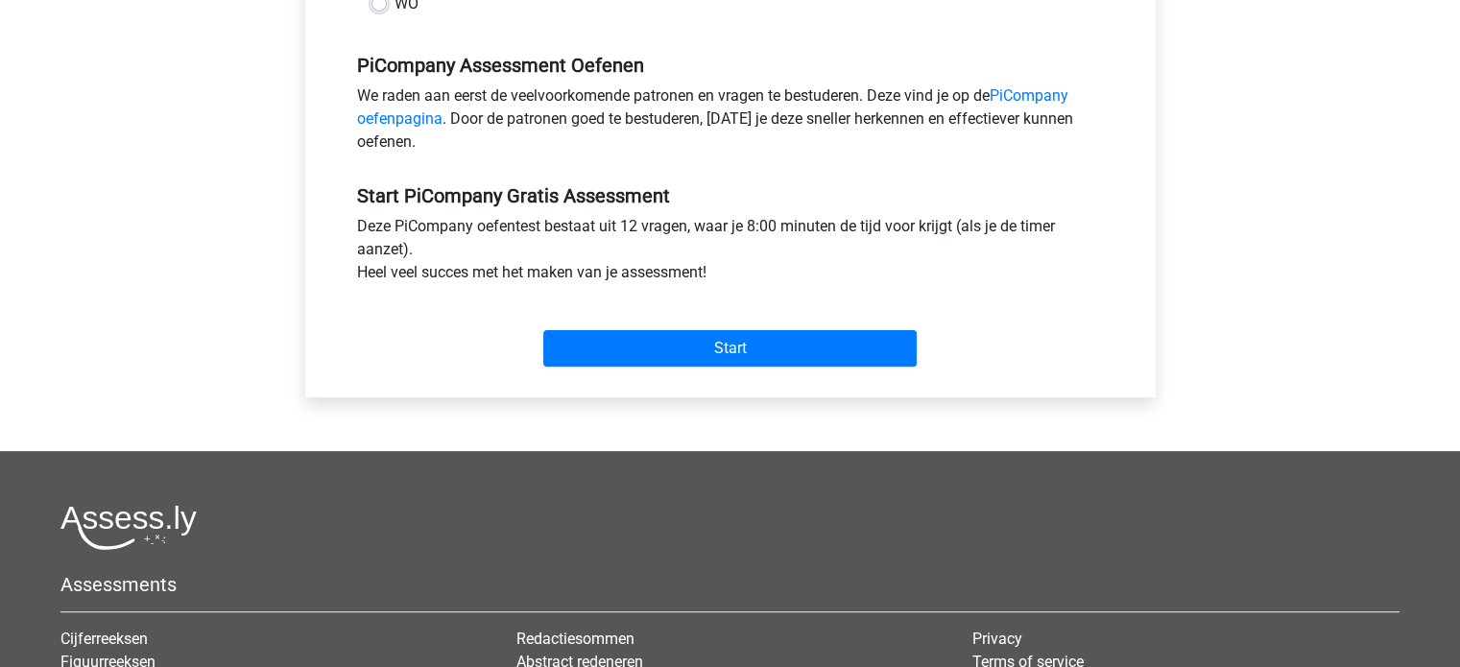
scroll to position [580, 0]
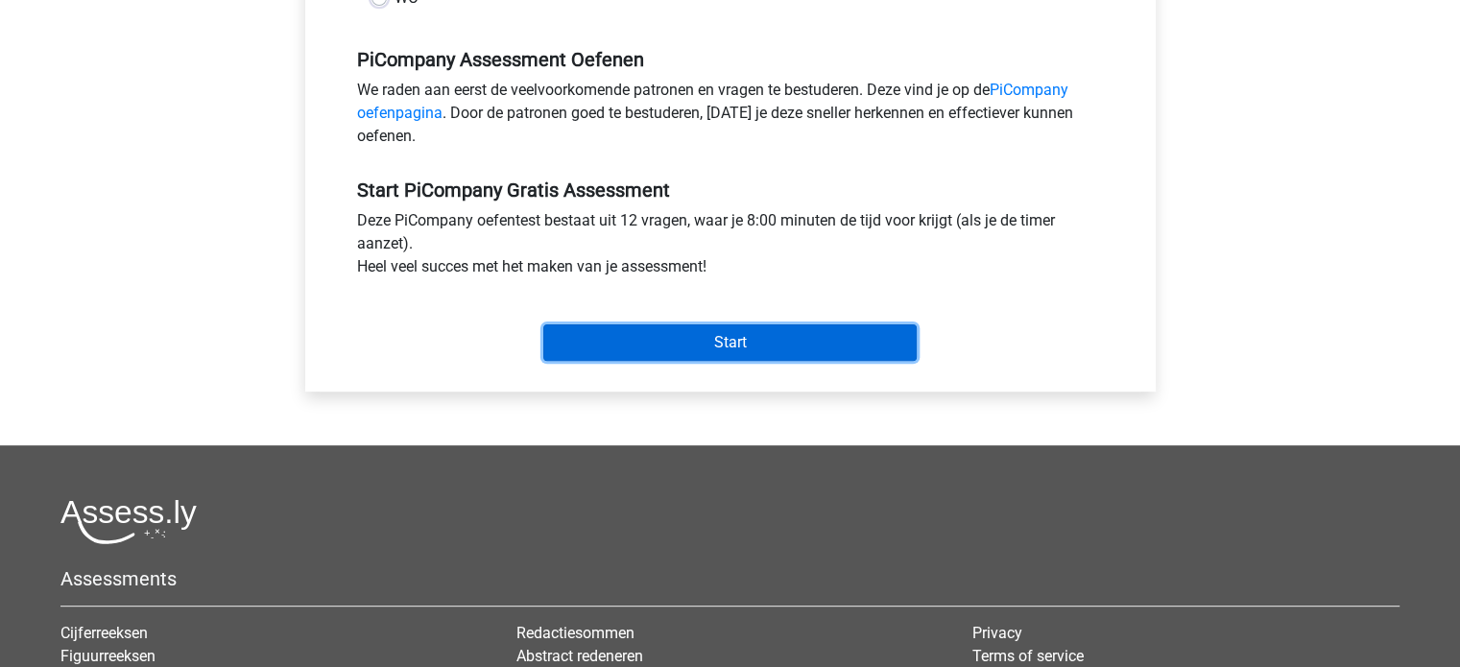
click at [891, 361] on input "Start" at bounding box center [729, 342] width 373 height 36
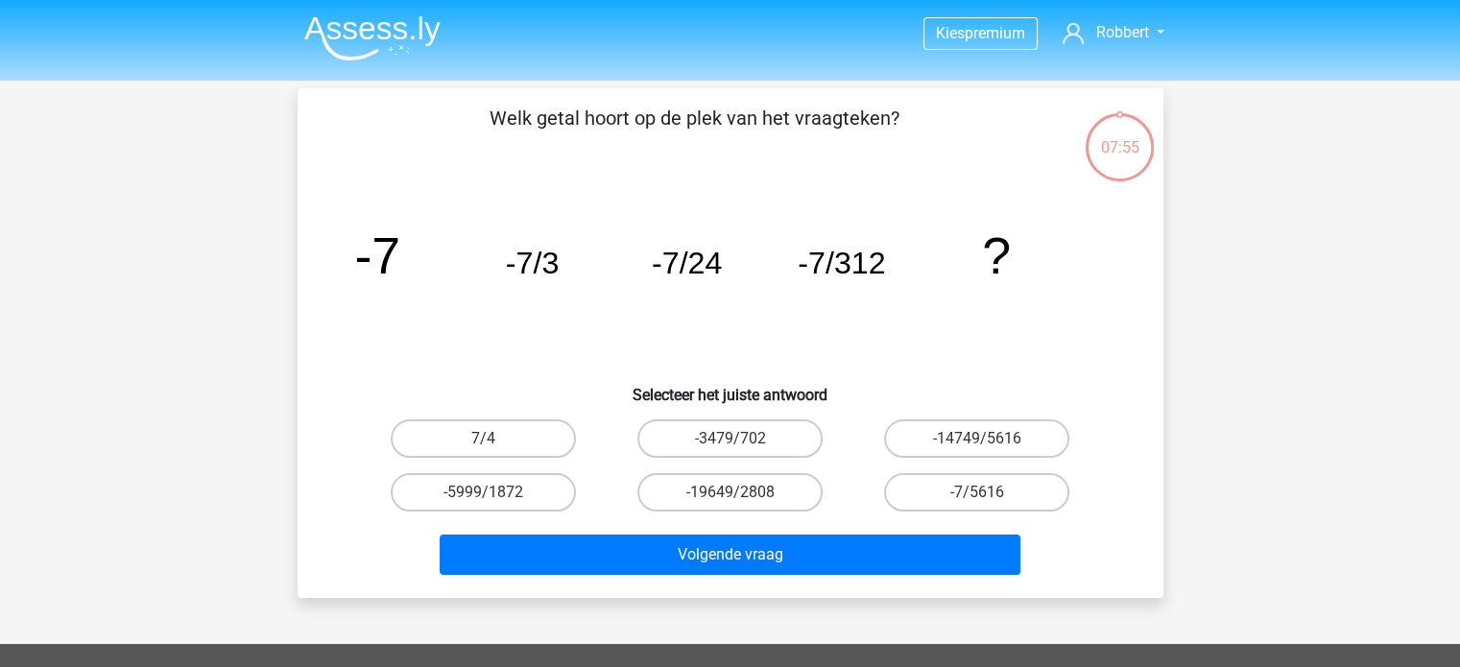
click at [983, 502] on input "-7/5616" at bounding box center [983, 498] width 12 height 12
radio input "true"
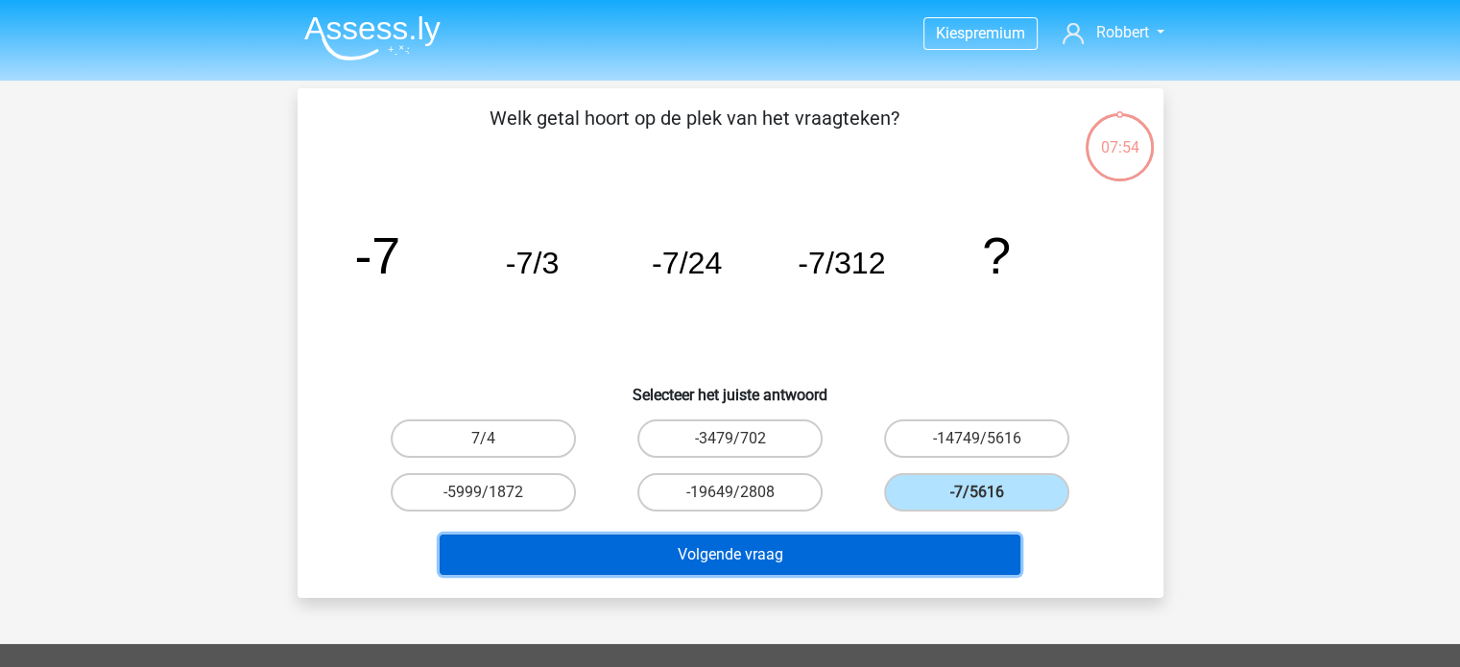
click at [929, 555] on button "Volgende vraag" at bounding box center [730, 555] width 581 height 40
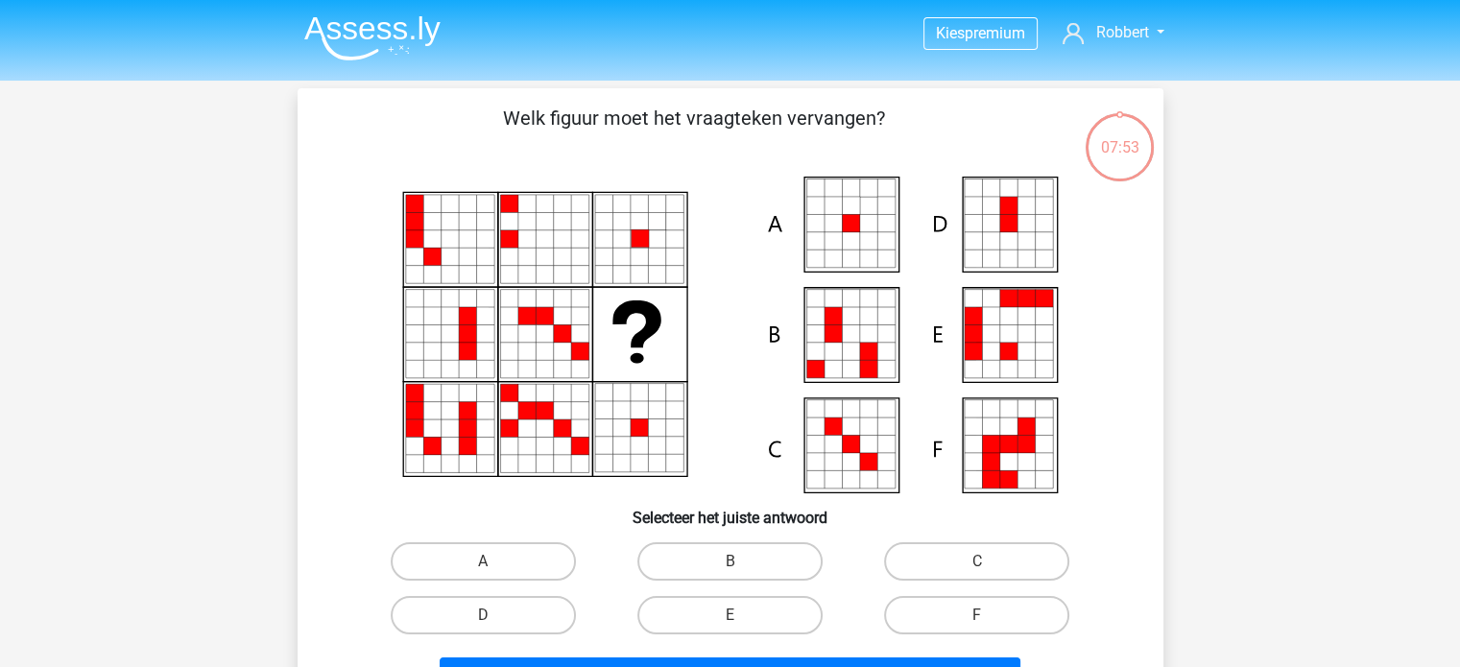
scroll to position [88, 0]
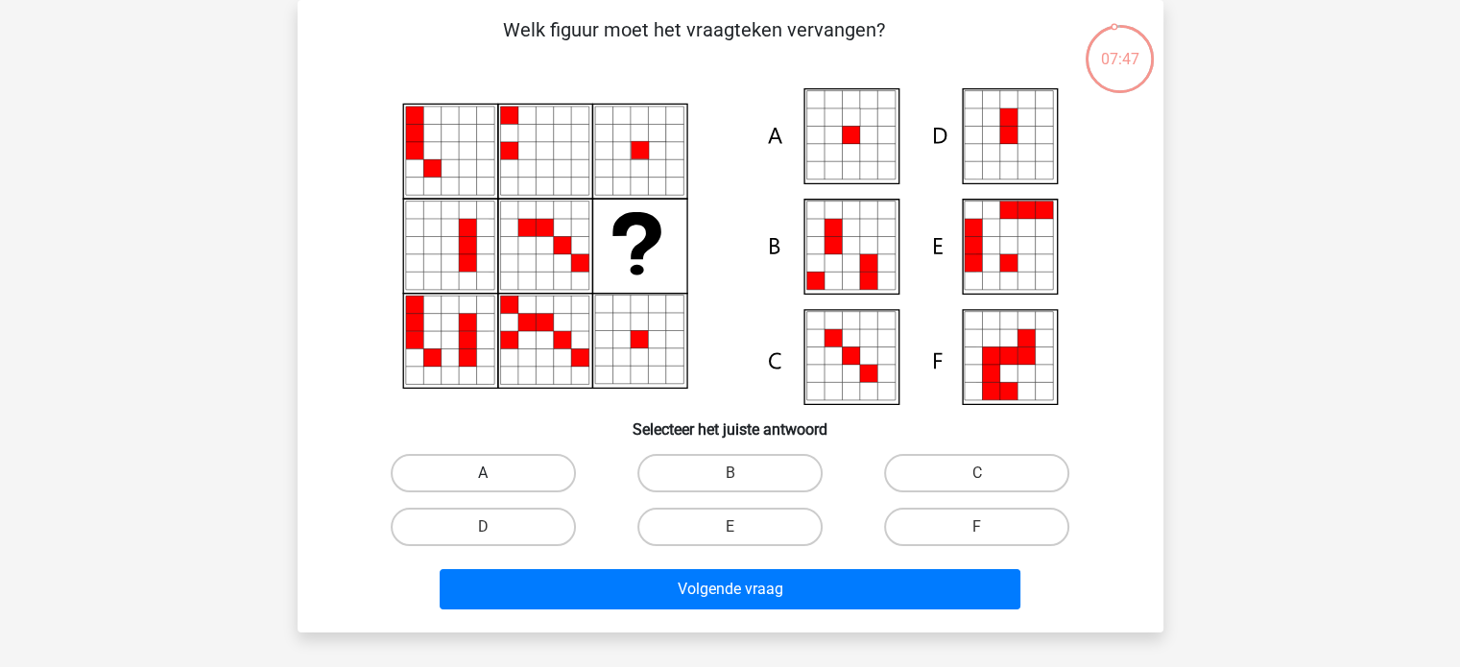
click at [514, 456] on label "A" at bounding box center [483, 473] width 185 height 38
click at [495, 473] on input "A" at bounding box center [489, 479] width 12 height 12
radio input "true"
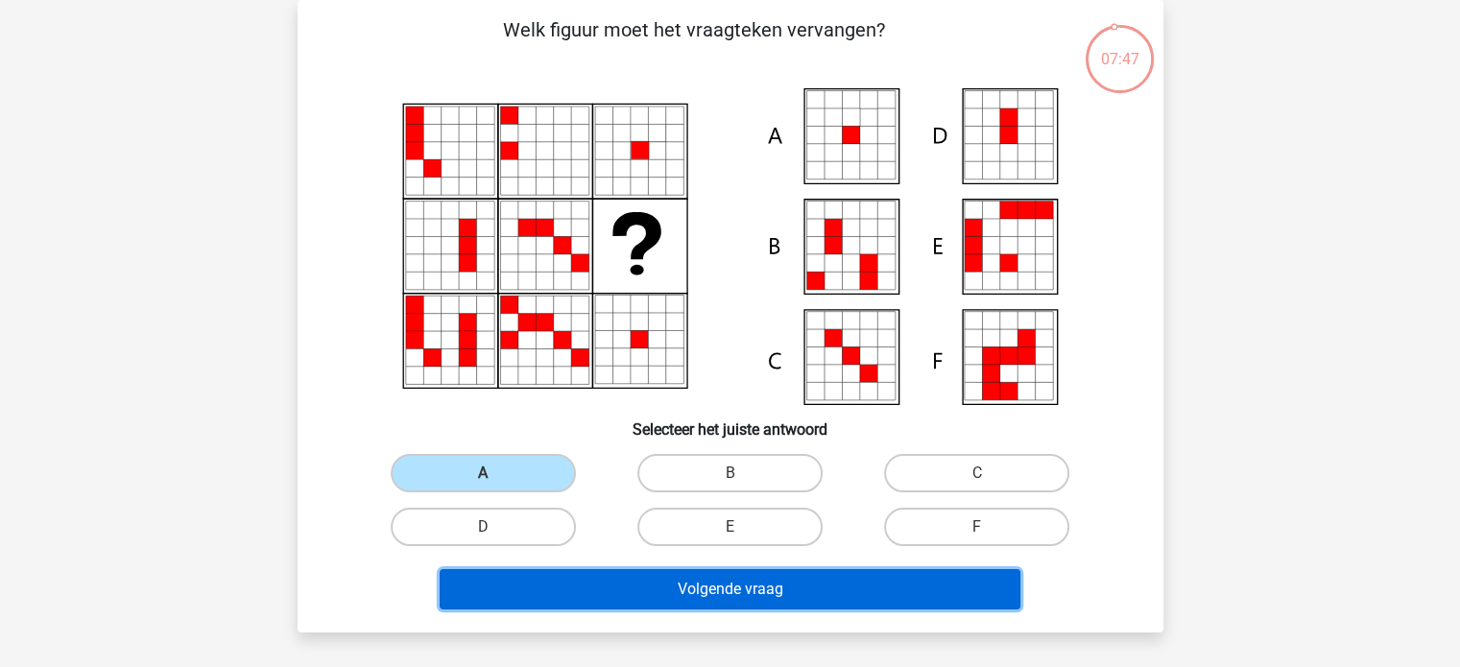
click at [731, 590] on button "Volgende vraag" at bounding box center [730, 589] width 581 height 40
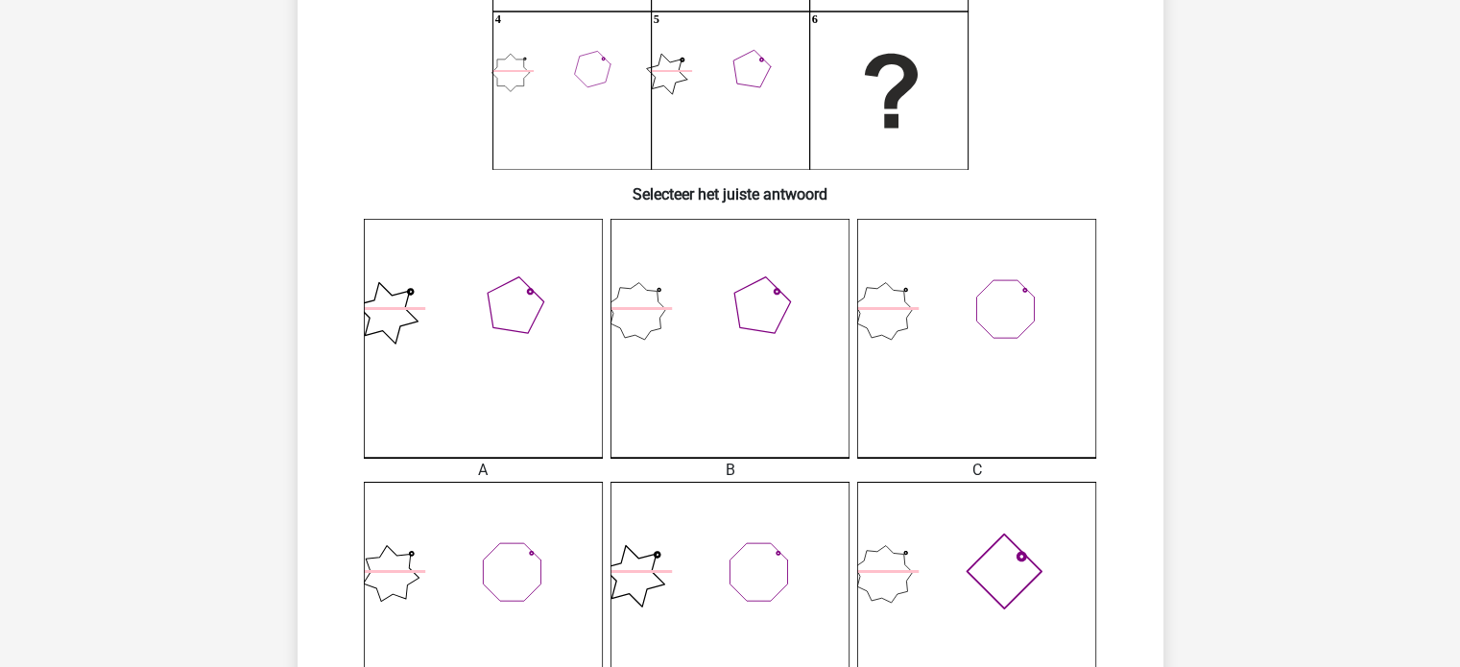
scroll to position [334, 0]
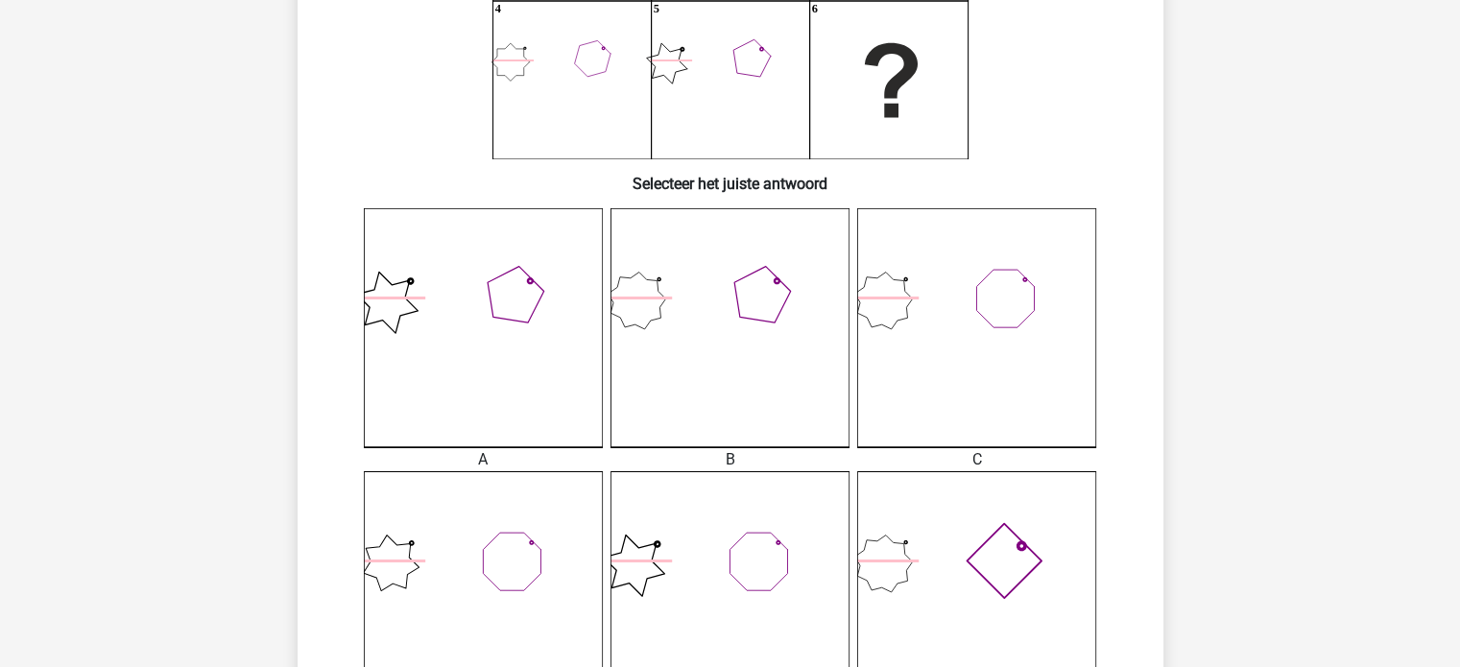
click at [1044, 249] on icon at bounding box center [976, 327] width 239 height 239
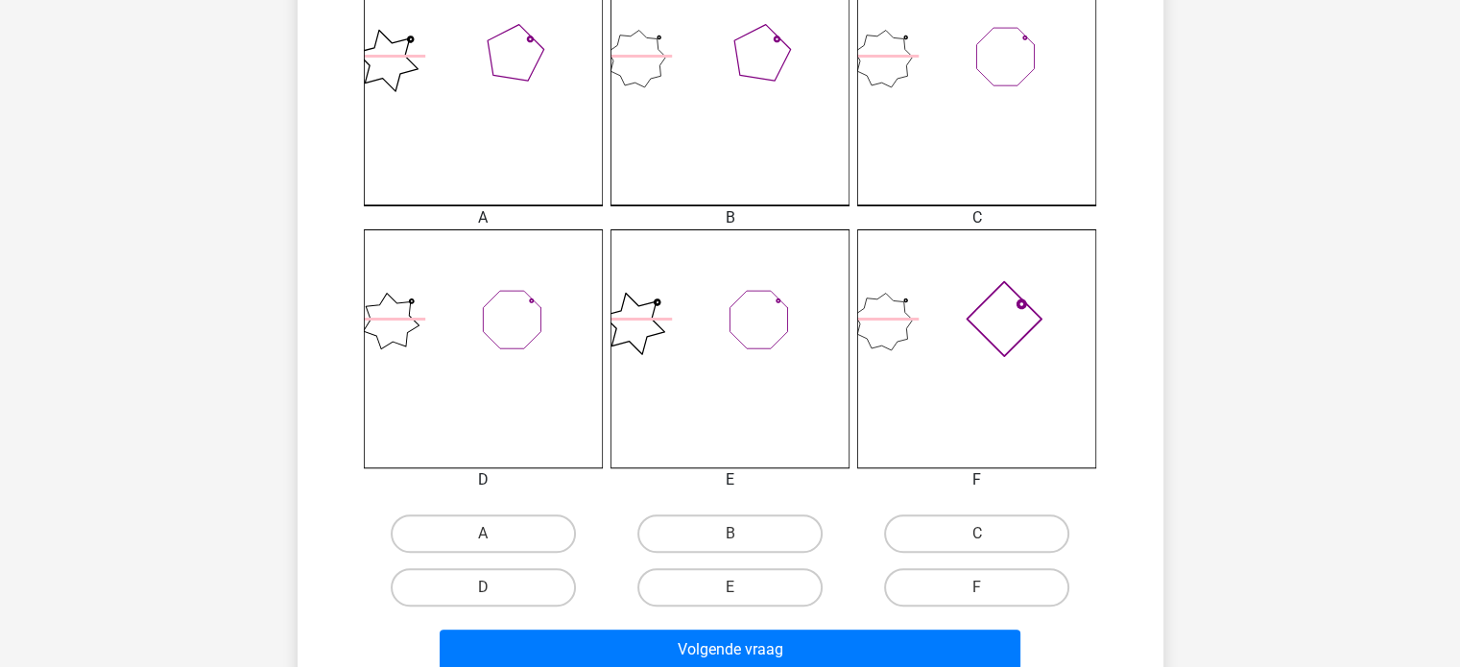
scroll to position [572, 0]
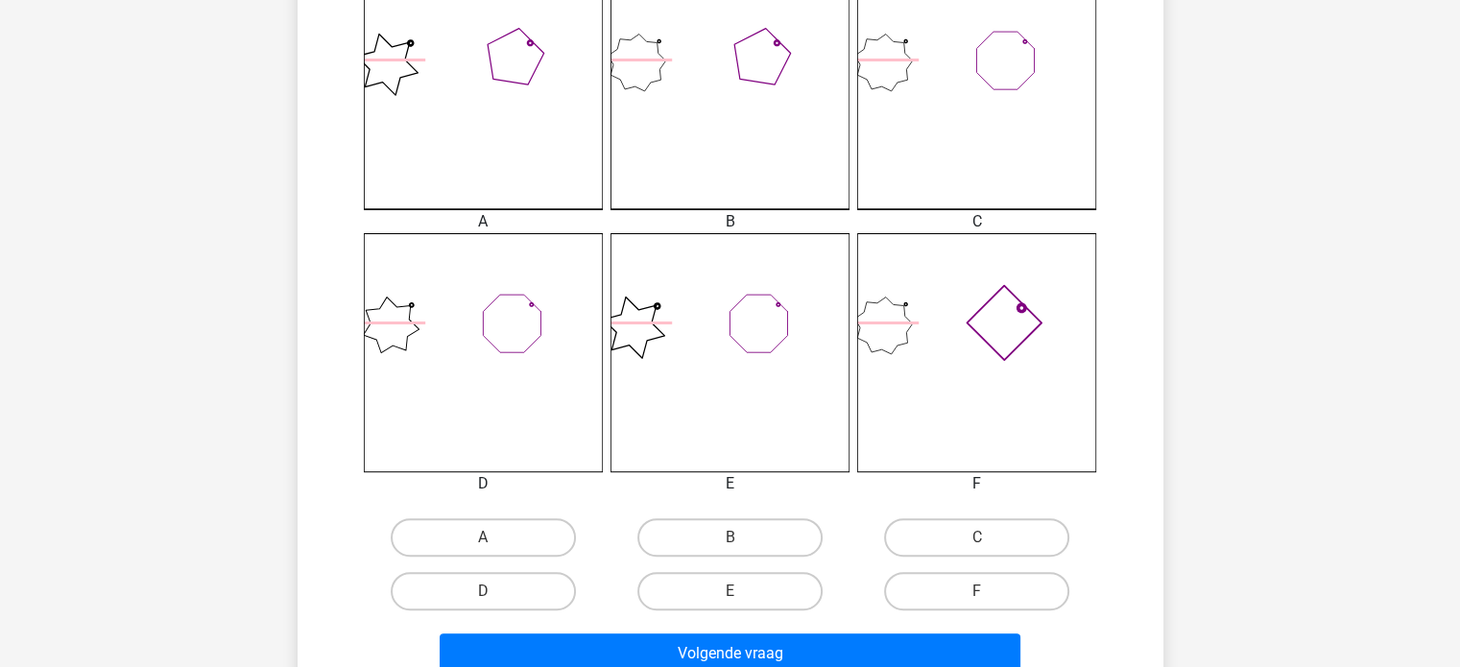
click at [503, 590] on label "D" at bounding box center [483, 591] width 185 height 38
click at [495, 591] on input "D" at bounding box center [489, 597] width 12 height 12
radio input "true"
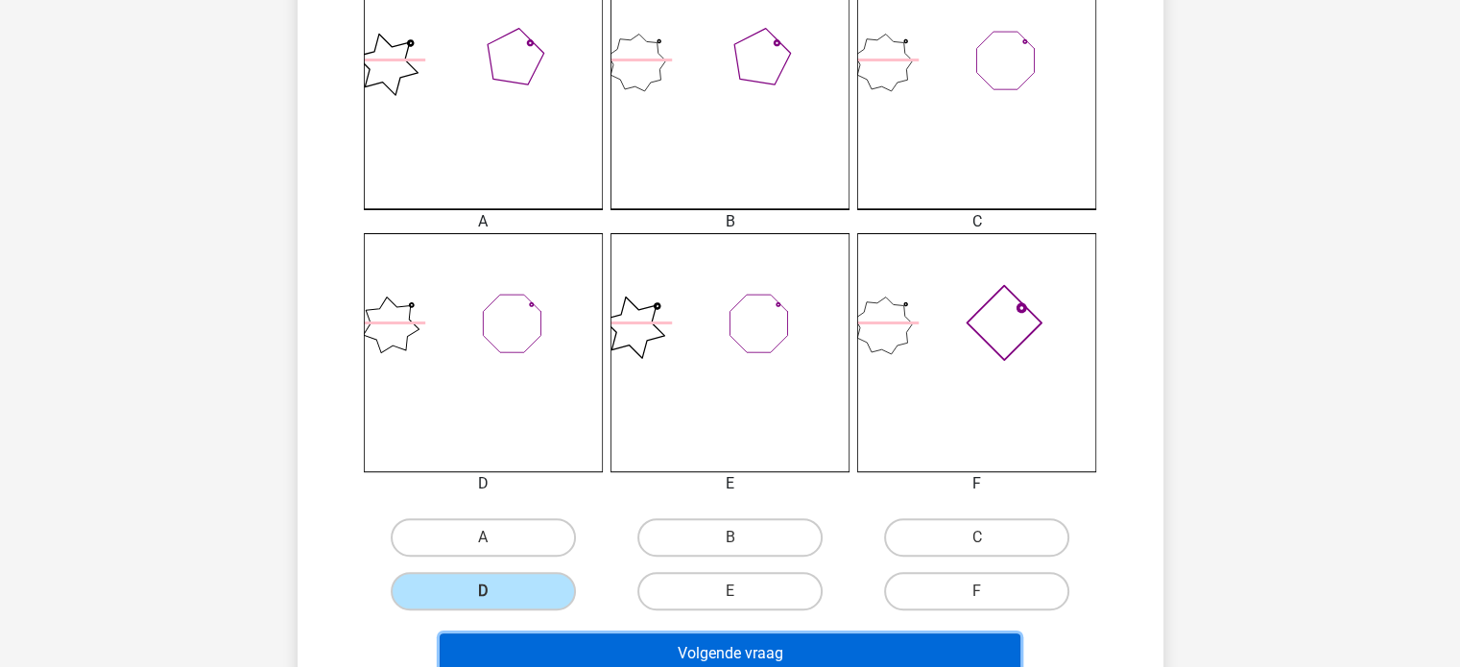
click at [647, 661] on button "Volgende vraag" at bounding box center [730, 653] width 581 height 40
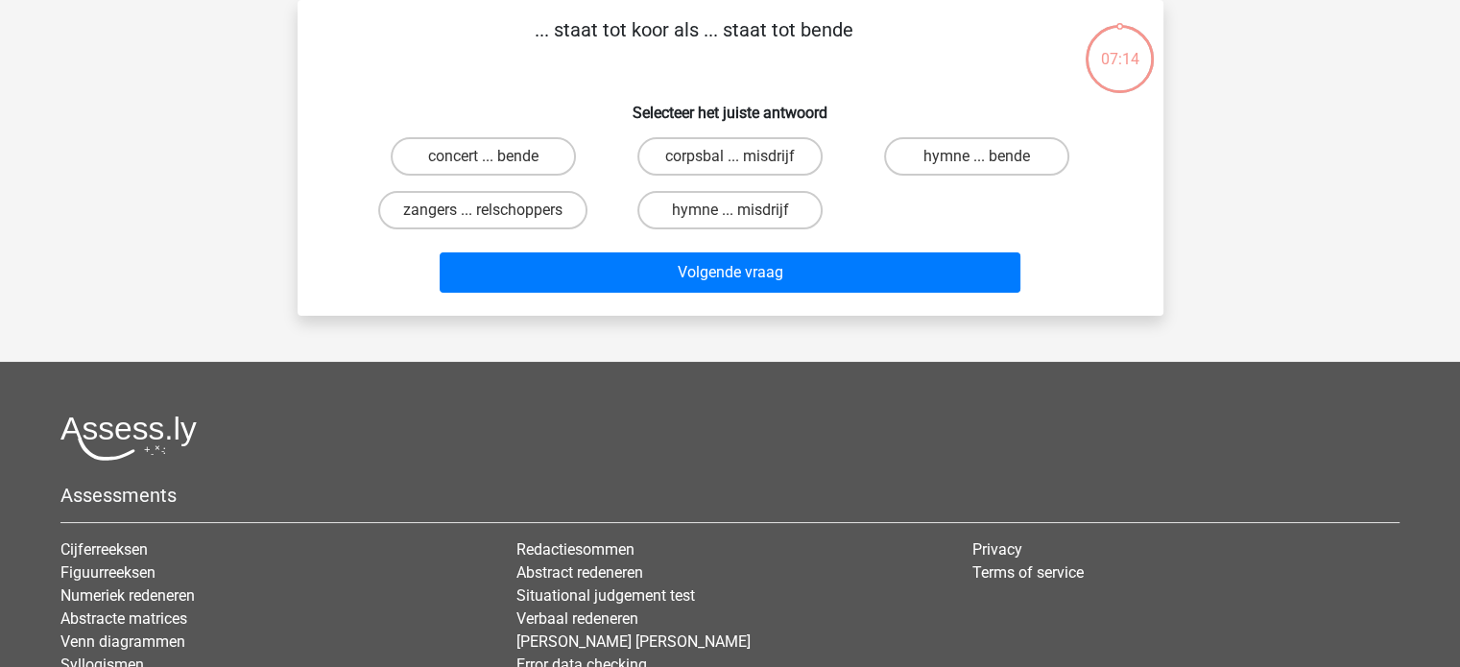
scroll to position [88, 0]
click at [487, 218] on input "zangers ... relschoppers" at bounding box center [489, 216] width 12 height 12
radio input "true"
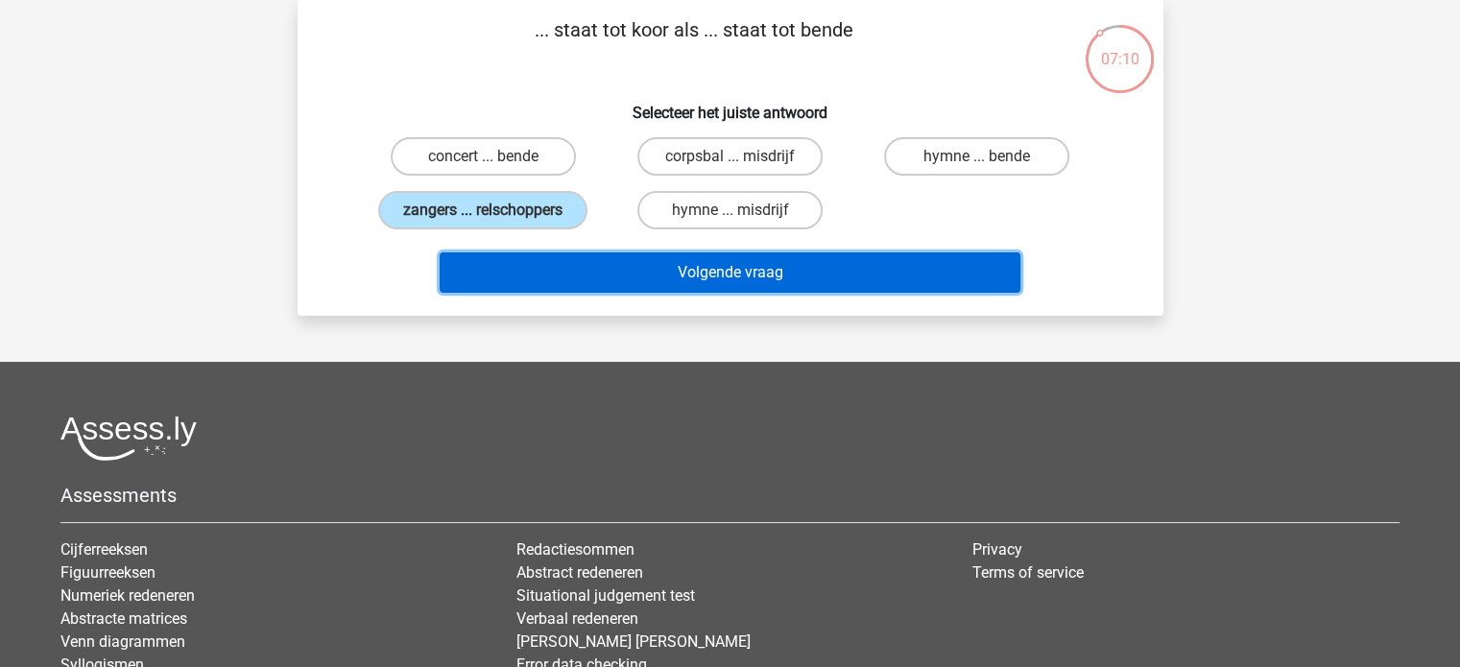
click at [566, 284] on button "Volgende vraag" at bounding box center [730, 272] width 581 height 40
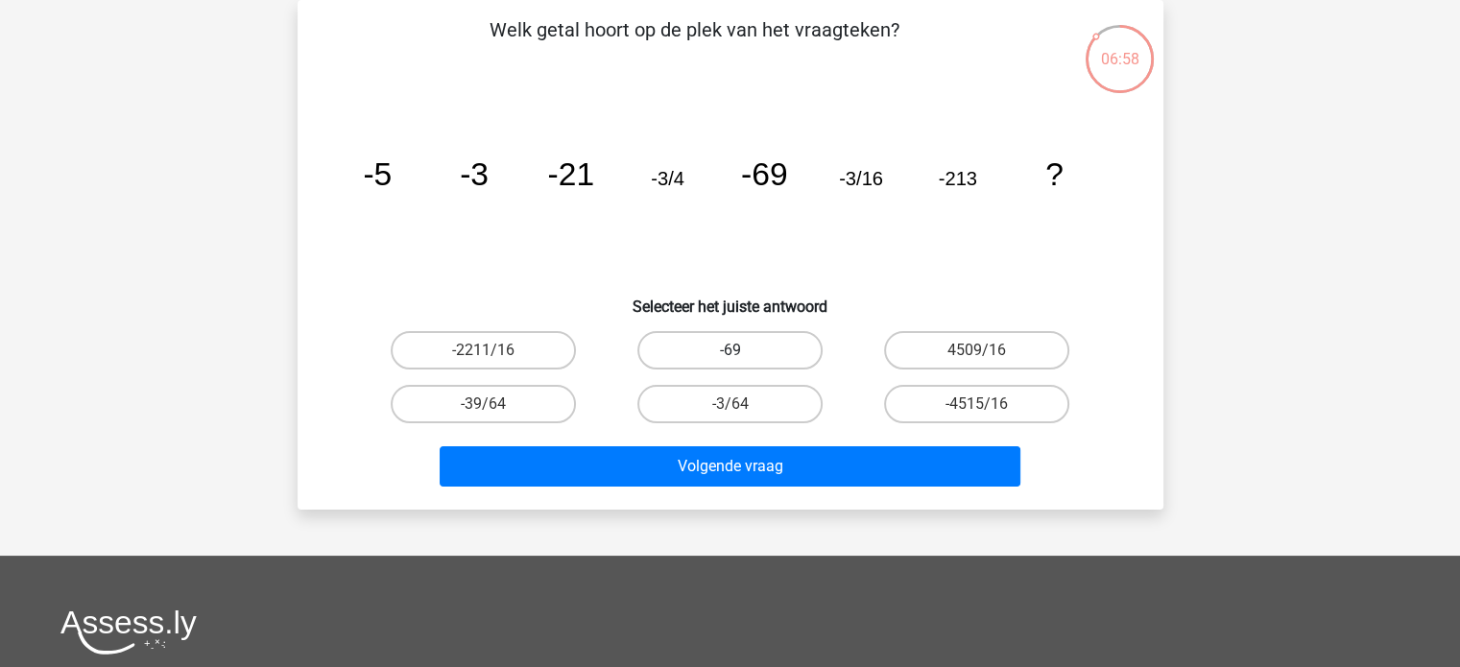
click at [693, 349] on label "-69" at bounding box center [729, 350] width 185 height 38
click at [729, 350] on input "-69" at bounding box center [735, 356] width 12 height 12
radio input "true"
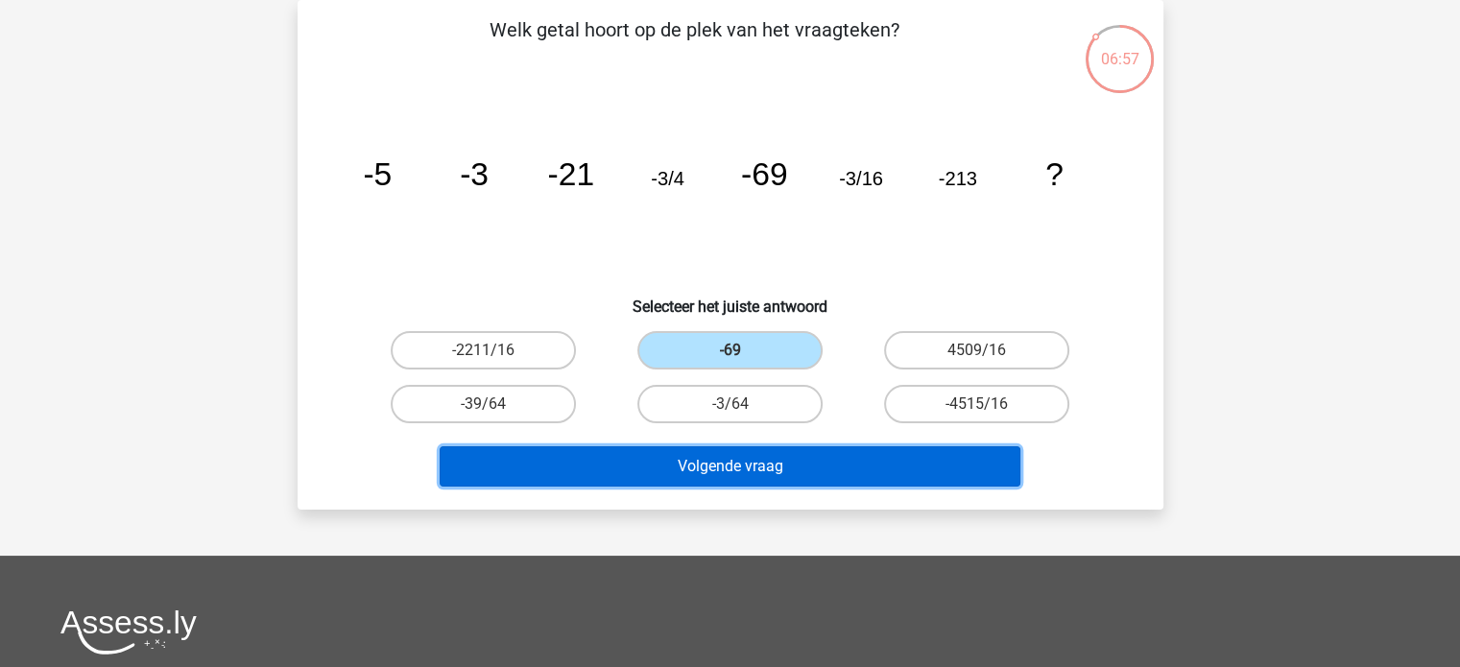
click at [717, 474] on button "Volgende vraag" at bounding box center [730, 466] width 581 height 40
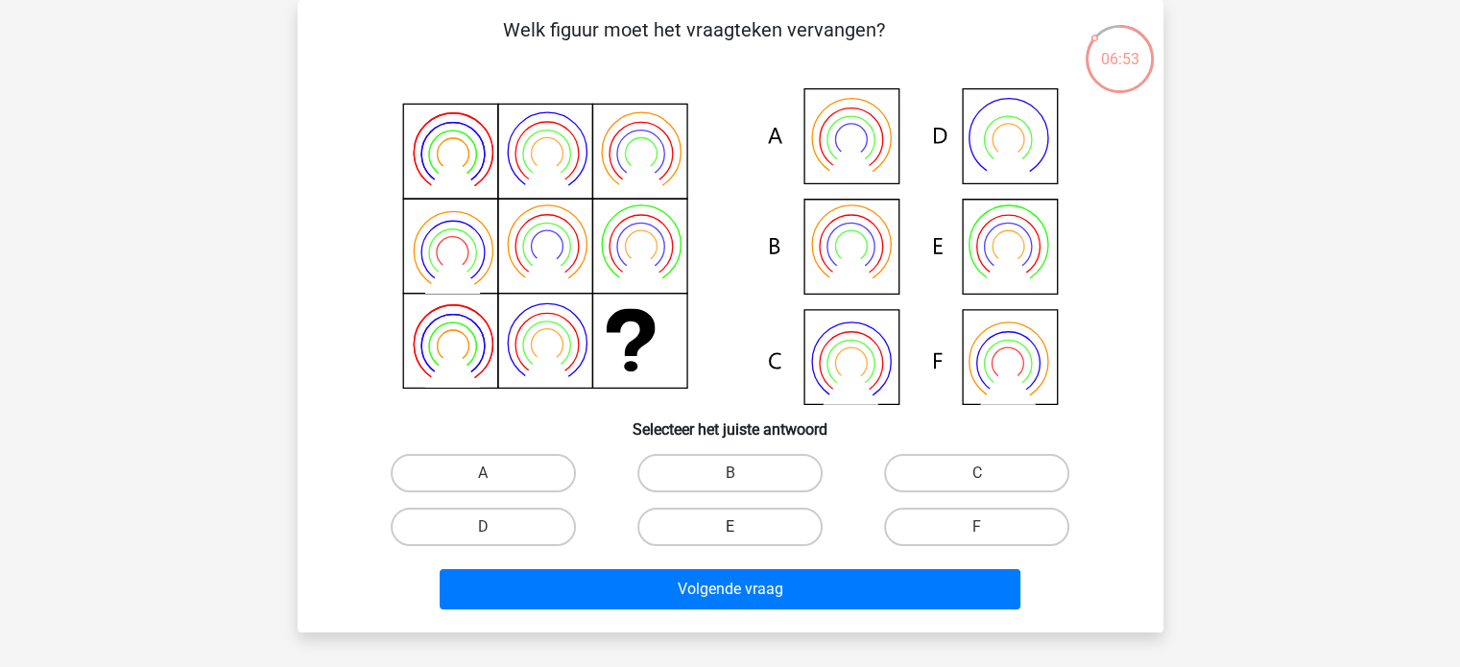
click at [752, 525] on label "E" at bounding box center [729, 527] width 185 height 38
click at [742, 527] on input "E" at bounding box center [735, 533] width 12 height 12
radio input "true"
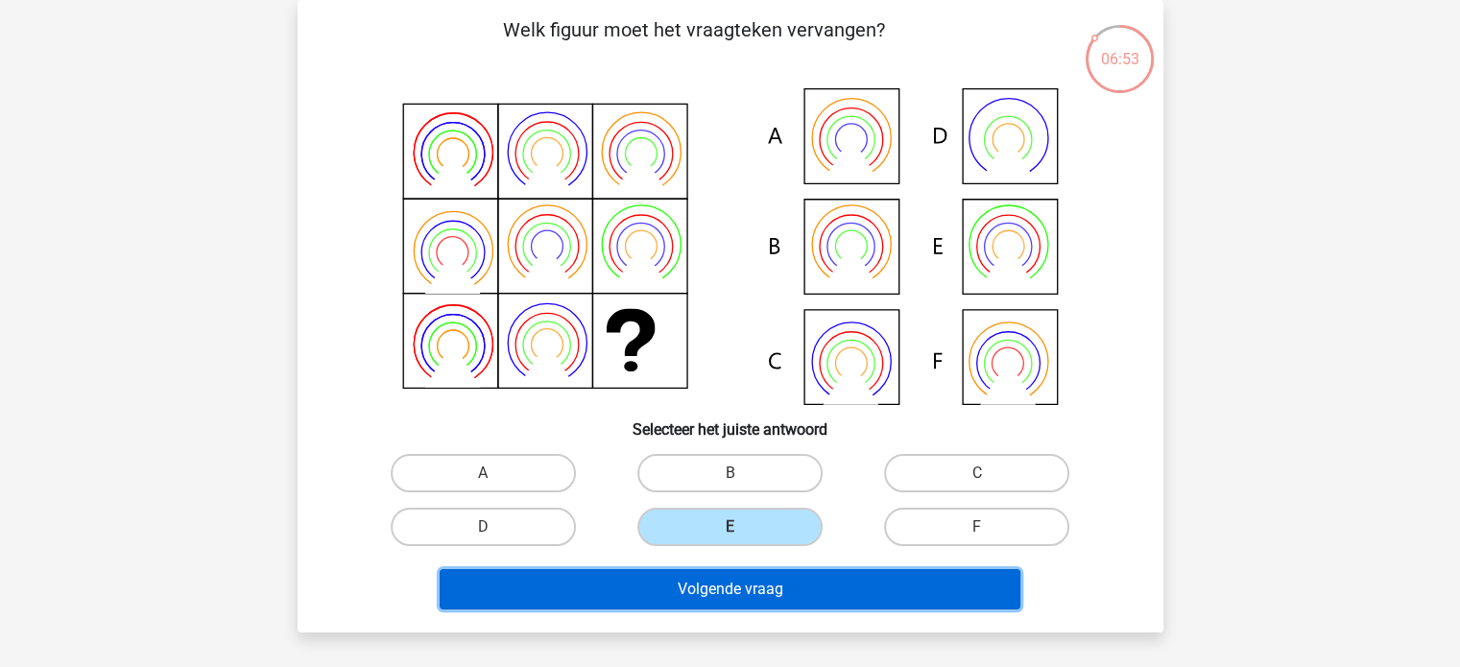
click at [756, 595] on button "Volgende vraag" at bounding box center [730, 589] width 581 height 40
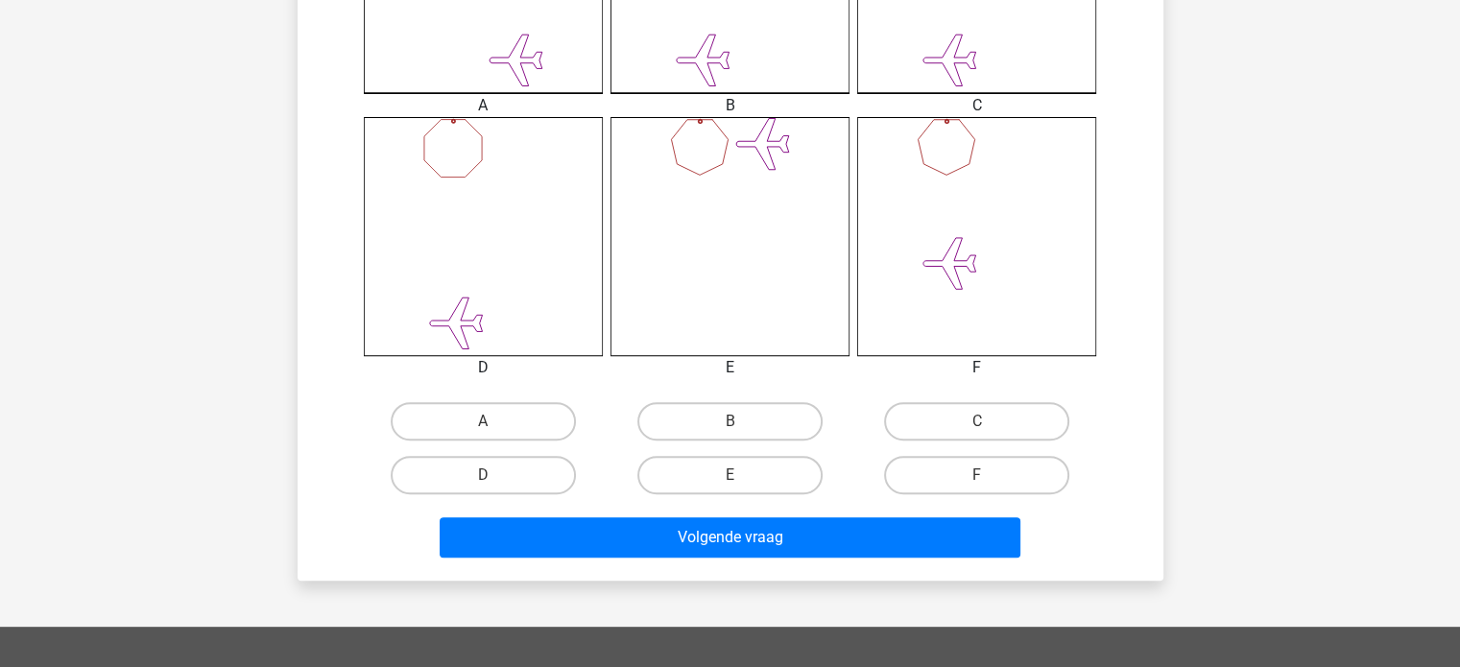
scroll to position [691, 0]
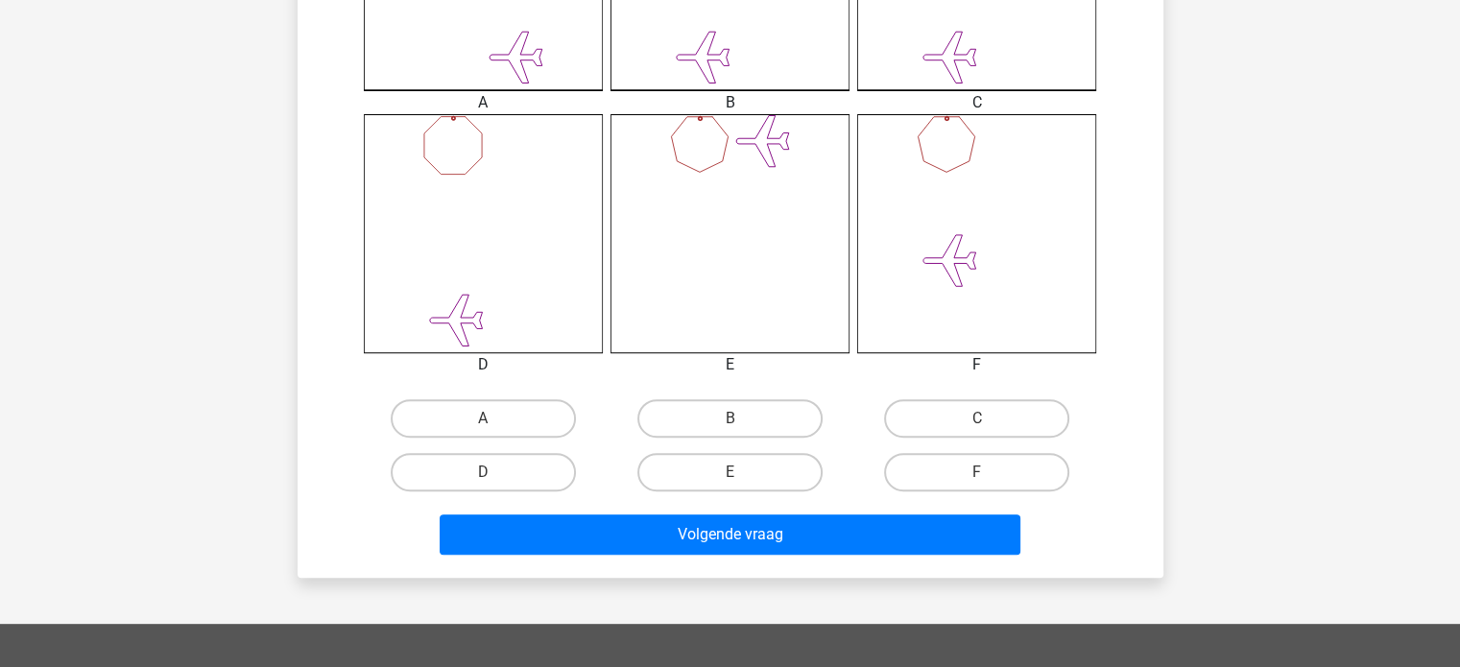
click at [980, 419] on input "C" at bounding box center [983, 424] width 12 height 12
radio input "true"
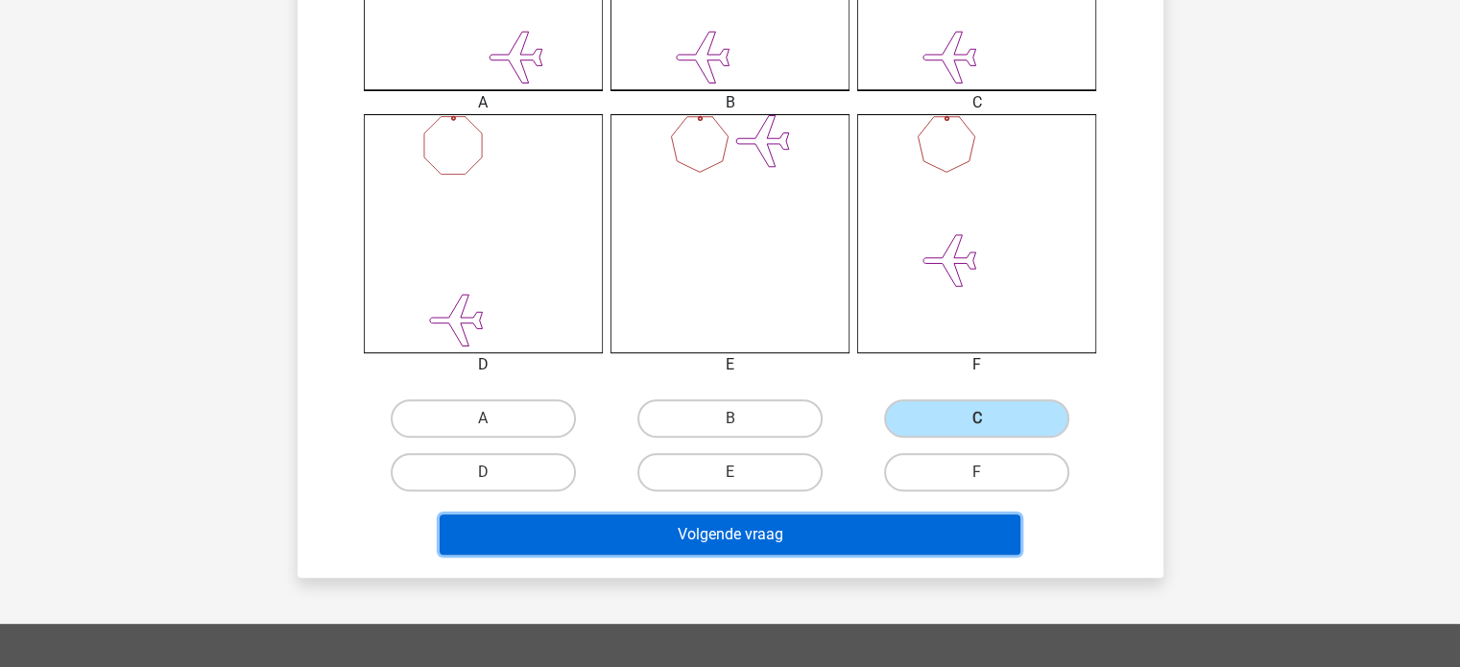
click at [865, 528] on button "Volgende vraag" at bounding box center [730, 534] width 581 height 40
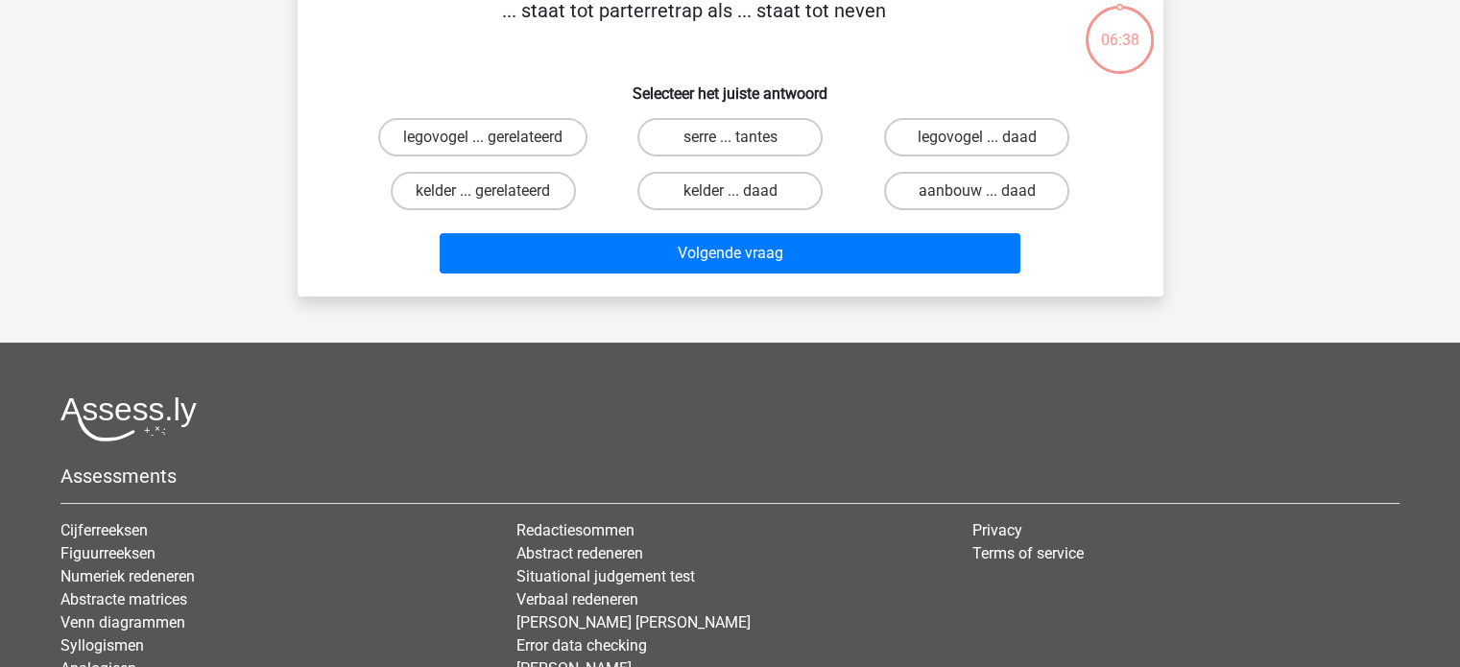
scroll to position [88, 0]
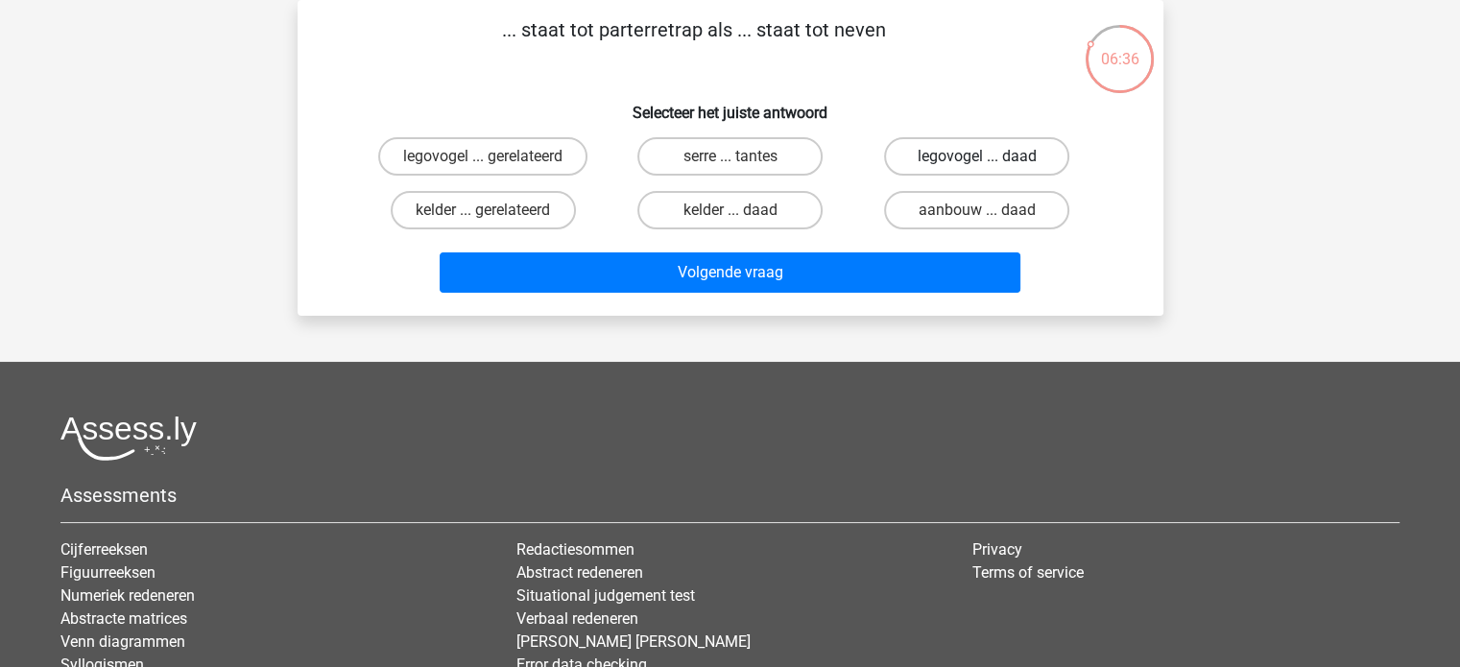
click at [960, 144] on label "legovogel ... daad" at bounding box center [976, 156] width 185 height 38
click at [977, 156] on input "legovogel ... daad" at bounding box center [983, 162] width 12 height 12
radio input "true"
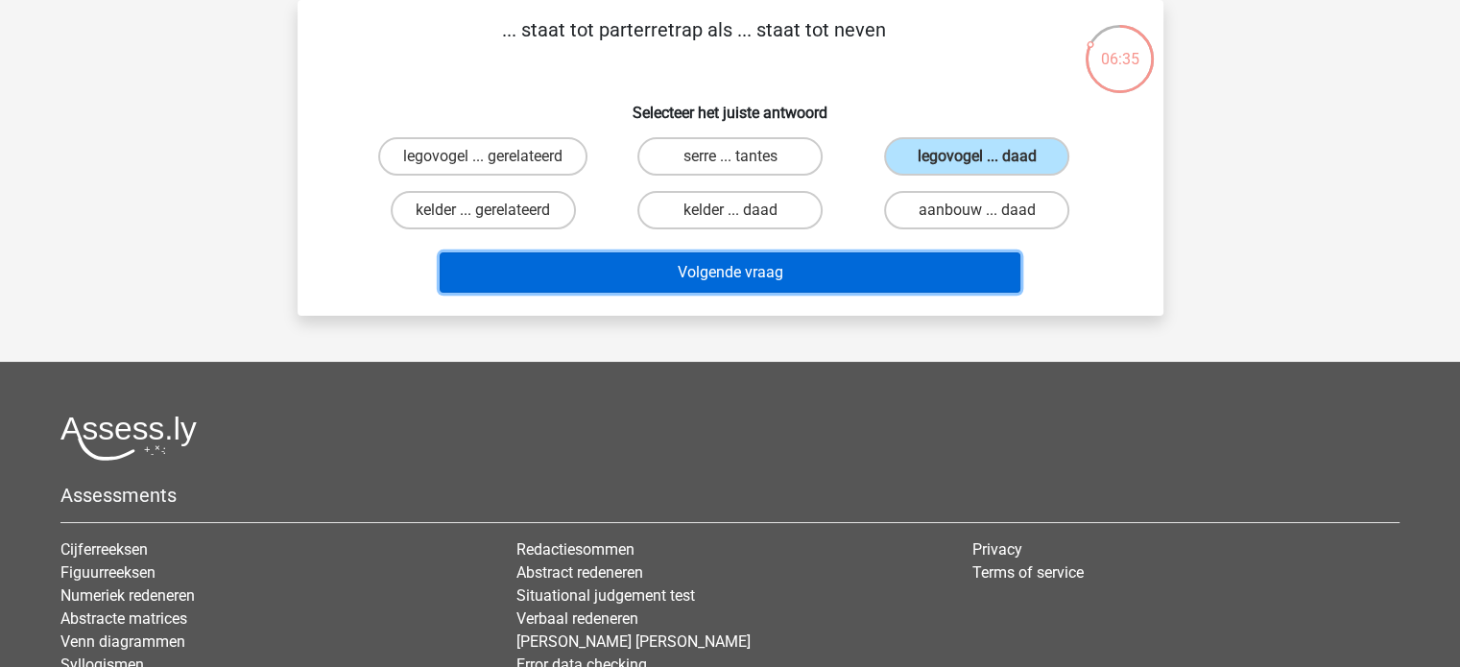
click at [910, 264] on button "Volgende vraag" at bounding box center [730, 272] width 581 height 40
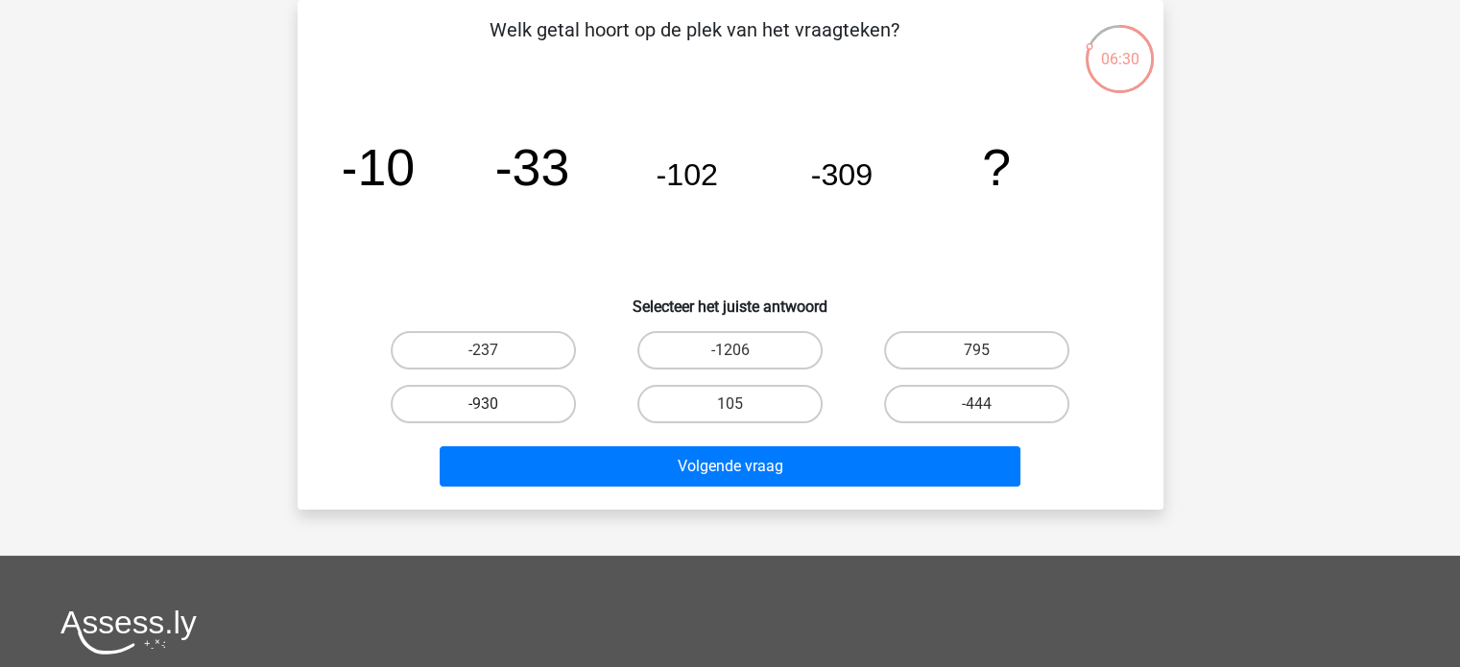
click at [567, 391] on label "-930" at bounding box center [483, 404] width 185 height 38
click at [495, 404] on input "-930" at bounding box center [489, 410] width 12 height 12
radio input "true"
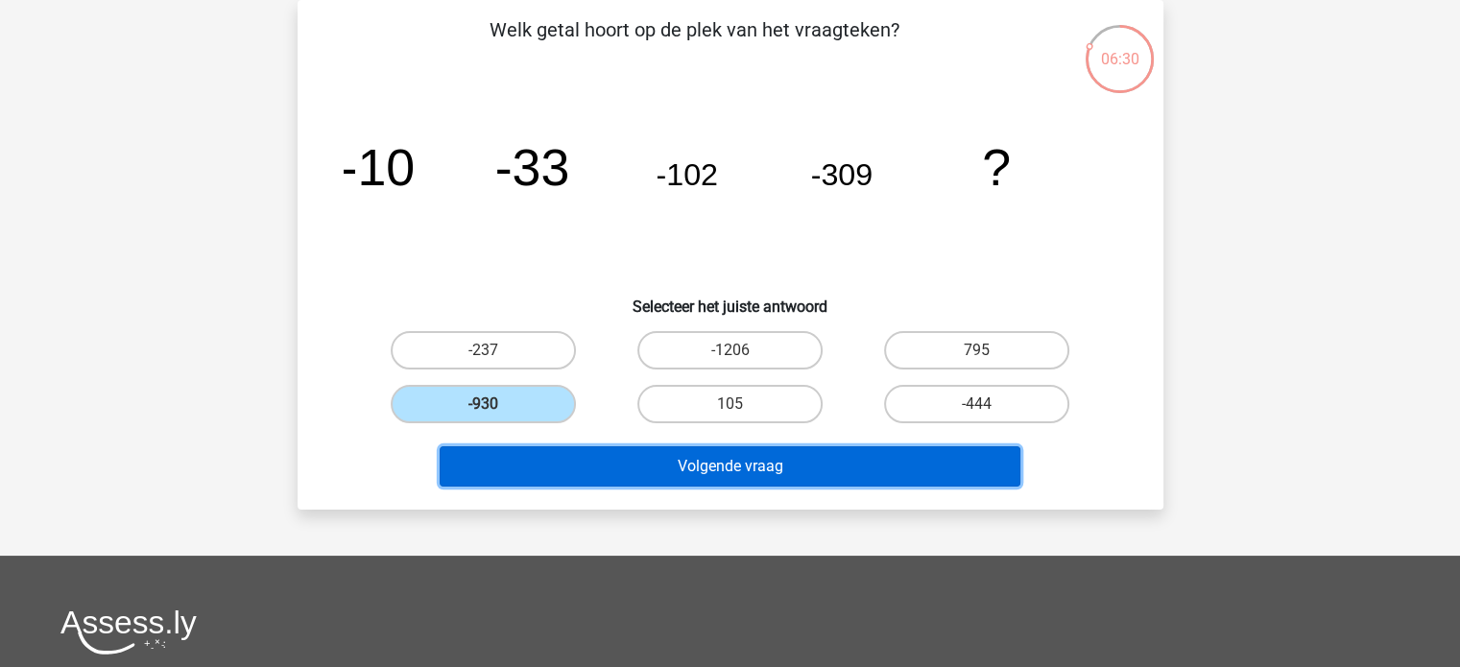
click at [707, 479] on button "Volgende vraag" at bounding box center [730, 466] width 581 height 40
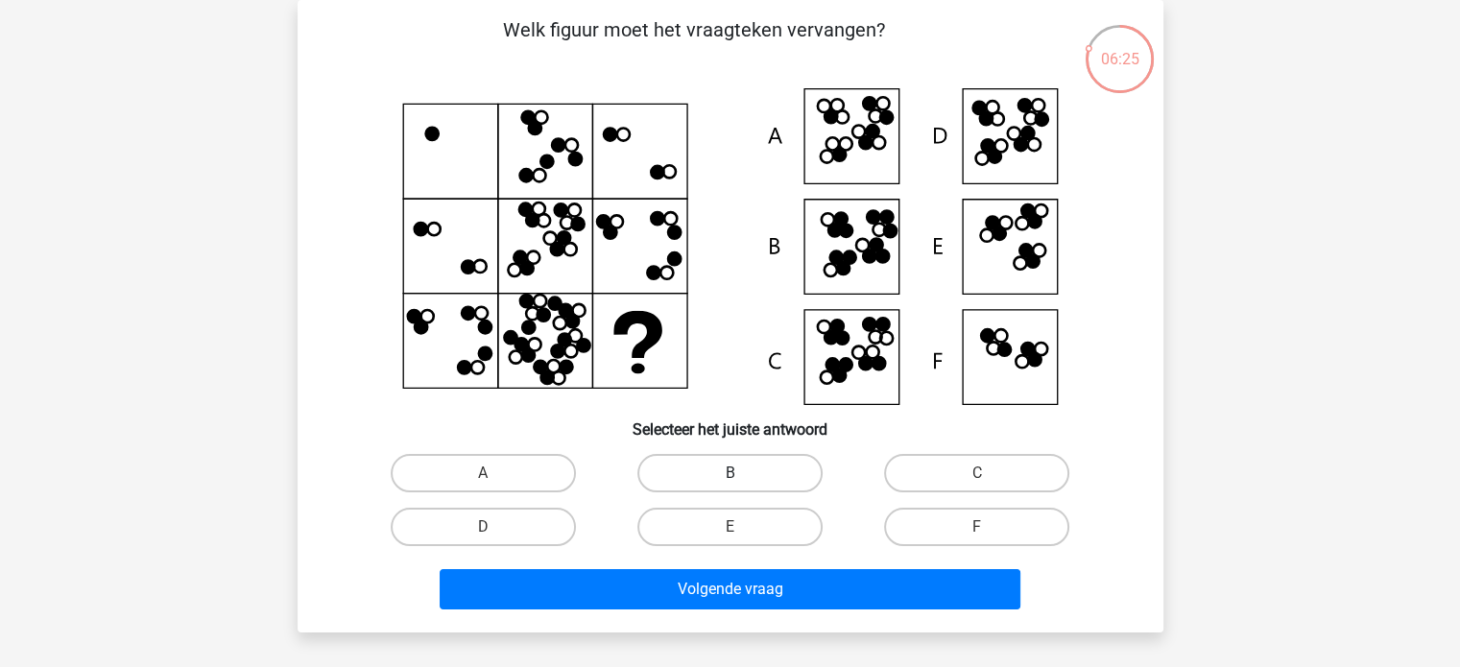
click at [797, 481] on label "B" at bounding box center [729, 473] width 185 height 38
click at [742, 481] on input "B" at bounding box center [735, 479] width 12 height 12
radio input "true"
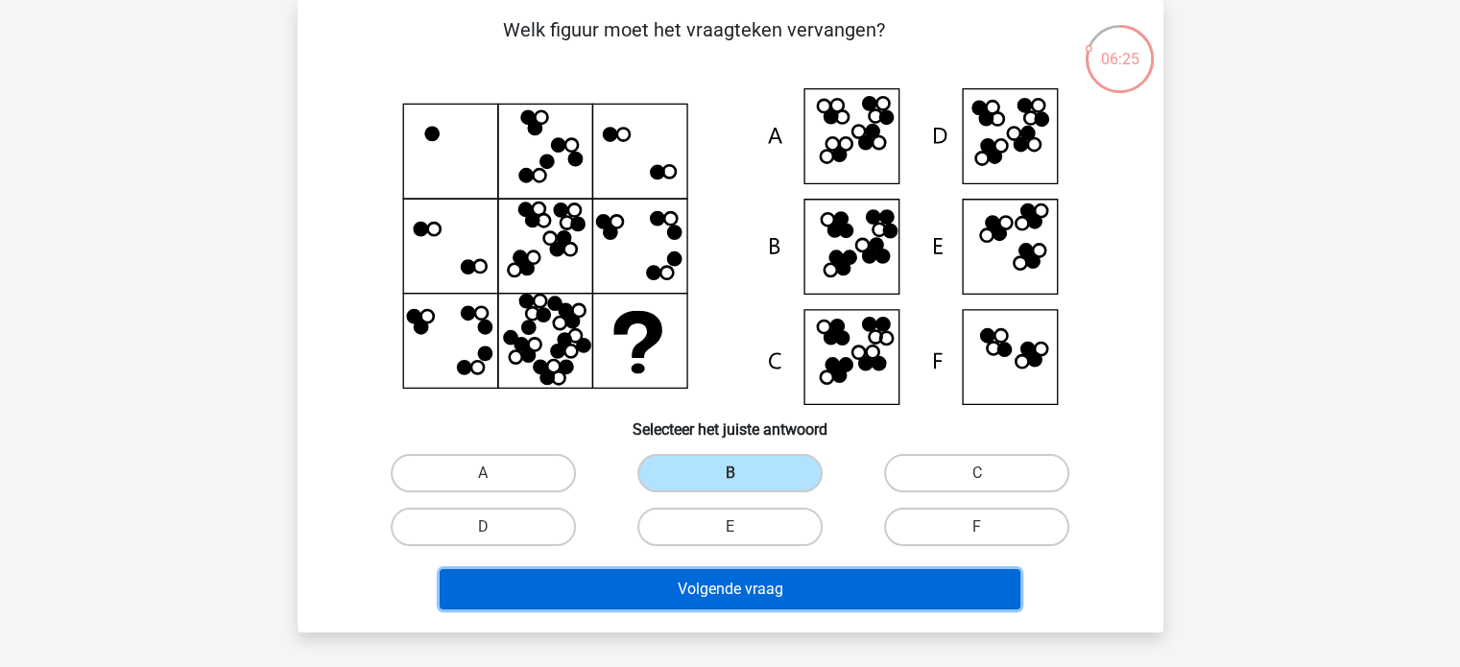
click at [820, 586] on button "Volgende vraag" at bounding box center [730, 589] width 581 height 40
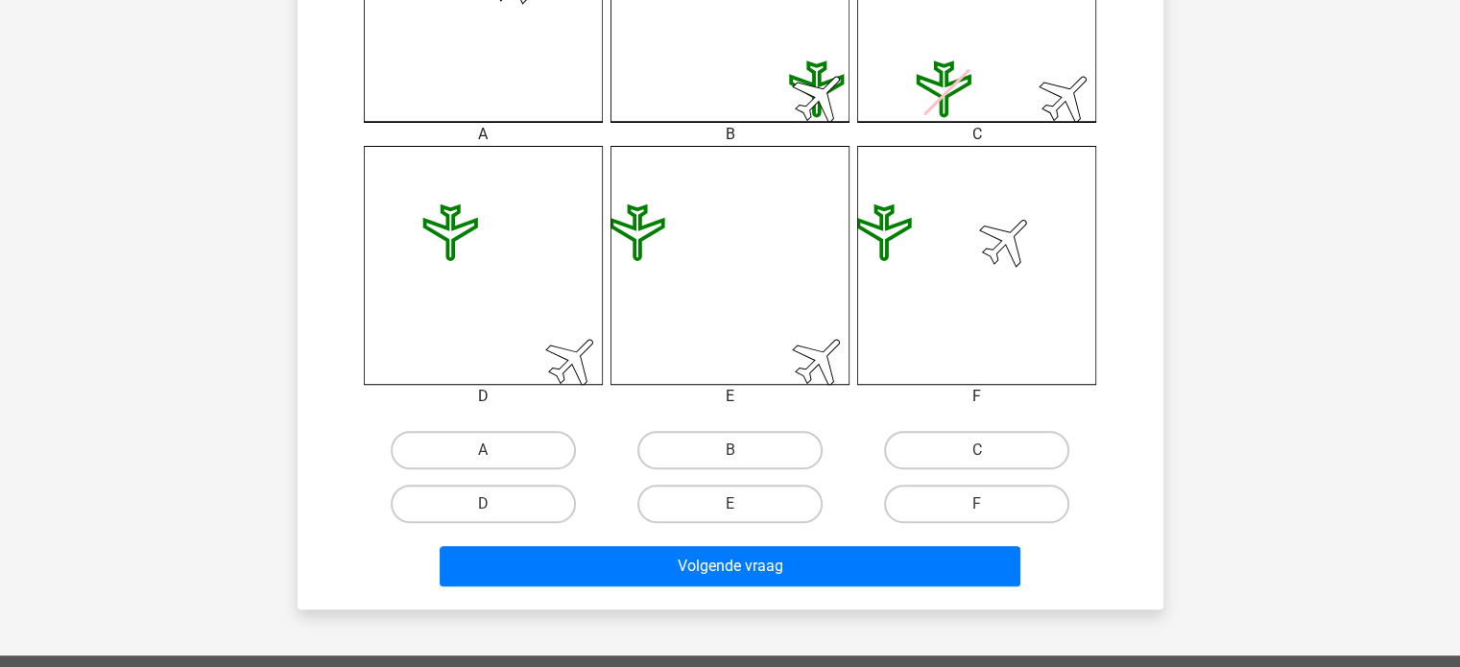
scroll to position [661, 0]
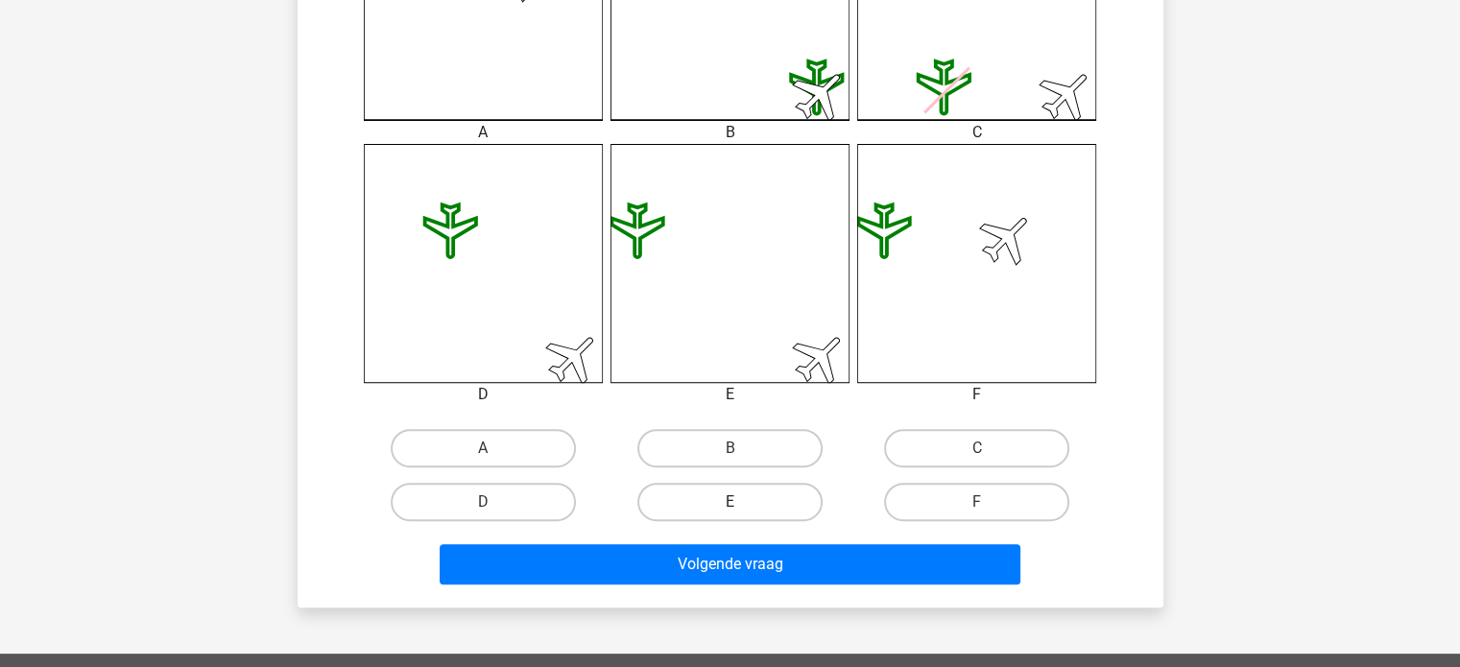
click at [744, 502] on label "E" at bounding box center [729, 502] width 185 height 38
click at [742, 502] on input "E" at bounding box center [735, 508] width 12 height 12
radio input "true"
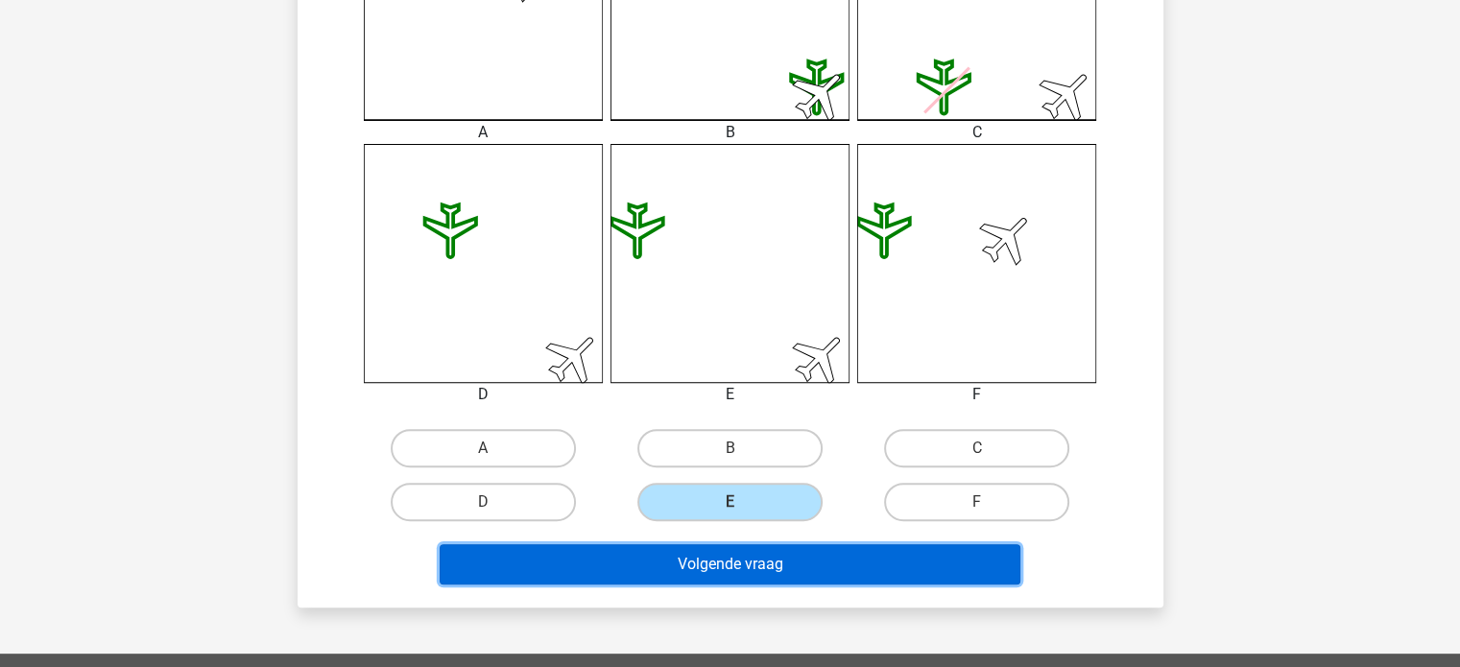
click at [752, 559] on button "Volgende vraag" at bounding box center [730, 564] width 581 height 40
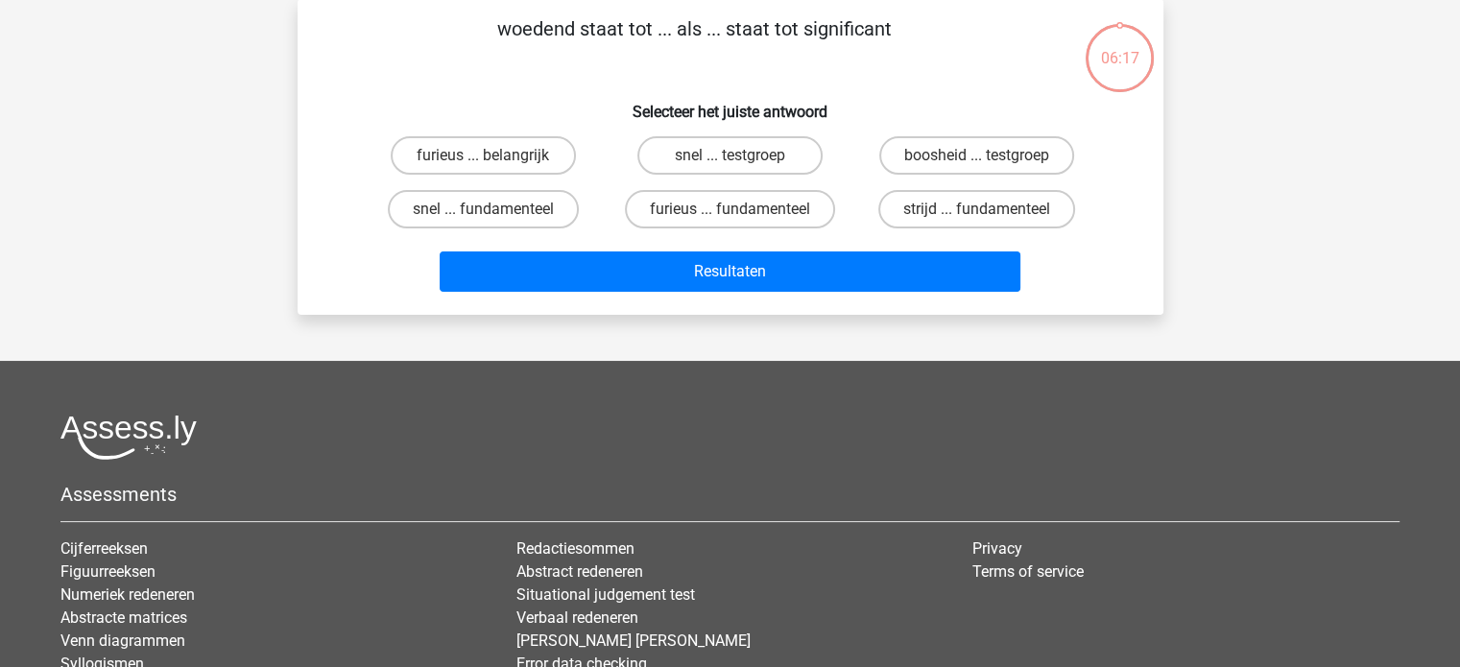
scroll to position [88, 0]
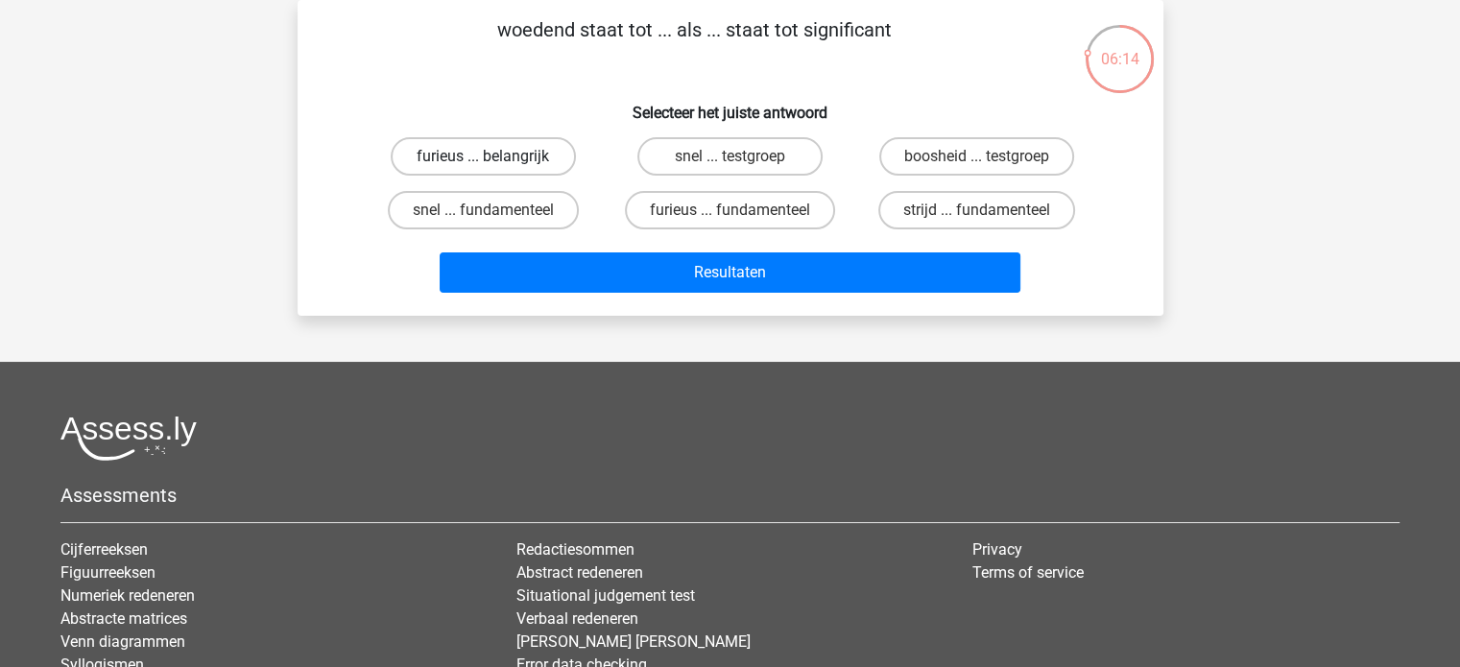
click at [514, 156] on label "furieus ... belangrijk" at bounding box center [483, 156] width 185 height 38
click at [495, 156] on input "furieus ... belangrijk" at bounding box center [489, 162] width 12 height 12
radio input "true"
click at [746, 208] on label "furieus ... fundamenteel" at bounding box center [730, 210] width 210 height 38
click at [742, 210] on input "furieus ... fundamenteel" at bounding box center [735, 216] width 12 height 12
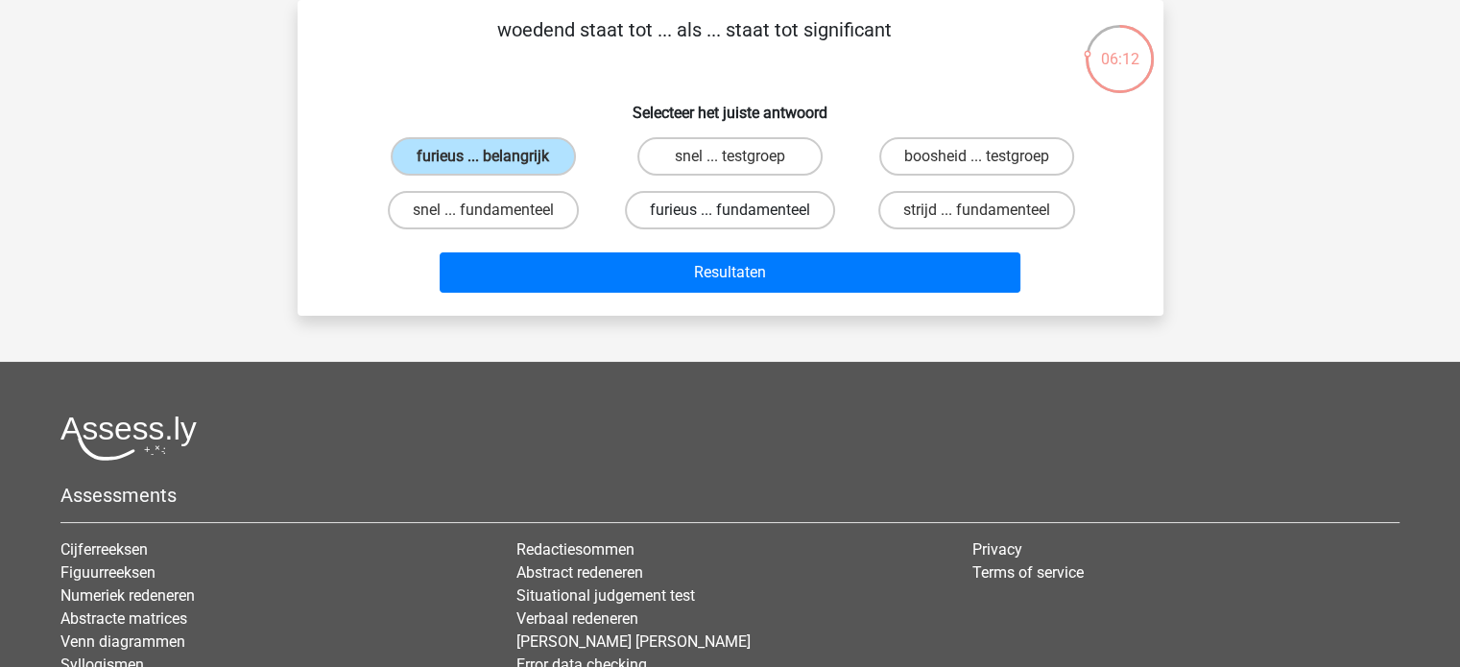
radio input "true"
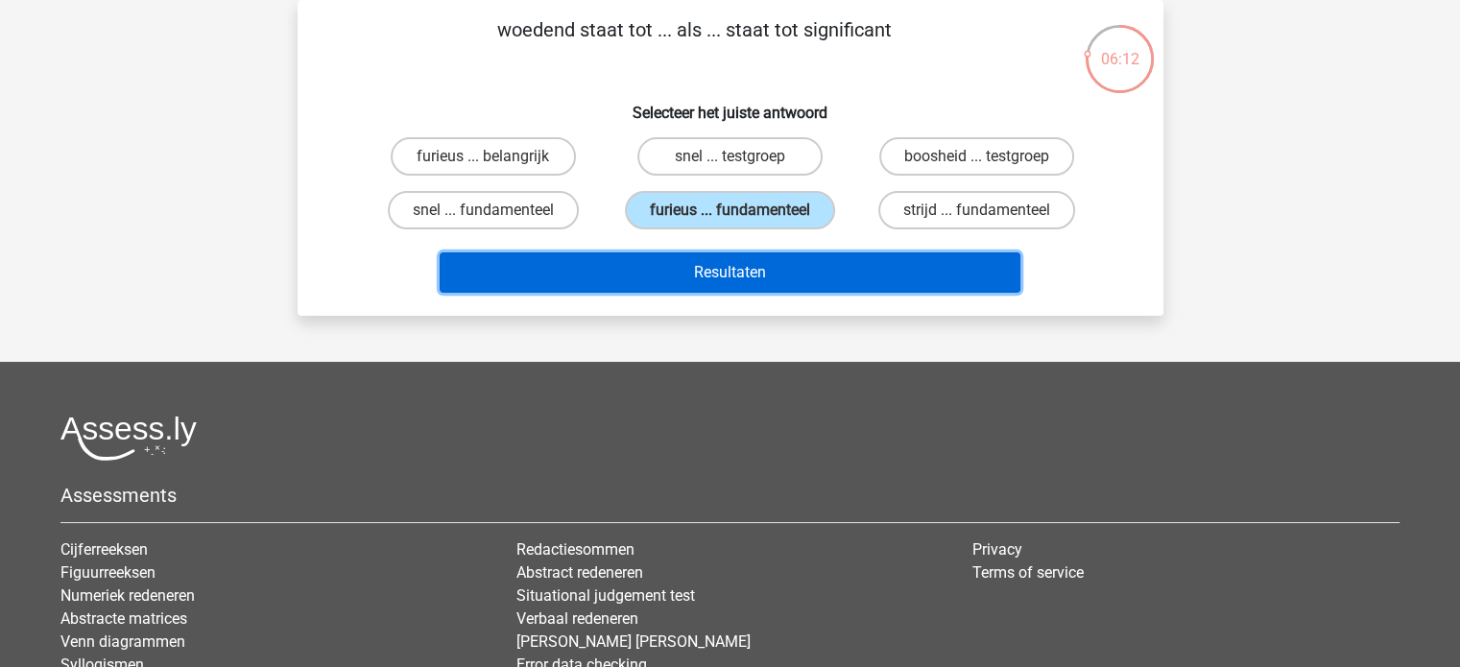
click at [741, 269] on button "Resultaten" at bounding box center [730, 272] width 581 height 40
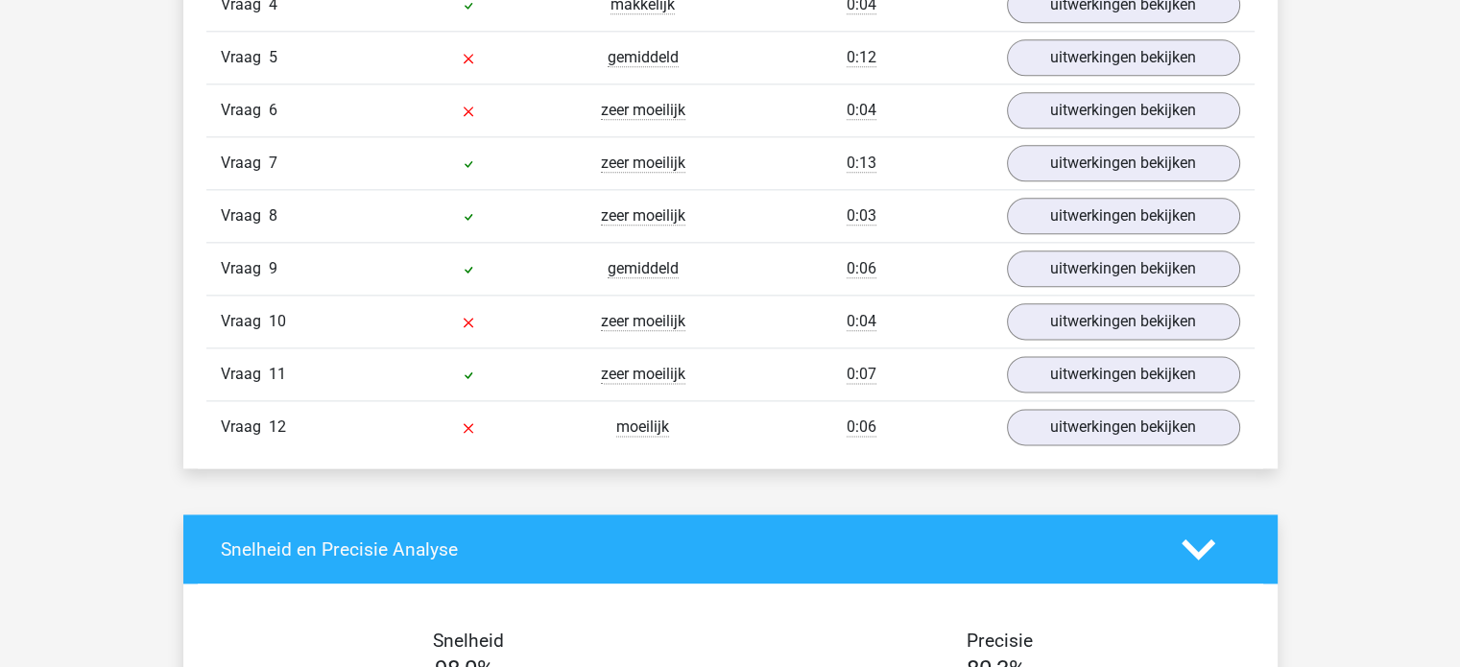
scroll to position [2406, 0]
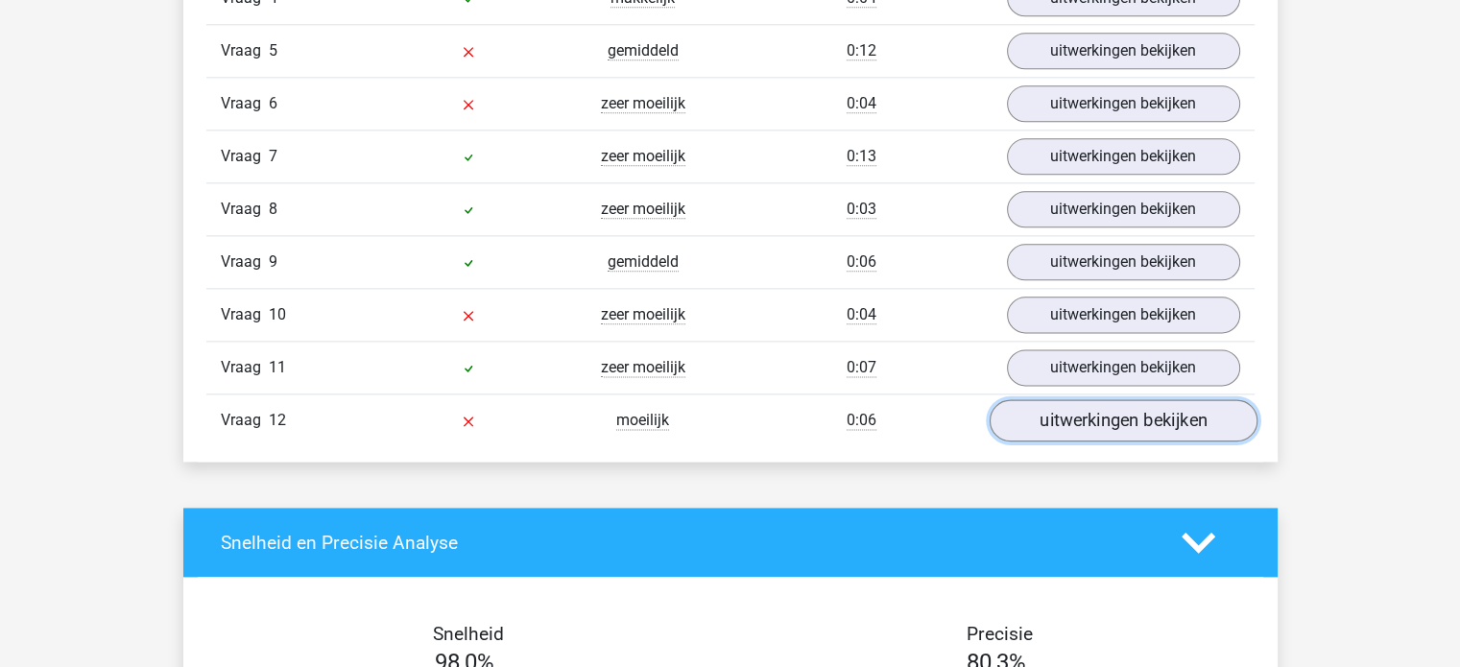
click at [1122, 412] on link "uitwerkingen bekijken" at bounding box center [1122, 420] width 268 height 42
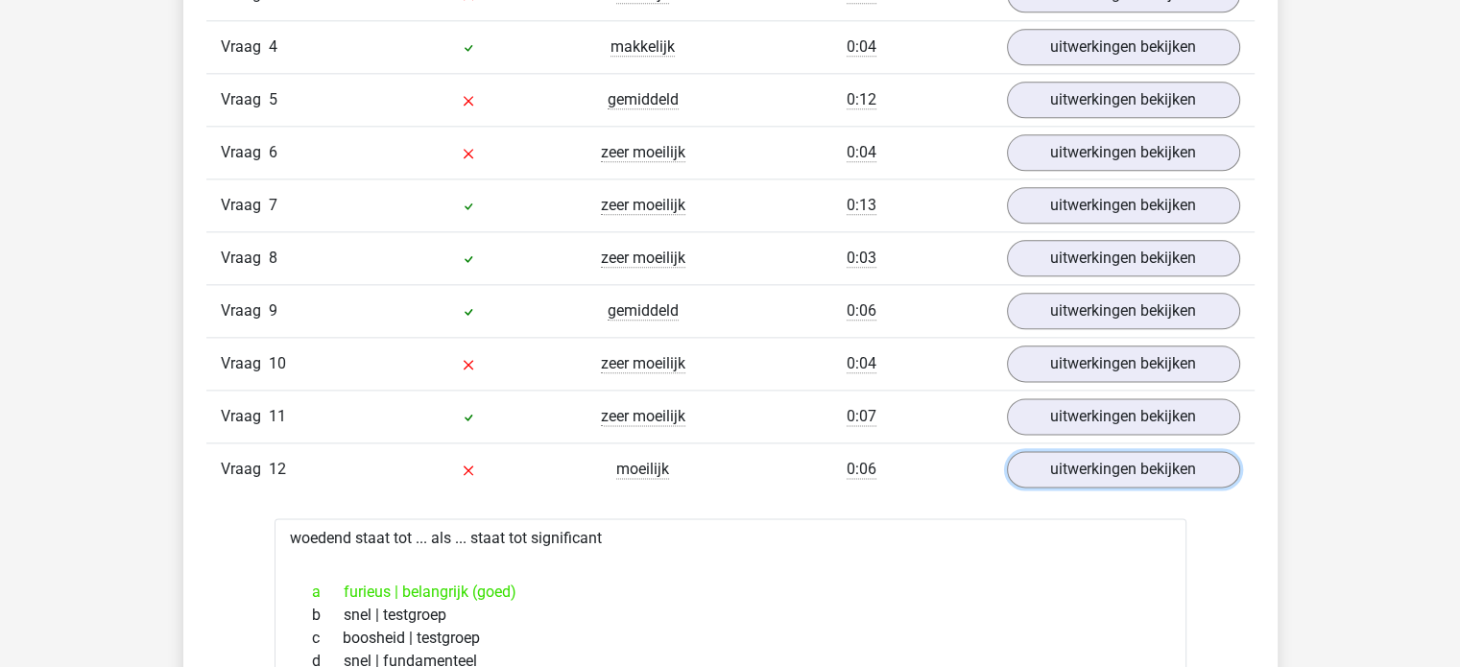
scroll to position [2311, 0]
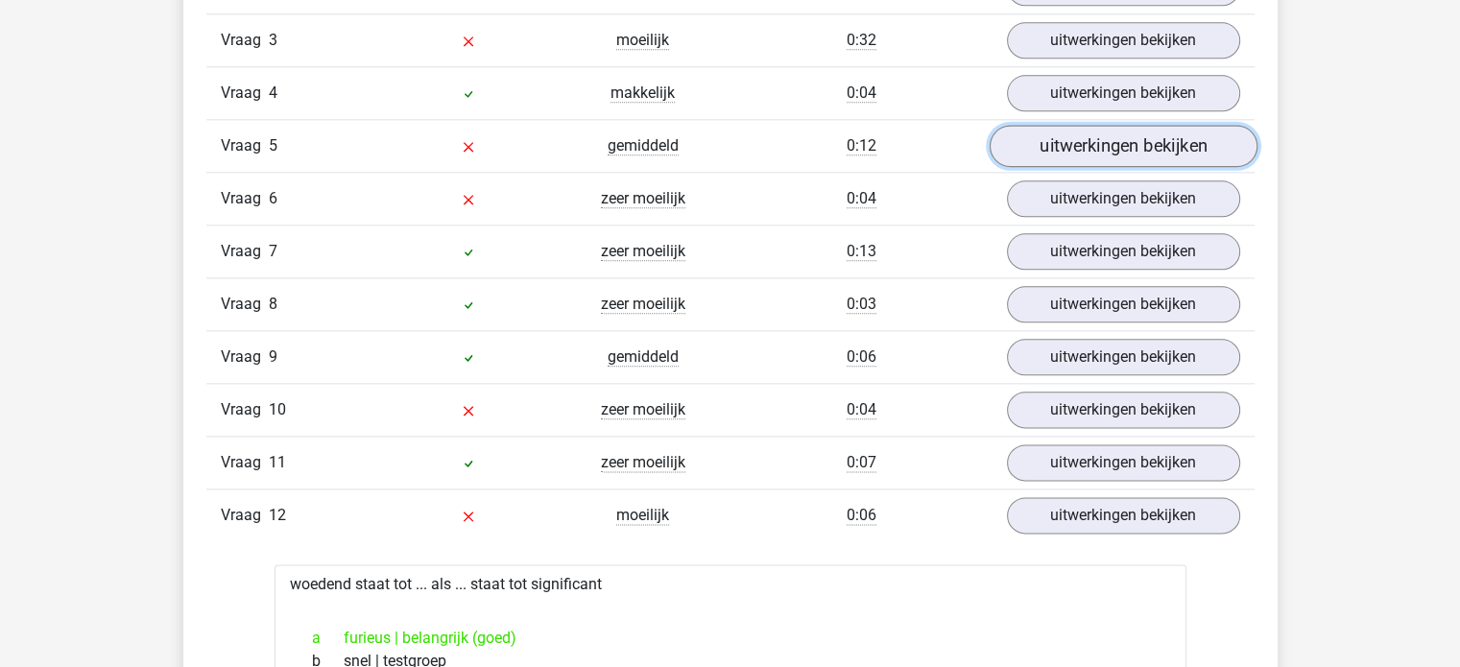
click at [1124, 153] on link "uitwerkingen bekijken" at bounding box center [1122, 146] width 268 height 42
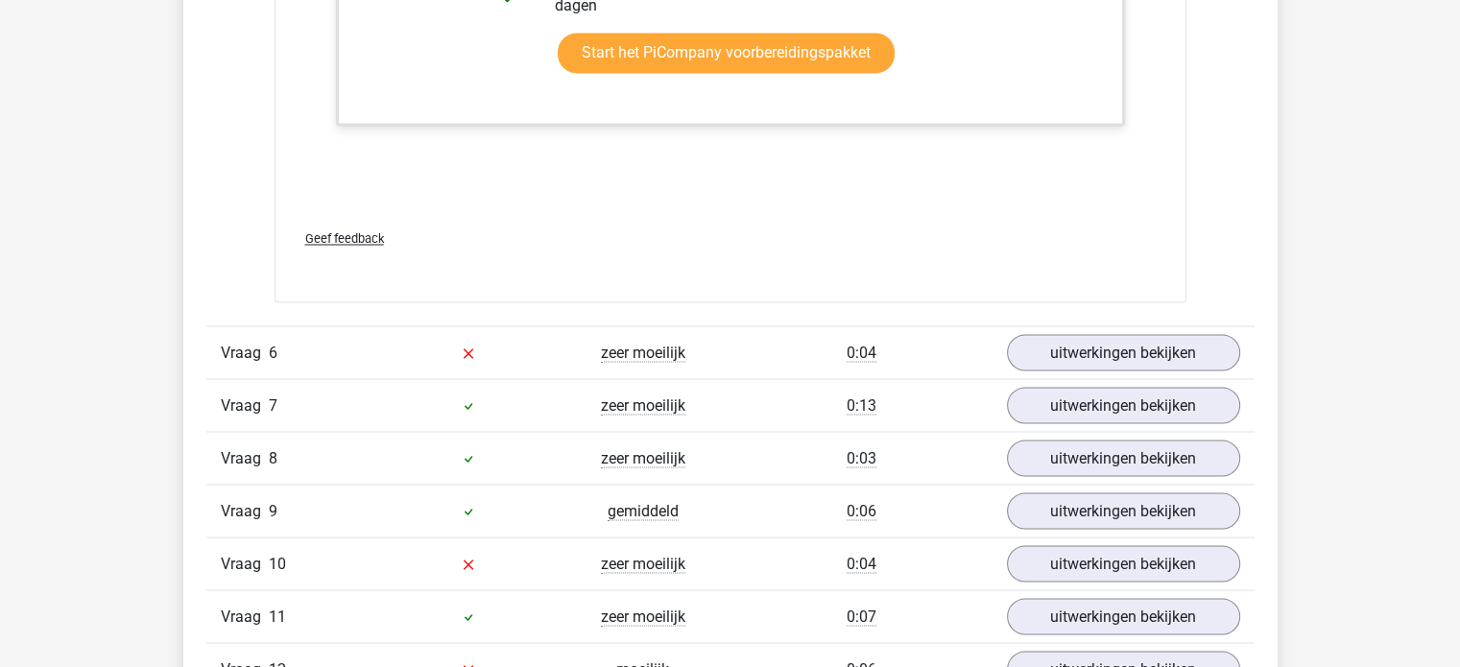
scroll to position [3421, 0]
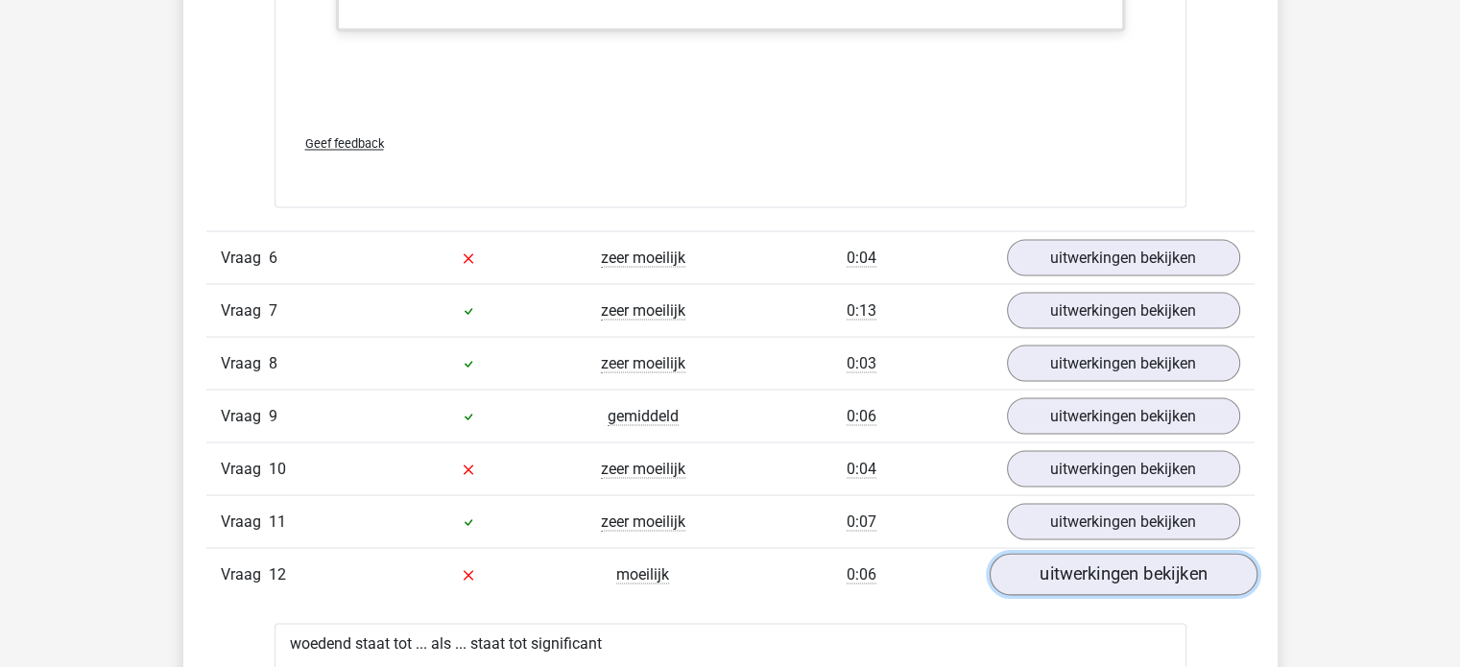
click at [1198, 570] on link "uitwerkingen bekijken" at bounding box center [1122, 574] width 268 height 42
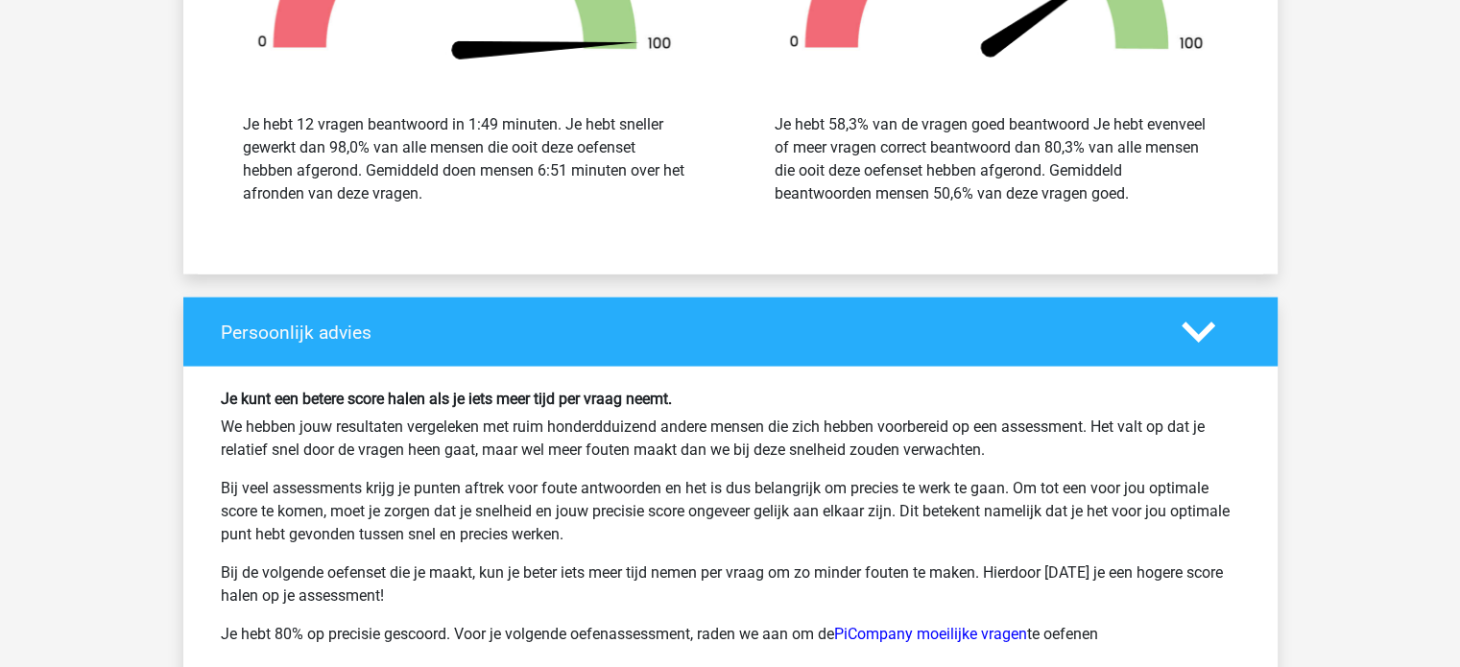
scroll to position [4296, 0]
